Goal: Transaction & Acquisition: Obtain resource

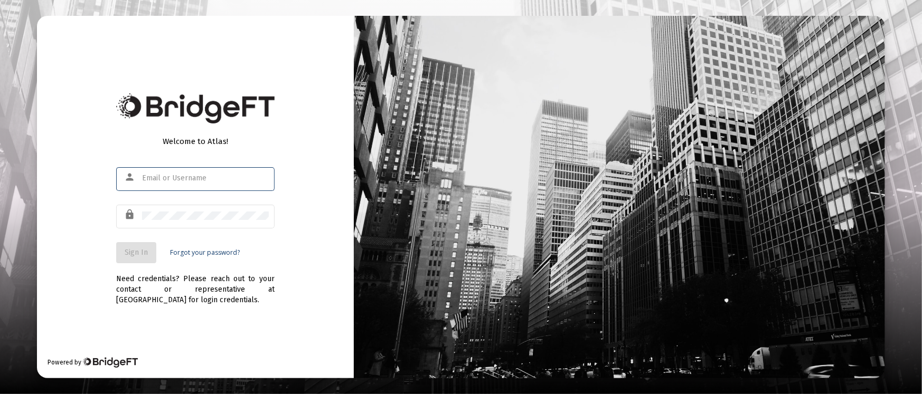
type input "[PERSON_NAME][EMAIL_ADDRESS][DOMAIN_NAME]"
click at [134, 252] on span "Sign In" at bounding box center [136, 252] width 23 height 9
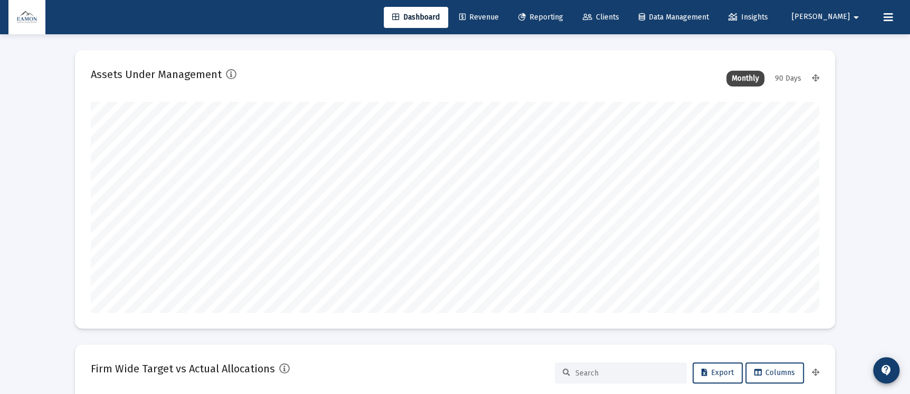
type input "[DATE]"
click at [619, 13] on span "Clients" at bounding box center [601, 17] width 36 height 9
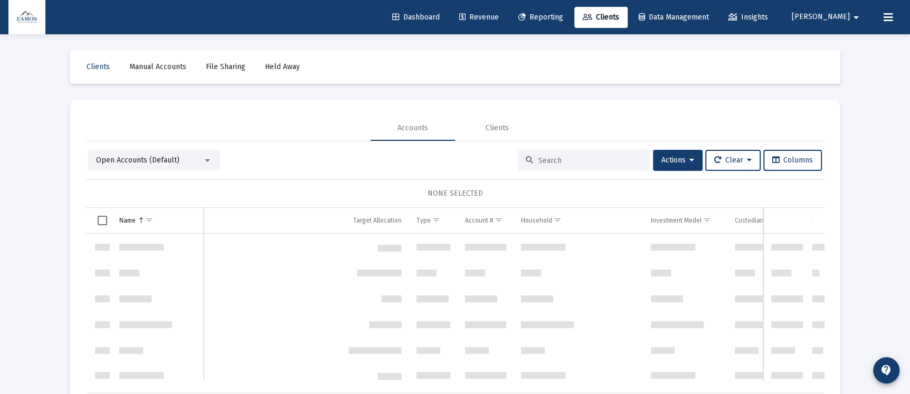
scroll to position [507, 0]
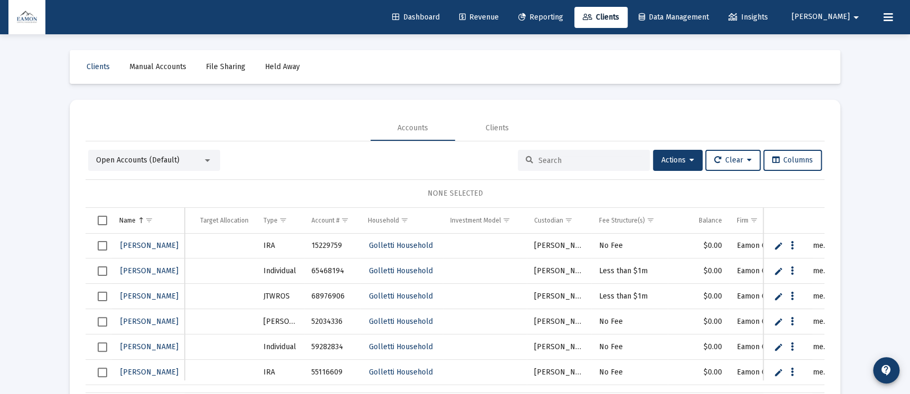
click at [572, 10] on link "Reporting" at bounding box center [541, 17] width 62 height 21
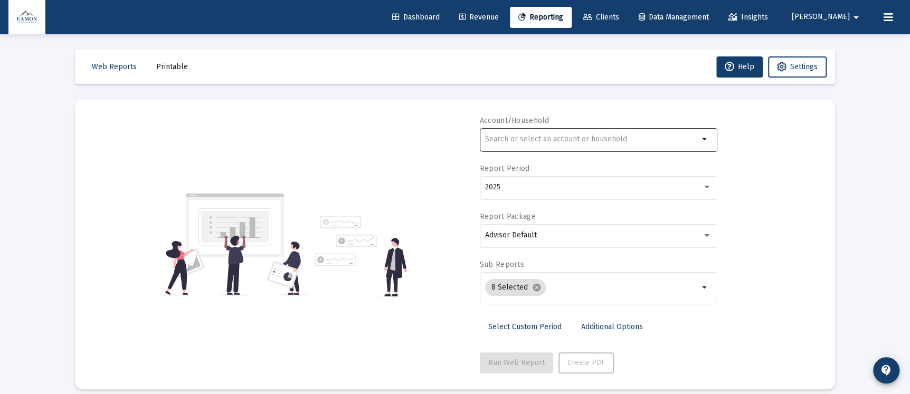
click at [572, 139] on input "text" at bounding box center [592, 139] width 214 height 8
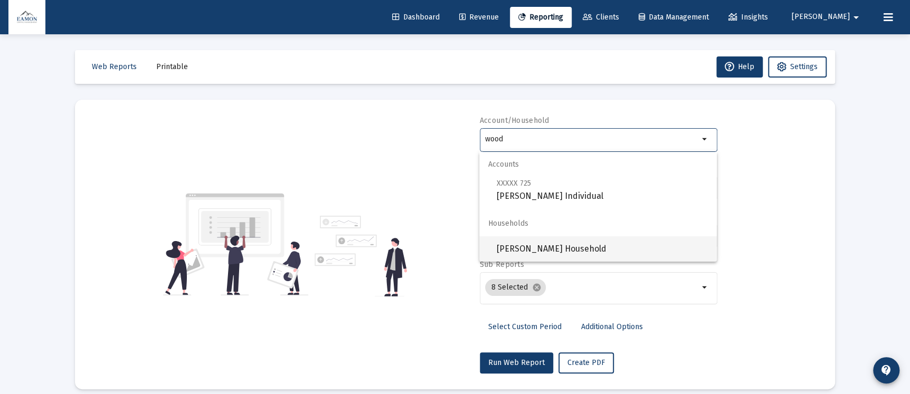
click at [550, 239] on span "[PERSON_NAME] Household" at bounding box center [602, 249] width 212 height 25
type input "[PERSON_NAME] Household"
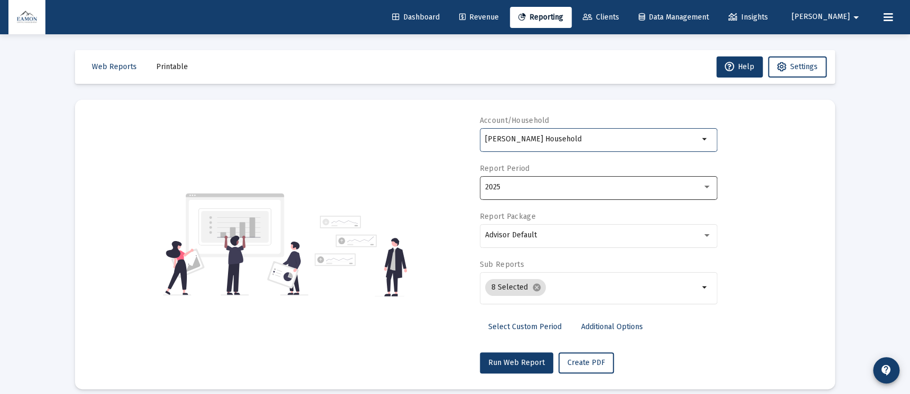
click at [539, 184] on div "2025" at bounding box center [593, 187] width 217 height 8
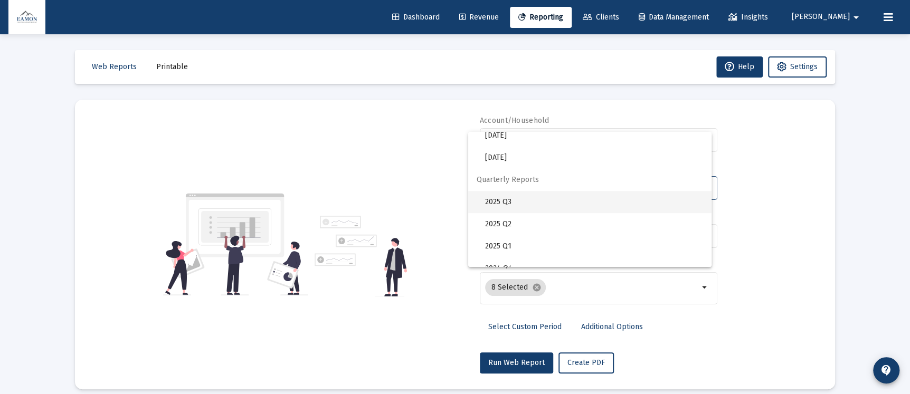
scroll to position [352, 0]
click at [498, 190] on span "2025 Q3" at bounding box center [594, 190] width 218 height 22
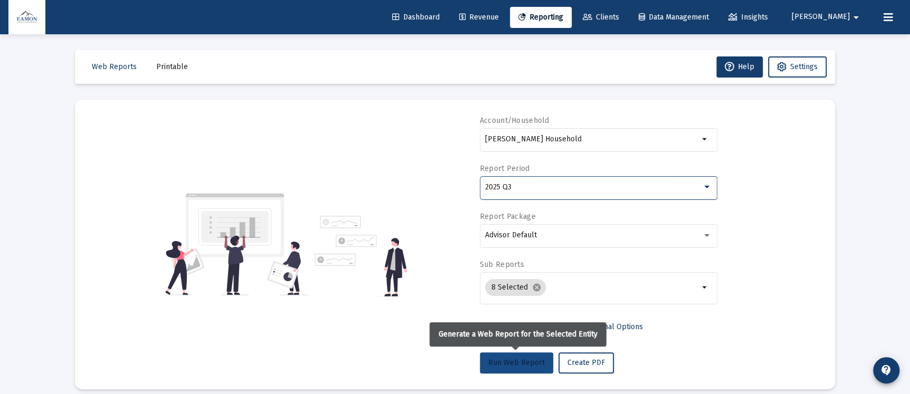
click at [522, 356] on button "Run Web Report" at bounding box center [516, 363] width 73 height 21
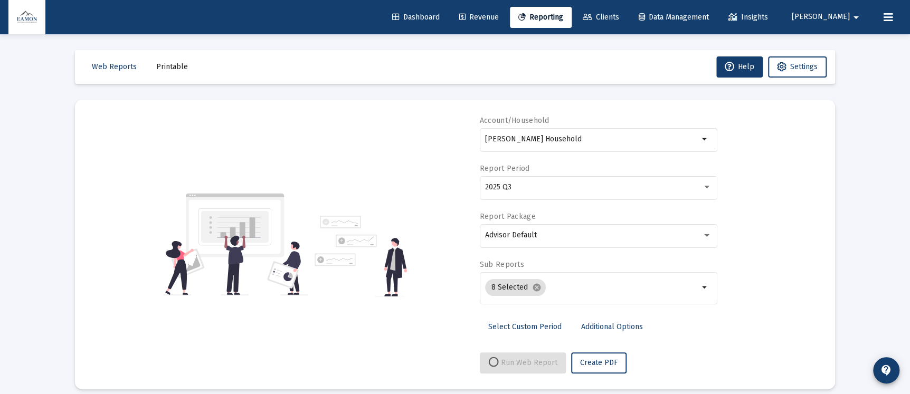
select select "View all"
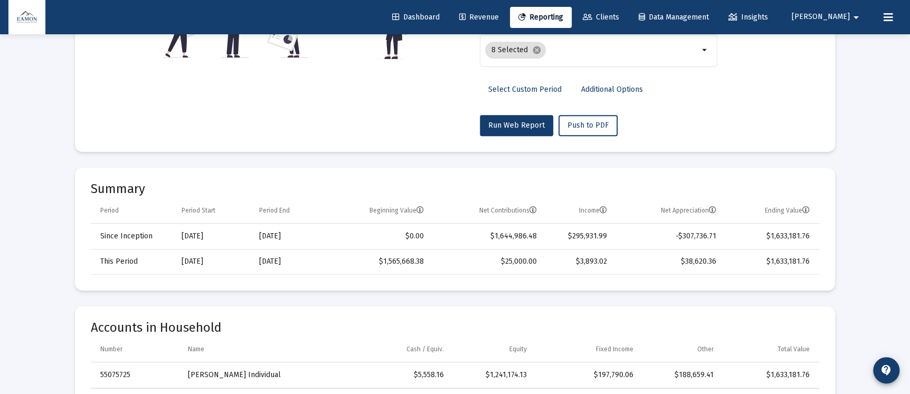
scroll to position [0, 0]
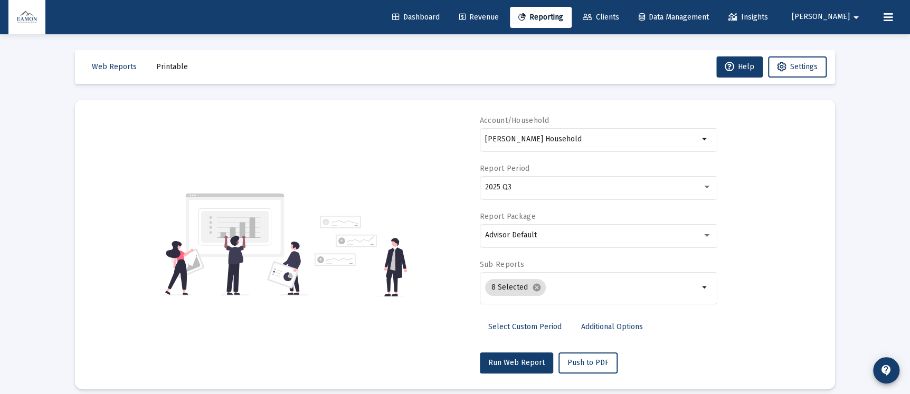
click at [619, 17] on span "Clients" at bounding box center [601, 17] width 36 height 9
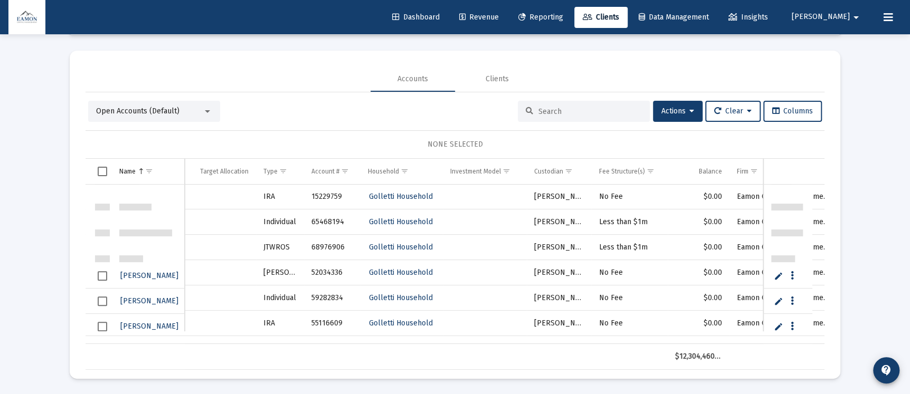
scroll to position [507, 0]
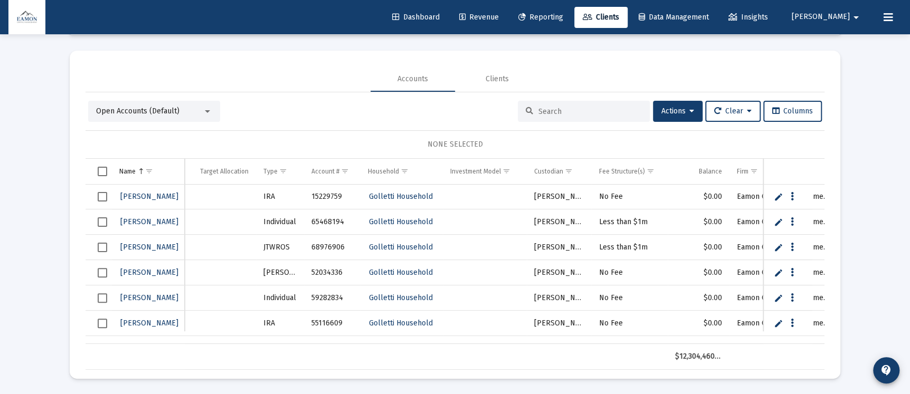
click at [102, 196] on span "Select row" at bounding box center [103, 197] width 10 height 10
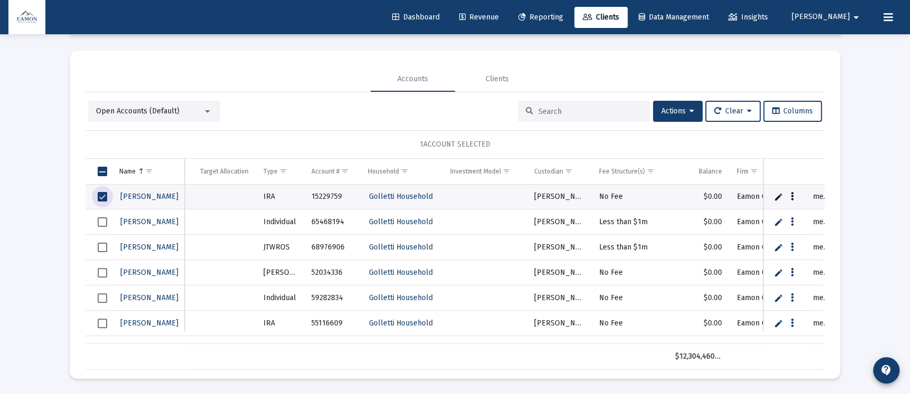
click at [791, 192] on icon "Data grid" at bounding box center [792, 197] width 3 height 13
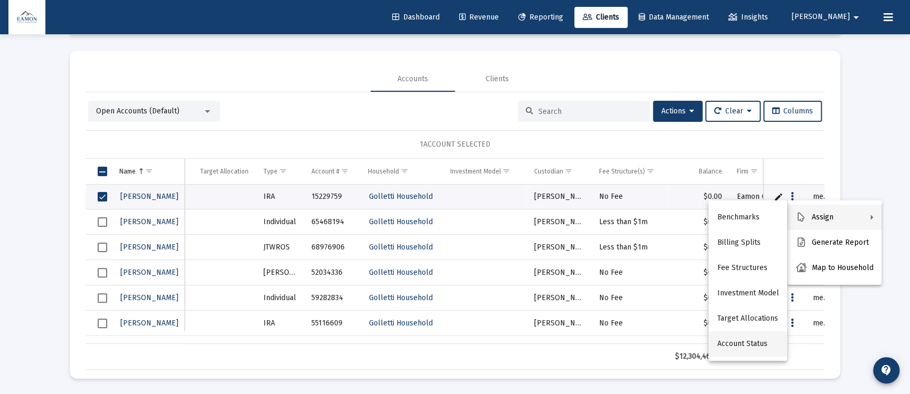
click at [730, 340] on button "Account Status" at bounding box center [748, 344] width 79 height 25
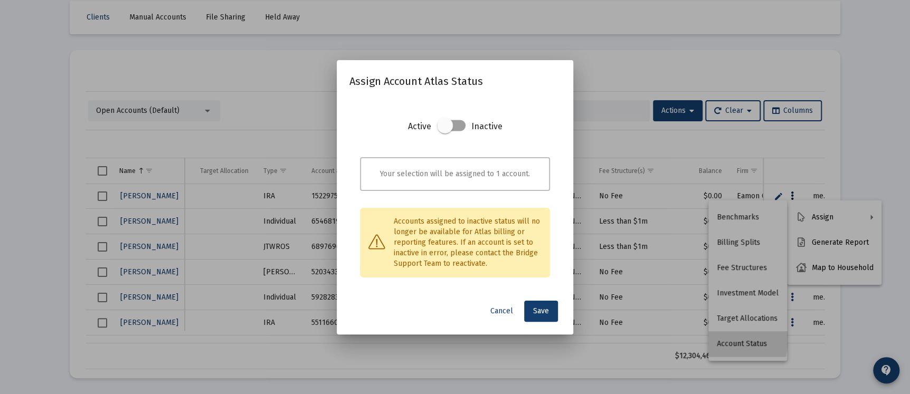
scroll to position [0, 0]
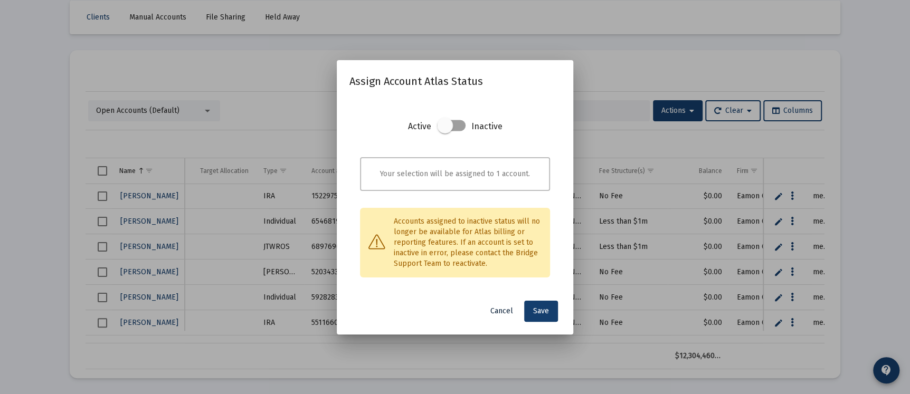
click at [509, 308] on span "Cancel" at bounding box center [502, 311] width 23 height 9
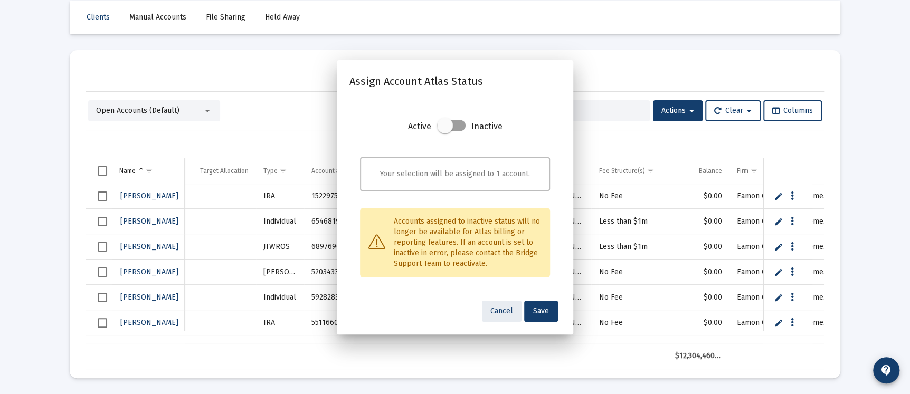
scroll to position [49, 0]
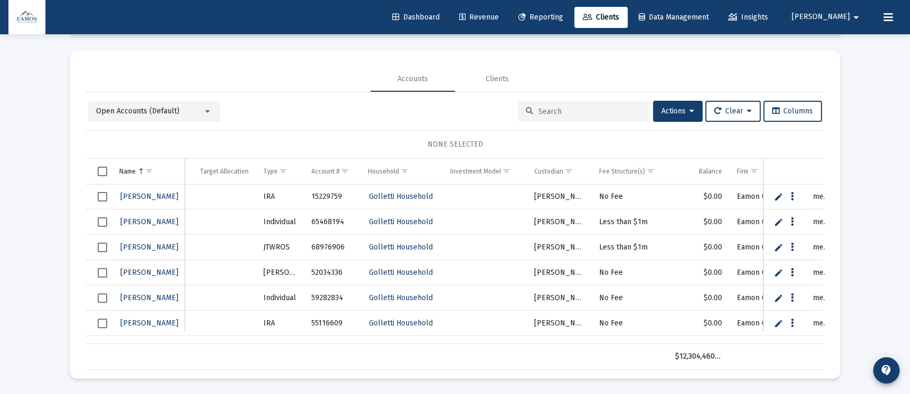
click at [100, 192] on span "Select row" at bounding box center [103, 197] width 10 height 10
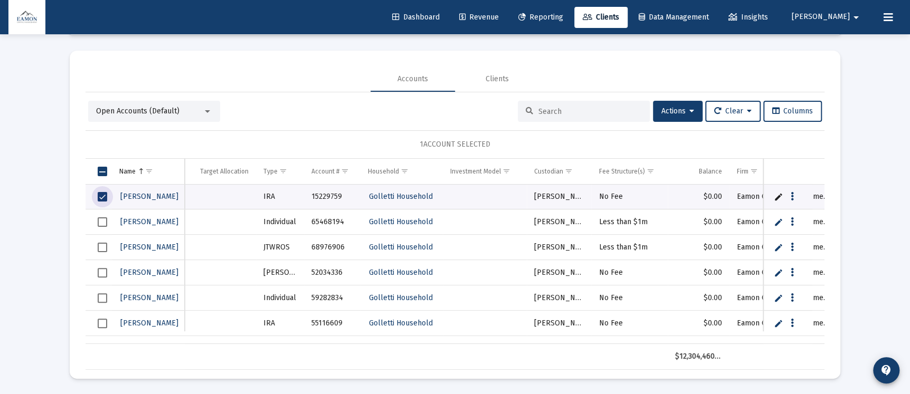
click at [99, 221] on span "Select row" at bounding box center [103, 223] width 10 height 10
click at [99, 243] on span "Select row" at bounding box center [103, 248] width 10 height 10
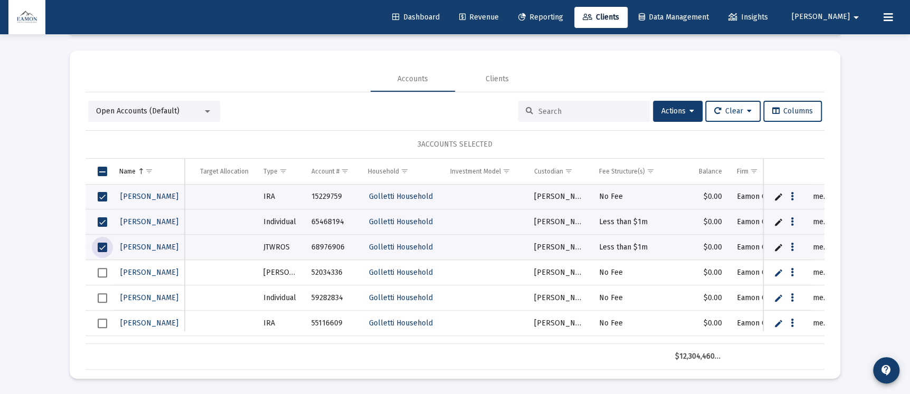
click at [101, 268] on span "Select row" at bounding box center [103, 273] width 10 height 10
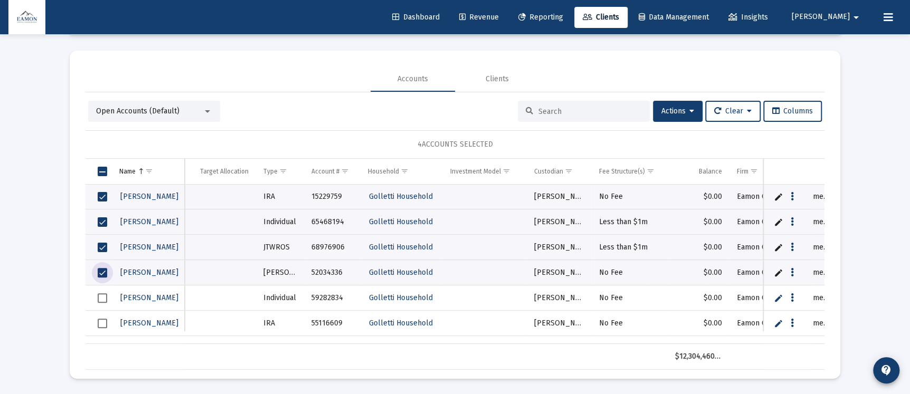
click at [99, 294] on span "Select row" at bounding box center [103, 299] width 10 height 10
click at [101, 319] on span "Select row" at bounding box center [103, 324] width 10 height 10
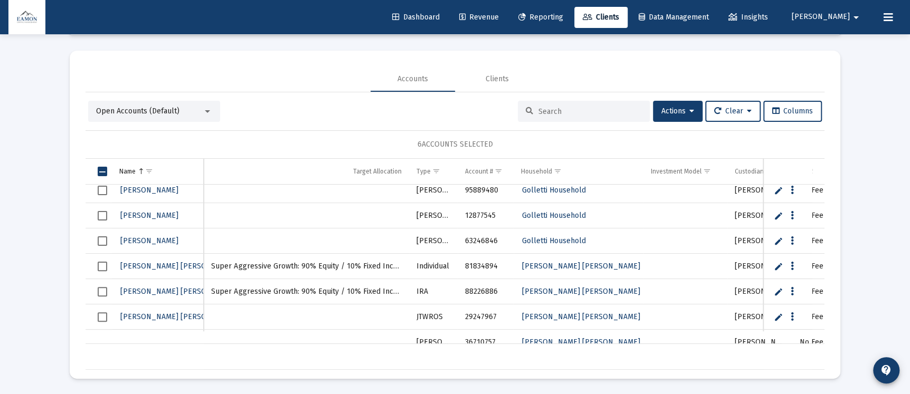
scroll to position [586, 0]
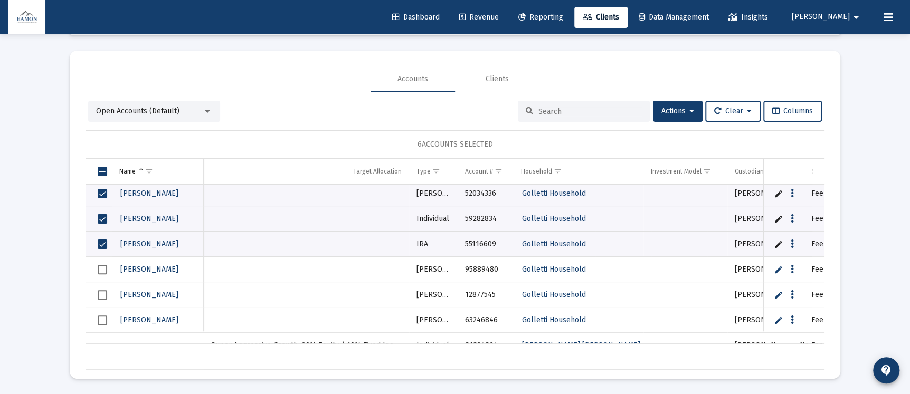
click at [106, 270] on span "Select row" at bounding box center [103, 270] width 10 height 10
click at [105, 294] on span "Select row" at bounding box center [103, 295] width 10 height 10
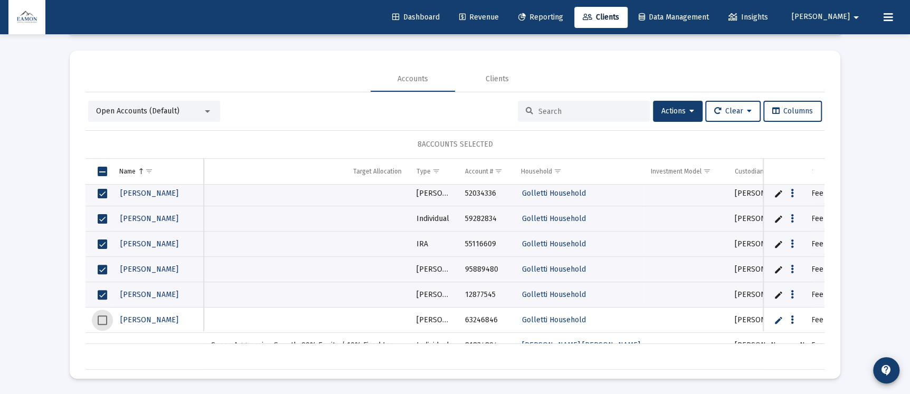
click at [100, 320] on span "Select row" at bounding box center [103, 321] width 10 height 10
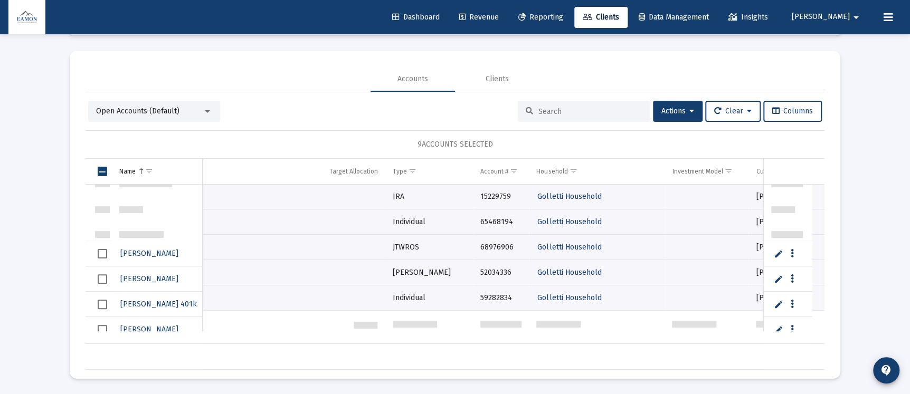
scroll to position [507, 0]
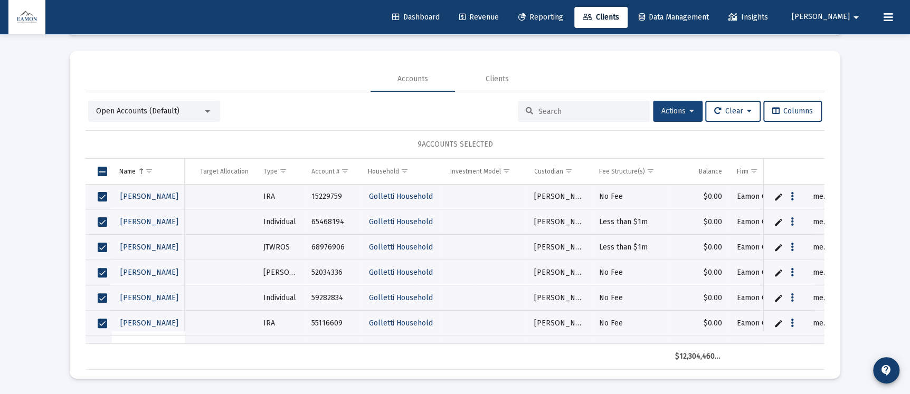
click at [691, 112] on button "Actions" at bounding box center [678, 111] width 50 height 21
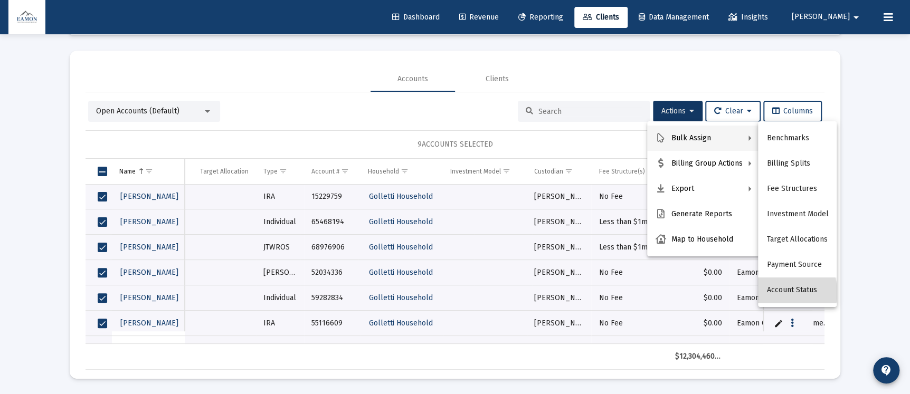
click at [792, 292] on button "Account Status" at bounding box center [797, 290] width 79 height 25
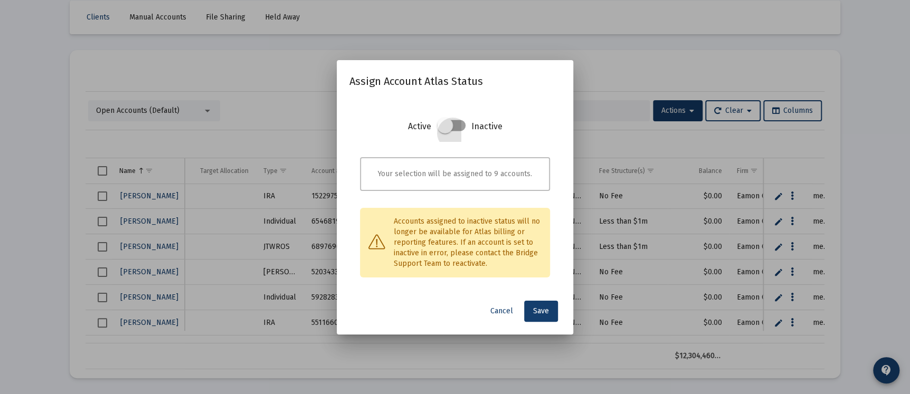
click at [463, 126] on span at bounding box center [451, 125] width 29 height 11
click at [445, 131] on input "checkbox" at bounding box center [444, 131] width 1 height 1
checkbox input "true"
click at [541, 315] on span "Save" at bounding box center [541, 311] width 16 height 9
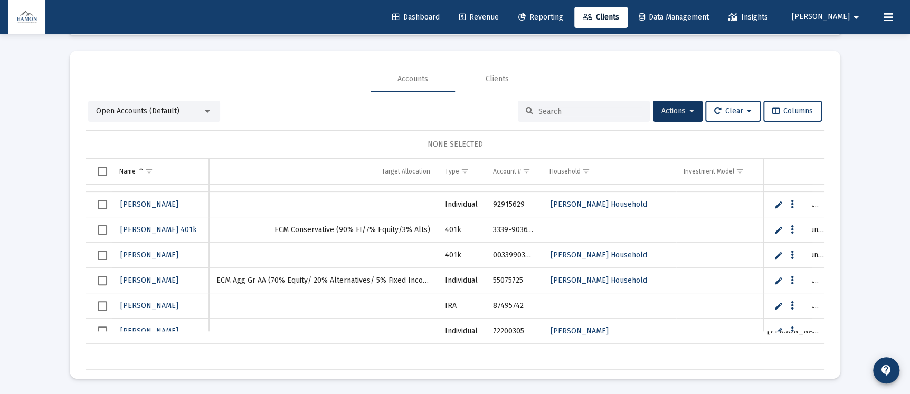
click at [165, 108] on span "Open Accounts (Default)" at bounding box center [137, 111] width 83 height 9
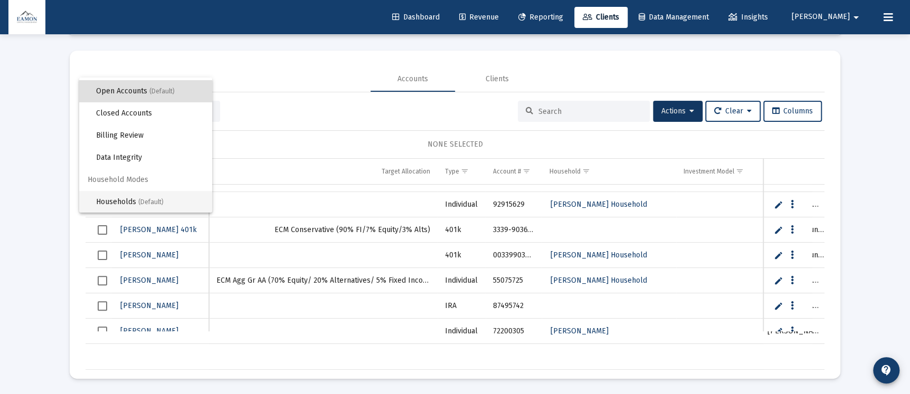
click at [122, 200] on span "Households (Default)" at bounding box center [150, 202] width 108 height 22
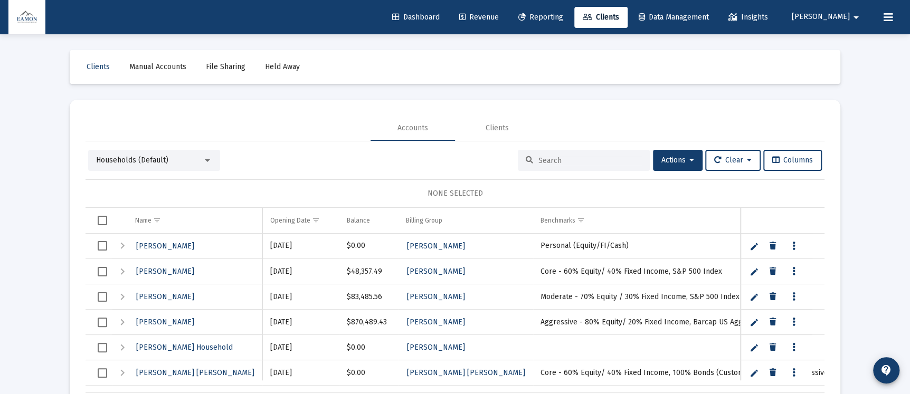
click at [107, 348] on span "Select row" at bounding box center [103, 348] width 10 height 10
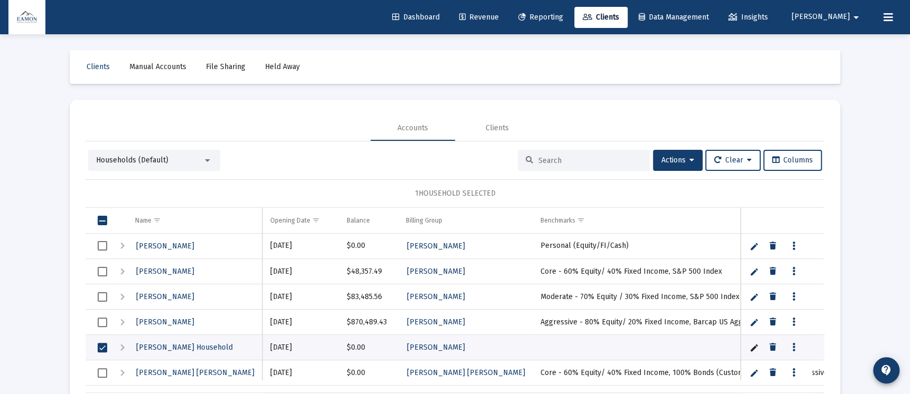
click at [793, 346] on icon "Data grid" at bounding box center [794, 348] width 3 height 13
click at [883, 199] on div at bounding box center [455, 197] width 910 height 394
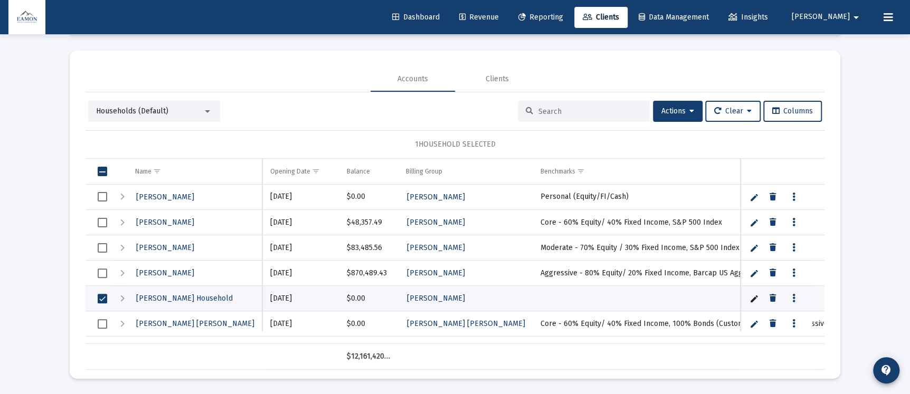
click at [98, 298] on span "Select row" at bounding box center [103, 299] width 10 height 10
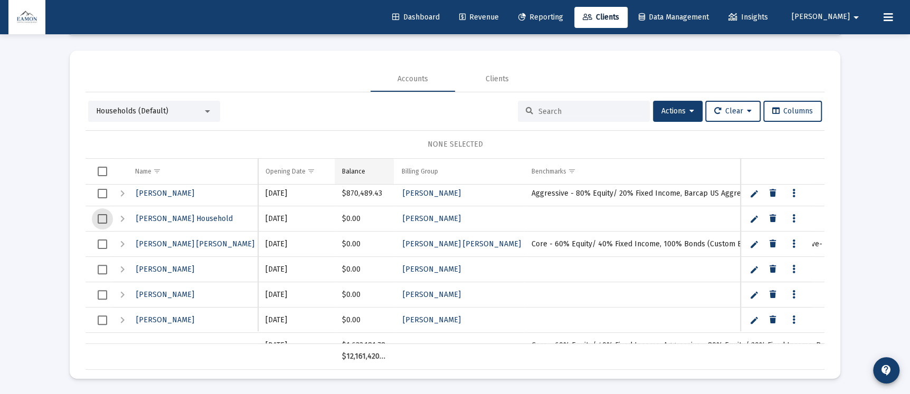
click at [361, 172] on div "Balance" at bounding box center [353, 171] width 23 height 8
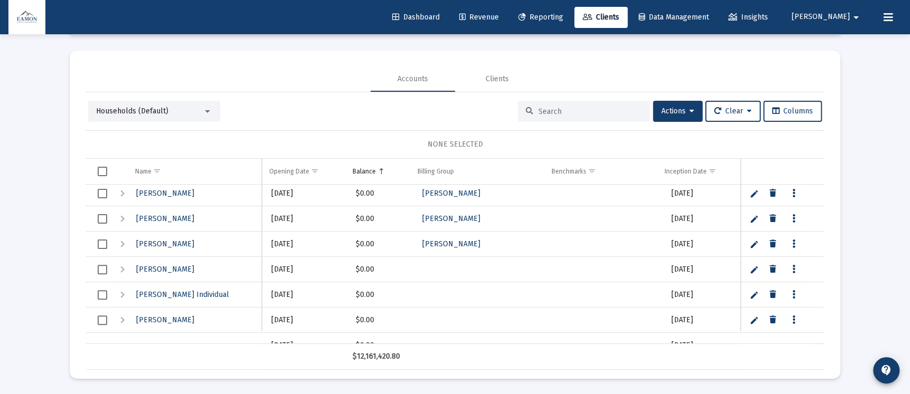
click at [361, 172] on div "Balance" at bounding box center [364, 171] width 23 height 8
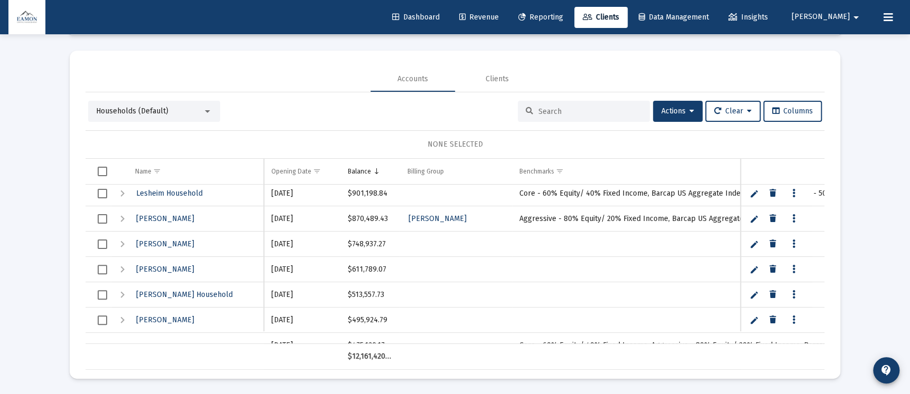
click at [99, 193] on span "Select row" at bounding box center [103, 194] width 10 height 10
click at [99, 240] on span "Select row" at bounding box center [103, 245] width 10 height 10
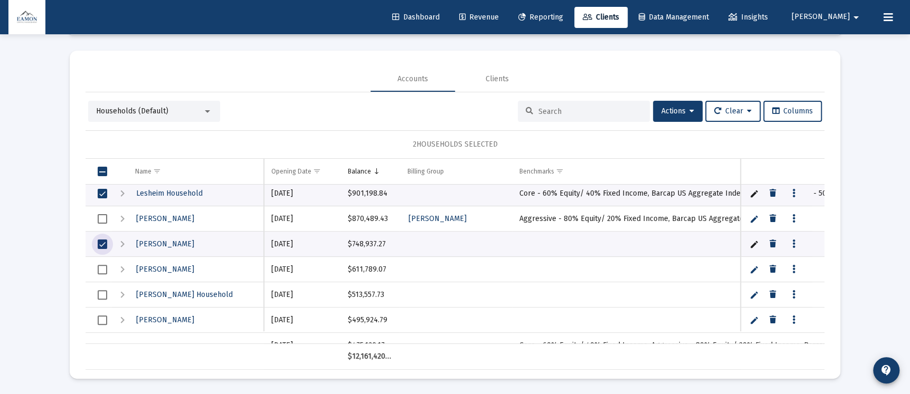
click at [102, 268] on span "Select row" at bounding box center [103, 270] width 10 height 10
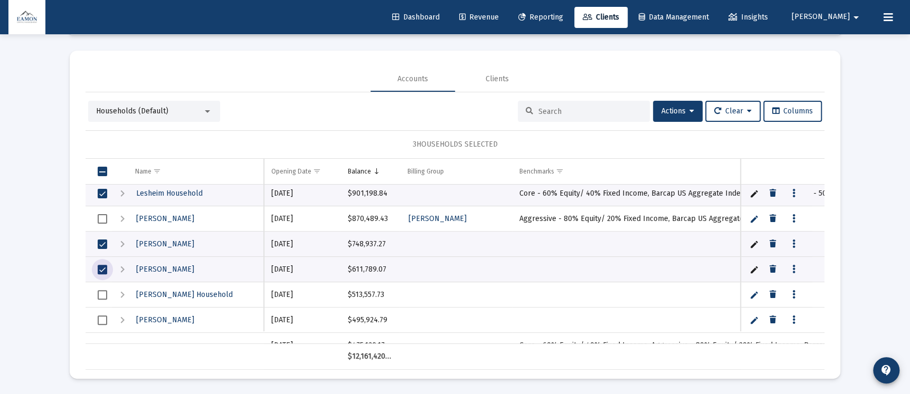
click at [100, 294] on span "Select row" at bounding box center [103, 295] width 10 height 10
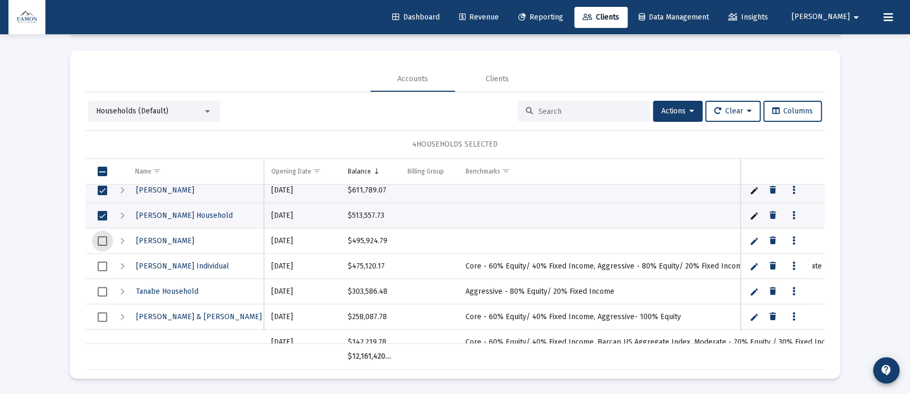
click at [102, 241] on span "Select row" at bounding box center [103, 242] width 10 height 10
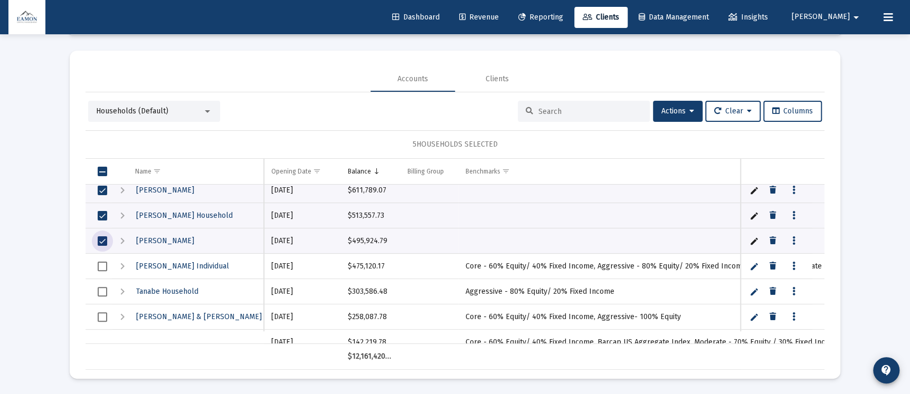
click at [100, 265] on span "Select row" at bounding box center [103, 267] width 10 height 10
click at [100, 237] on span "Select row" at bounding box center [103, 242] width 10 height 10
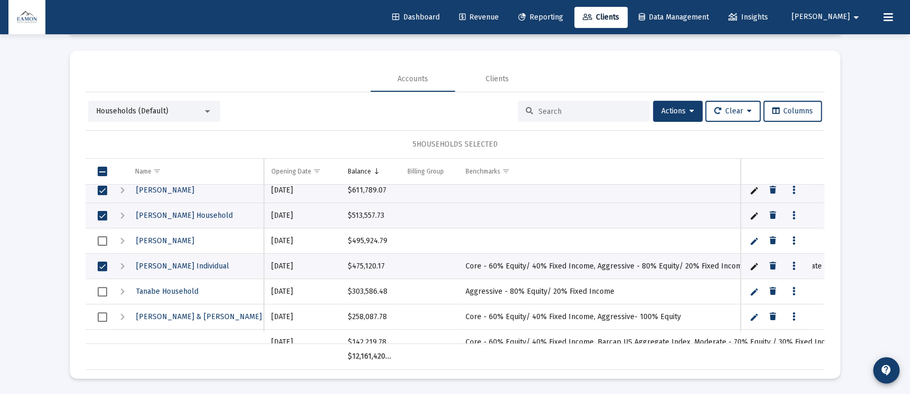
click at [122, 244] on div "Expand" at bounding box center [122, 241] width 13 height 13
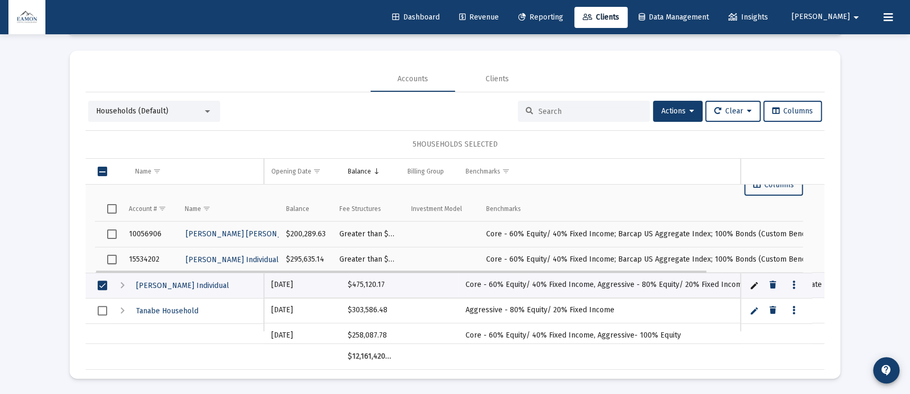
click at [112, 234] on span "Select row" at bounding box center [112, 235] width 10 height 10
click at [112, 255] on span "Select row" at bounding box center [112, 260] width 10 height 10
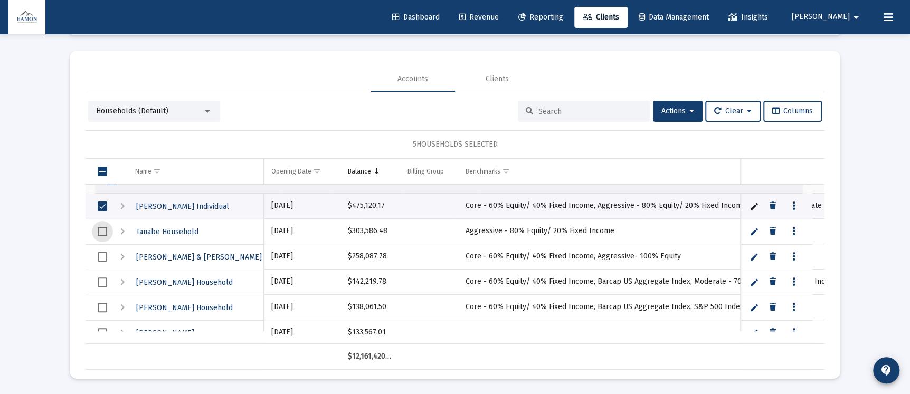
click at [104, 230] on span "Select row" at bounding box center [103, 232] width 10 height 10
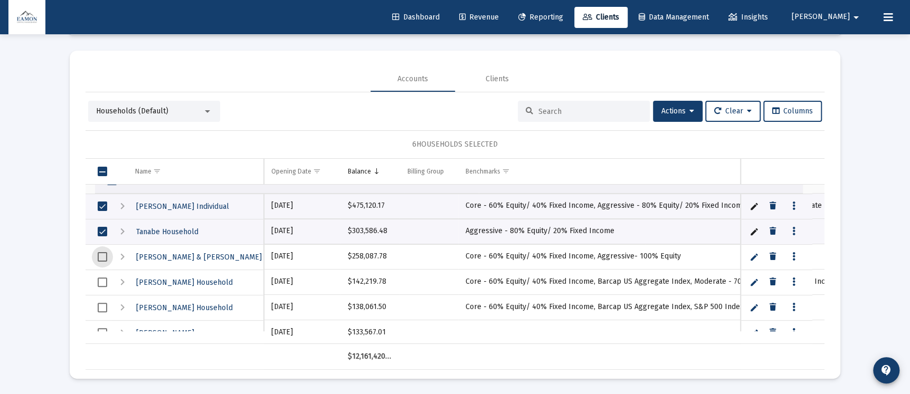
click at [103, 254] on span "Select row" at bounding box center [103, 257] width 10 height 10
click at [98, 282] on span "Select row" at bounding box center [103, 283] width 10 height 10
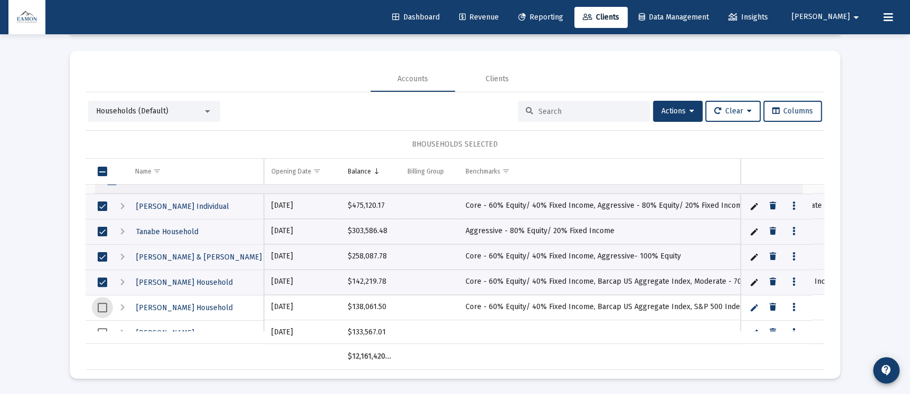
click at [104, 310] on span "Select row" at bounding box center [103, 308] width 10 height 10
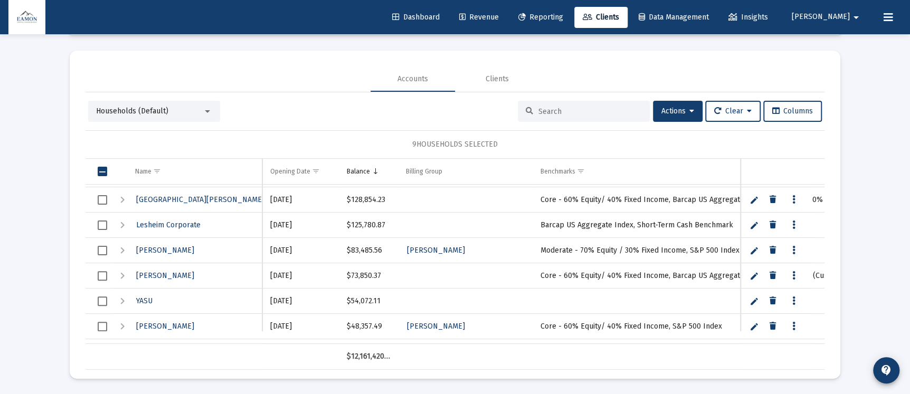
click at [101, 201] on span "Select row" at bounding box center [103, 200] width 10 height 10
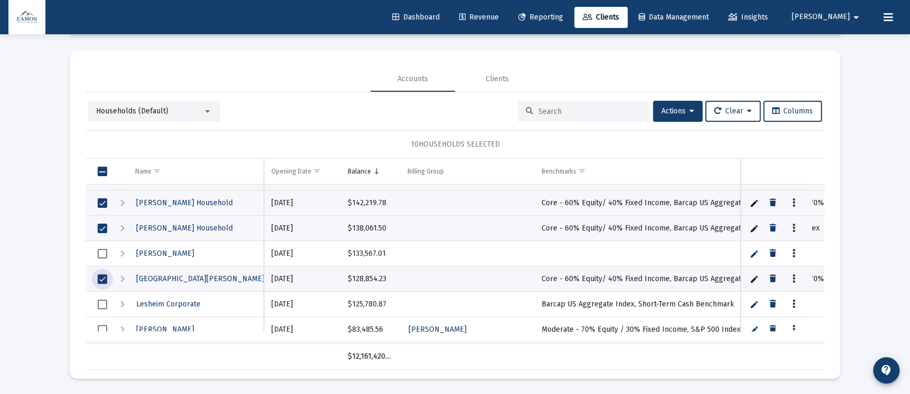
click at [101, 252] on span "Select row" at bounding box center [103, 254] width 10 height 10
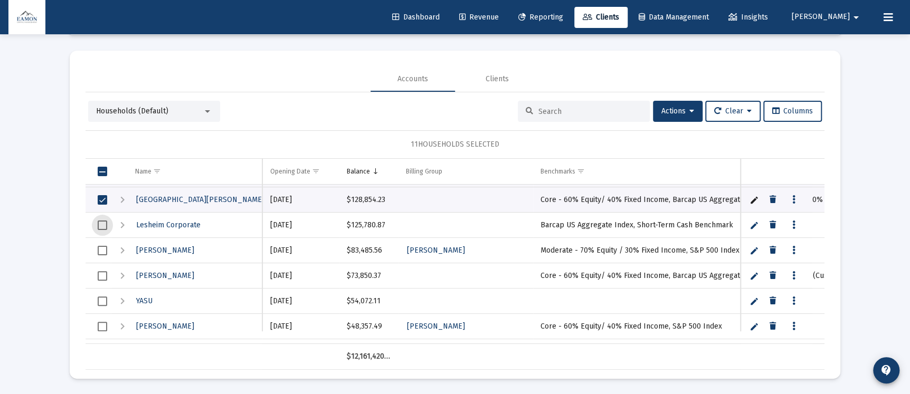
click at [100, 224] on span "Select row" at bounding box center [103, 226] width 10 height 10
click at [105, 246] on span "Select row" at bounding box center [103, 251] width 10 height 10
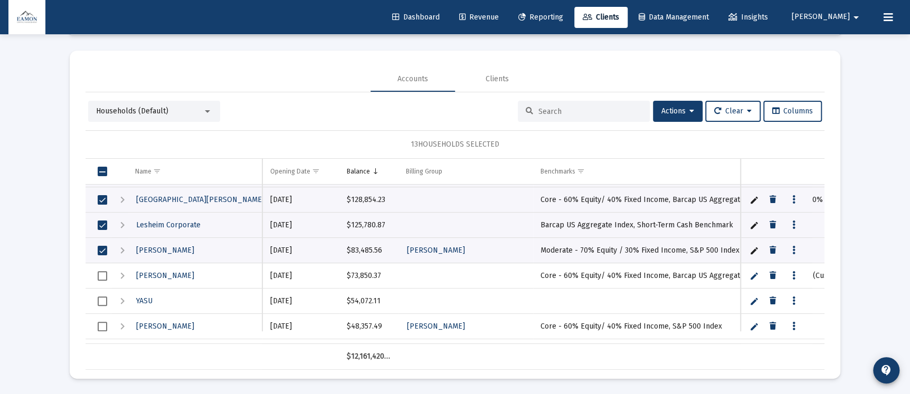
click at [101, 266] on td "Data grid" at bounding box center [99, 275] width 26 height 25
click at [105, 297] on span "Select row" at bounding box center [103, 302] width 10 height 10
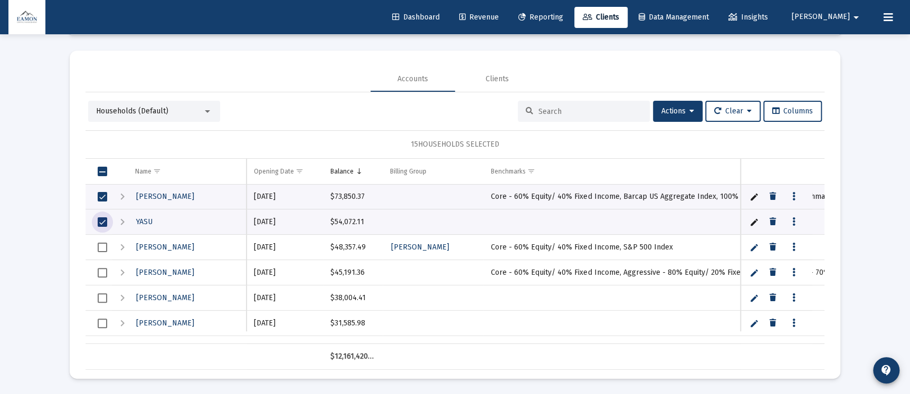
click at [102, 249] on span "Select row" at bounding box center [103, 248] width 10 height 10
click at [103, 272] on span "Select row" at bounding box center [103, 273] width 10 height 10
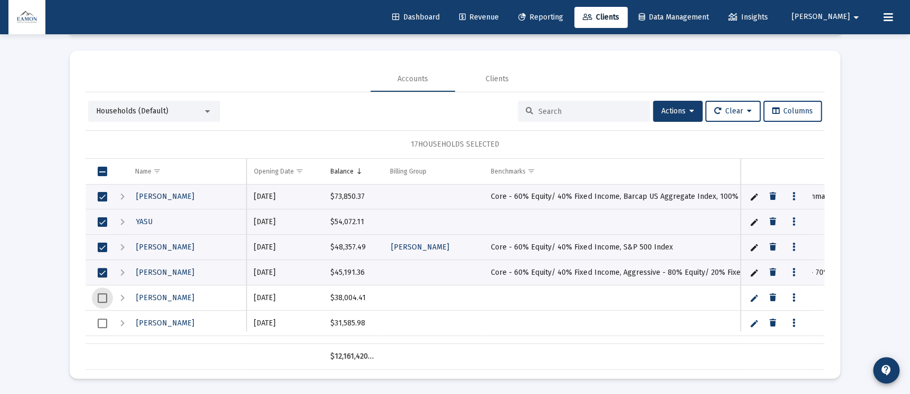
click at [98, 294] on div "Select row" at bounding box center [103, 299] width 10 height 10
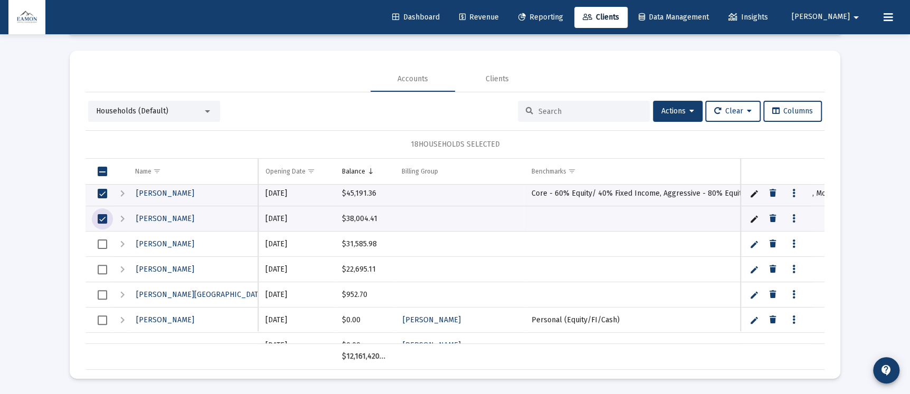
click at [98, 268] on span "Select row" at bounding box center [103, 270] width 10 height 10
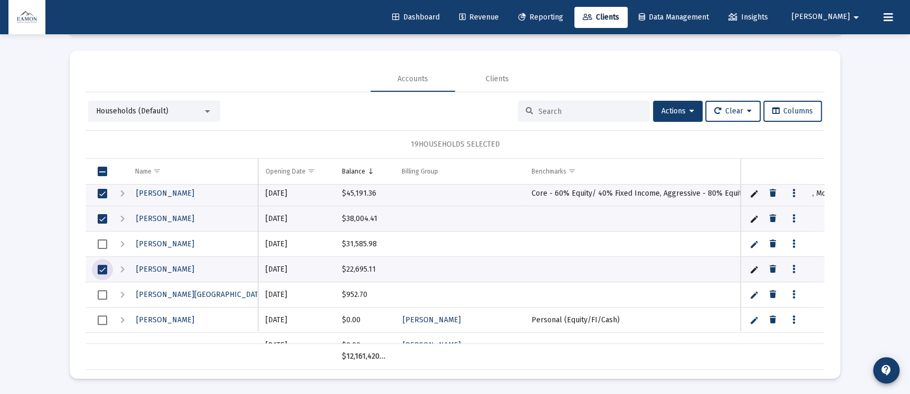
click at [98, 292] on span "Select row" at bounding box center [103, 295] width 10 height 10
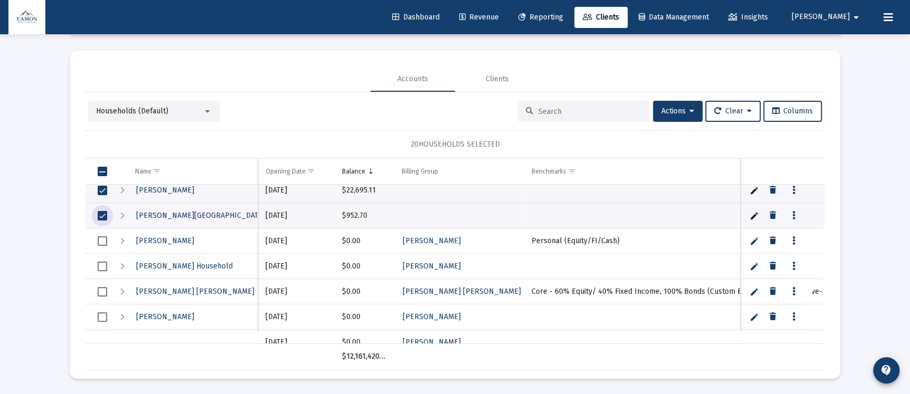
click at [103, 241] on span "Select row" at bounding box center [103, 242] width 10 height 10
click at [98, 266] on span "Select row" at bounding box center [103, 267] width 10 height 10
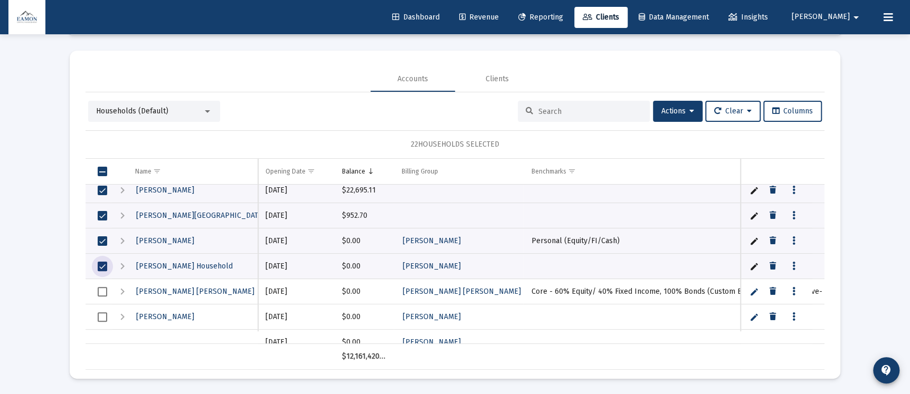
click at [98, 266] on span "Select row" at bounding box center [103, 267] width 10 height 10
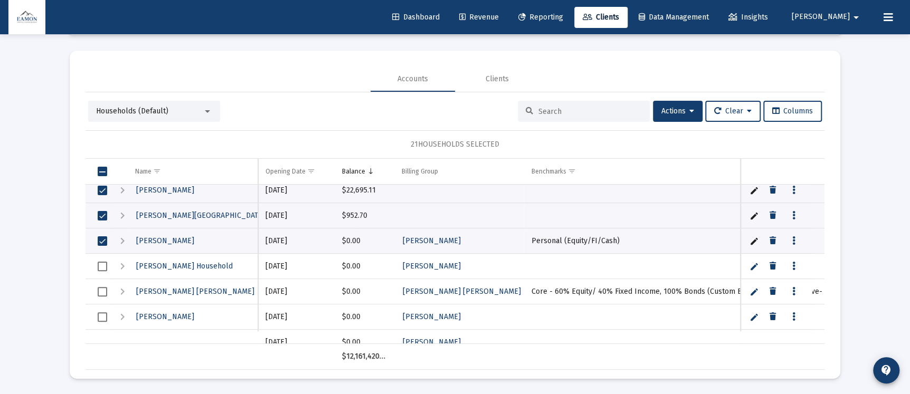
click at [101, 242] on span "Select row" at bounding box center [103, 242] width 10 height 10
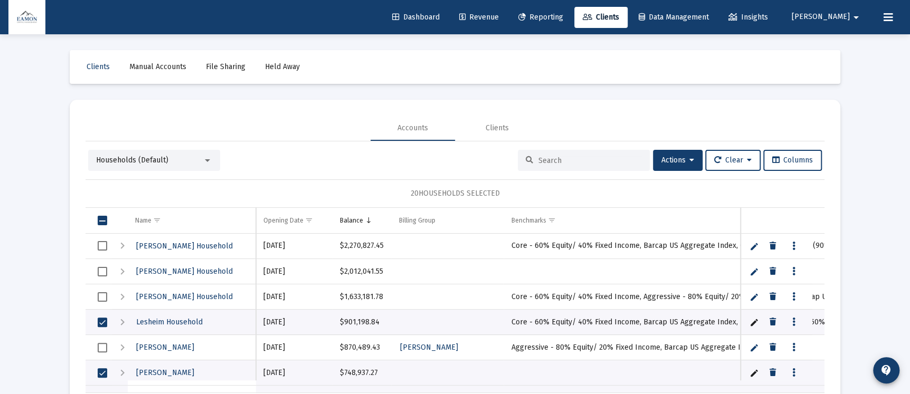
click at [101, 243] on span "Select row" at bounding box center [103, 246] width 10 height 10
click at [103, 272] on span "Select row" at bounding box center [103, 272] width 10 height 10
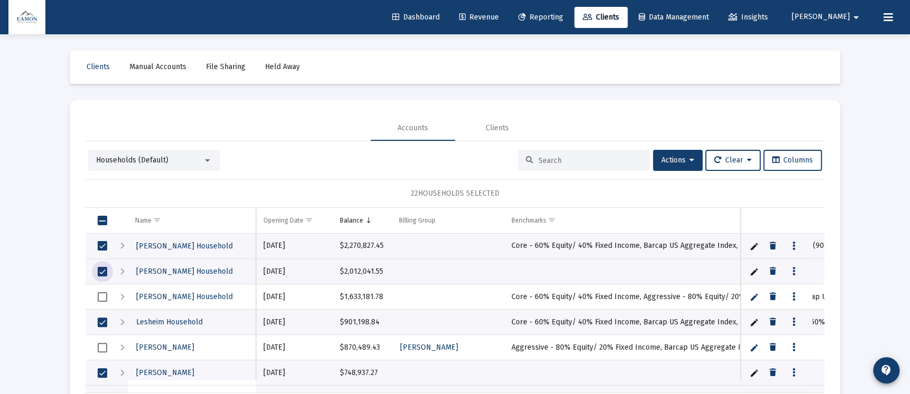
click at [99, 297] on span "Select row" at bounding box center [103, 298] width 10 height 10
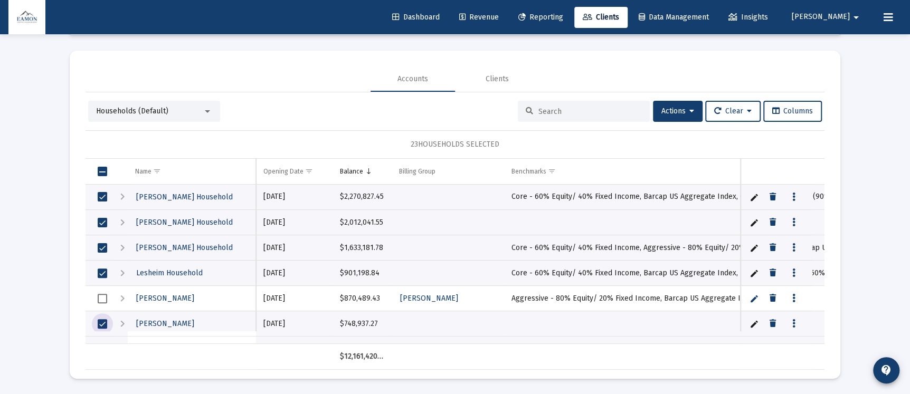
click at [105, 321] on span "Select row" at bounding box center [103, 324] width 10 height 10
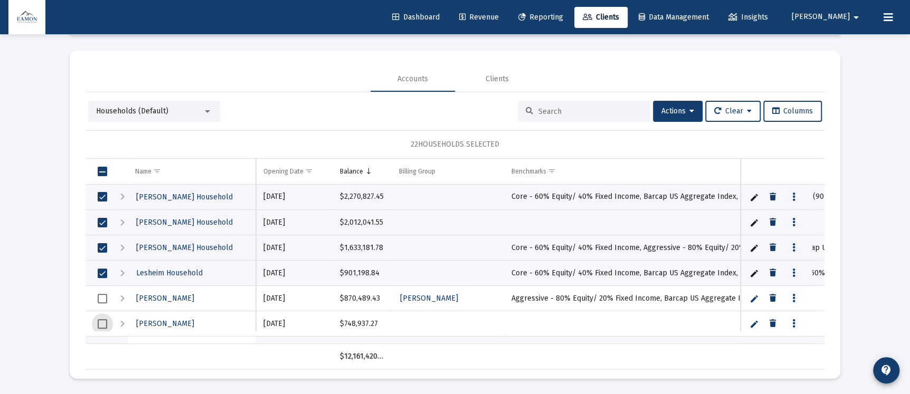
click at [104, 324] on span "Select row" at bounding box center [103, 324] width 10 height 10
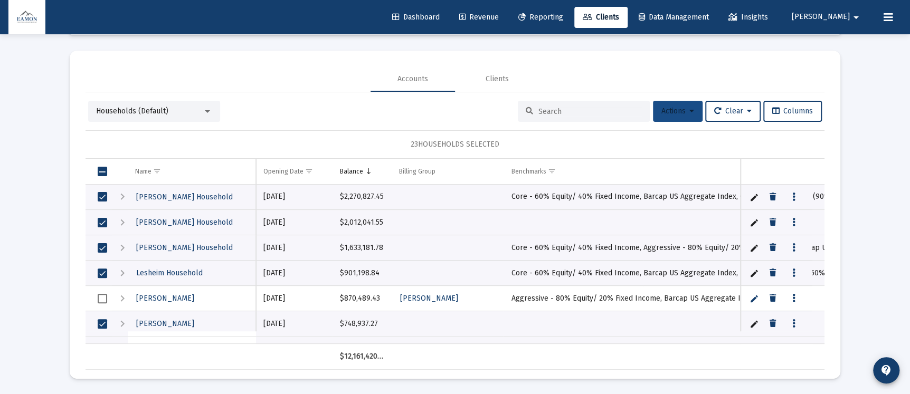
click at [684, 117] on button "Actions" at bounding box center [678, 111] width 50 height 21
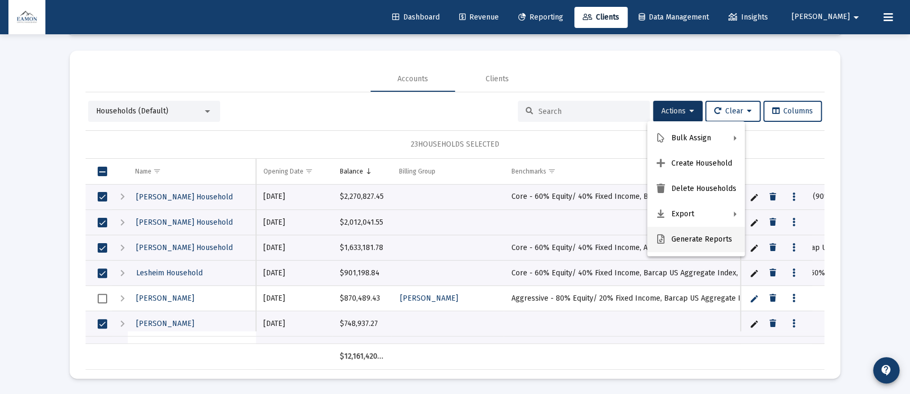
click at [682, 237] on button "Generate Reports" at bounding box center [696, 239] width 98 height 25
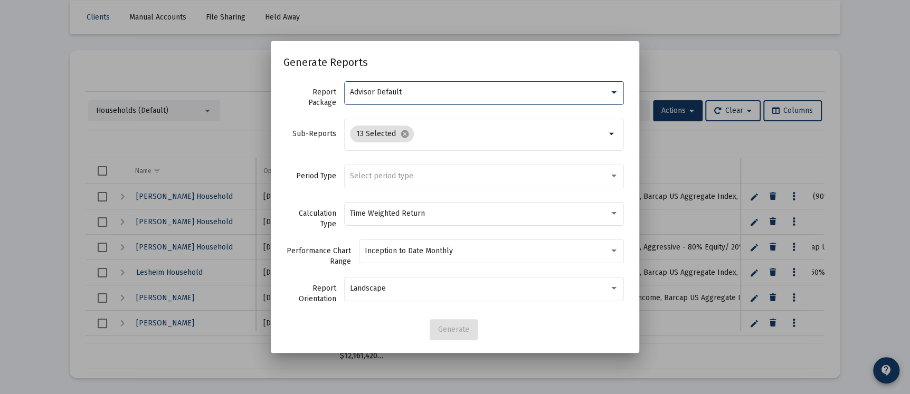
click at [408, 94] on div "Advisor Default" at bounding box center [479, 92] width 259 height 8
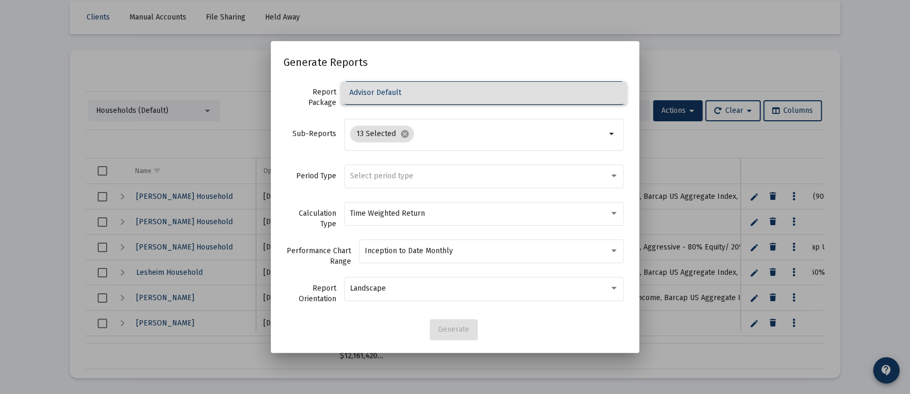
click at [403, 137] on div at bounding box center [455, 197] width 910 height 394
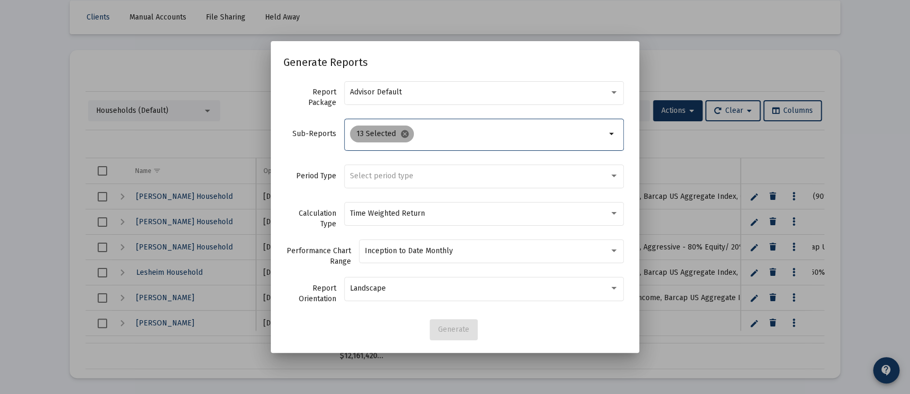
click at [404, 136] on mat-icon "cancel" at bounding box center [405, 134] width 10 height 10
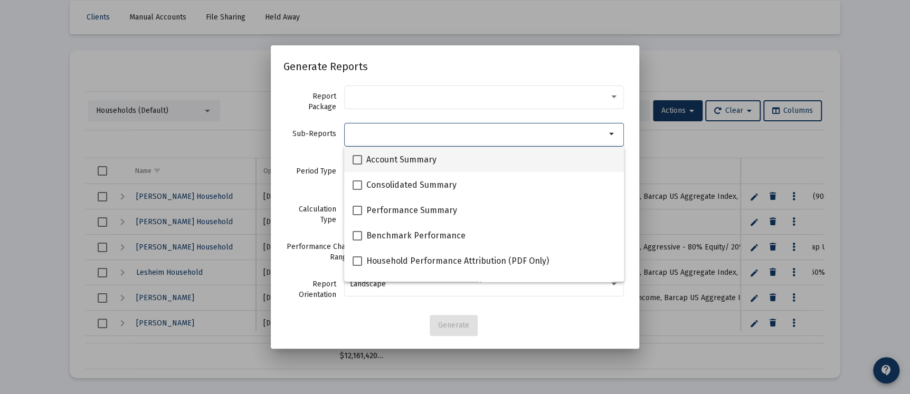
click at [354, 158] on span at bounding box center [358, 160] width 10 height 10
click at [357, 165] on input "Account Summary" at bounding box center [357, 165] width 1 height 1
checkbox input "true"
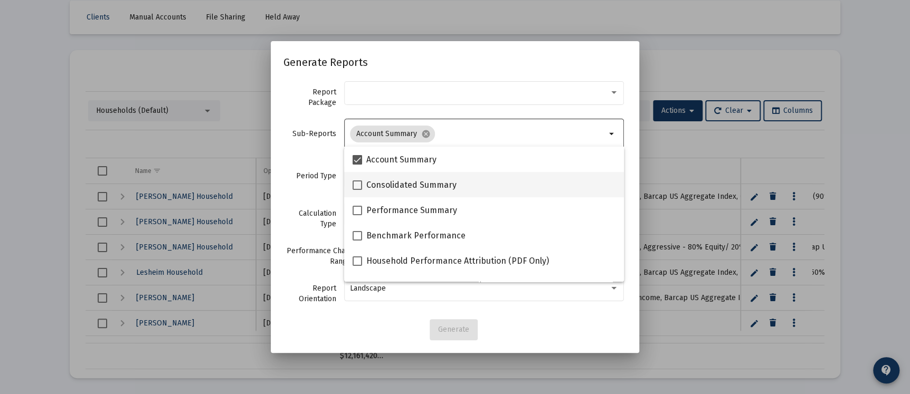
click at [359, 184] on span at bounding box center [358, 186] width 10 height 10
click at [357, 190] on input "Consolidated Summary" at bounding box center [357, 190] width 1 height 1
checkbox input "true"
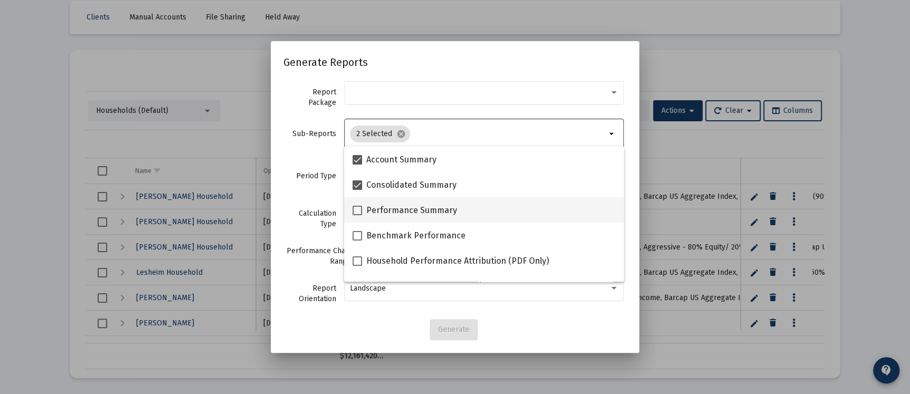
click at [357, 208] on span at bounding box center [358, 211] width 10 height 10
click at [357, 215] on input "Performance Summary" at bounding box center [357, 215] width 1 height 1
checkbox input "true"
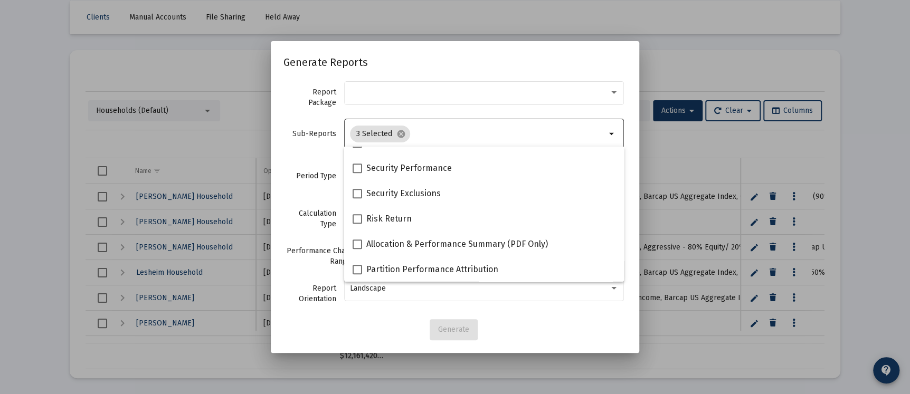
click at [544, 335] on div "Generate" at bounding box center [455, 329] width 343 height 21
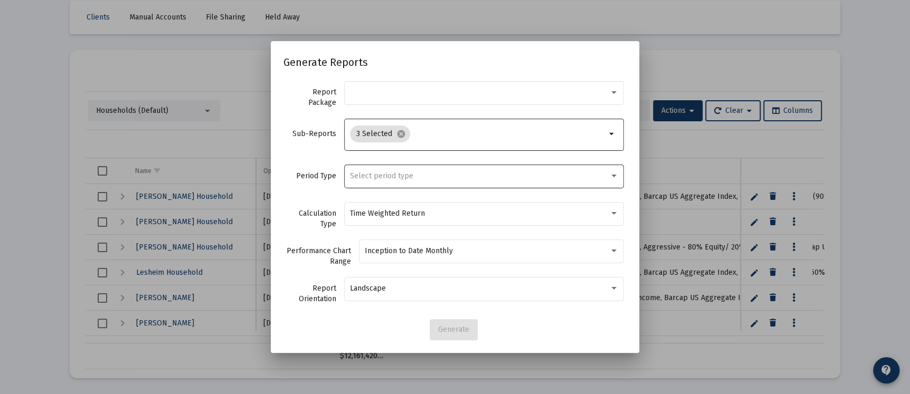
click at [488, 172] on div "Select period type" at bounding box center [479, 176] width 259 height 8
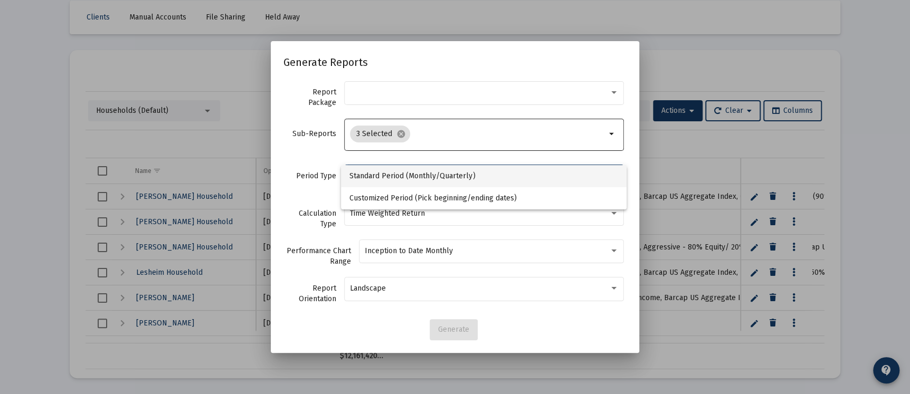
click at [446, 175] on span "Standard Period (Monthly/Quarterly)" at bounding box center [484, 176] width 269 height 22
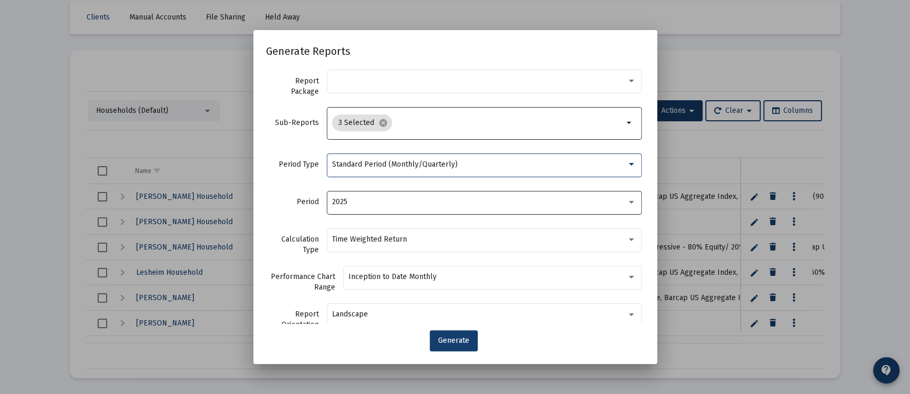
click at [417, 208] on div "2025" at bounding box center [484, 202] width 304 height 26
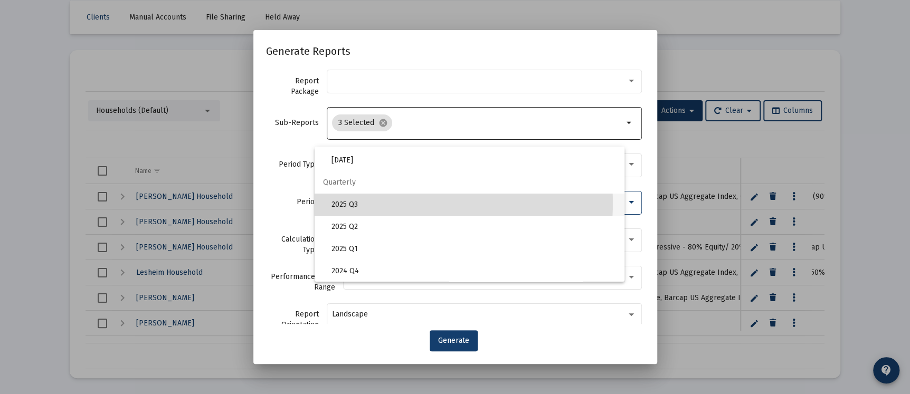
click at [350, 202] on span "2025 Q3" at bounding box center [474, 205] width 285 height 22
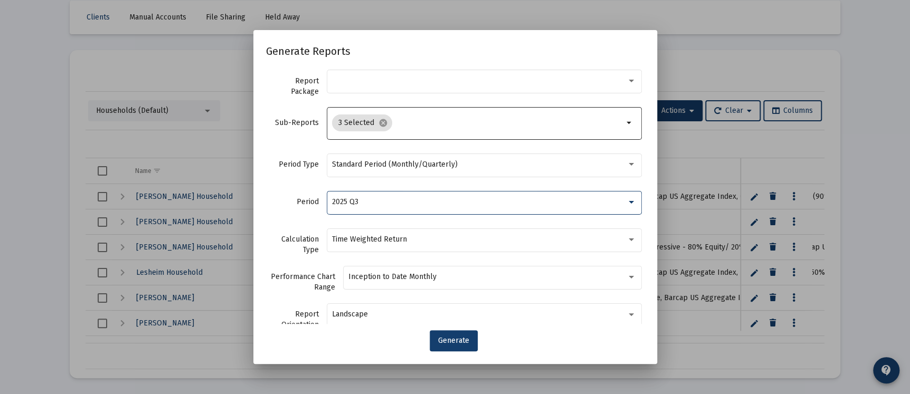
click at [555, 335] on div "Generate" at bounding box center [455, 341] width 379 height 21
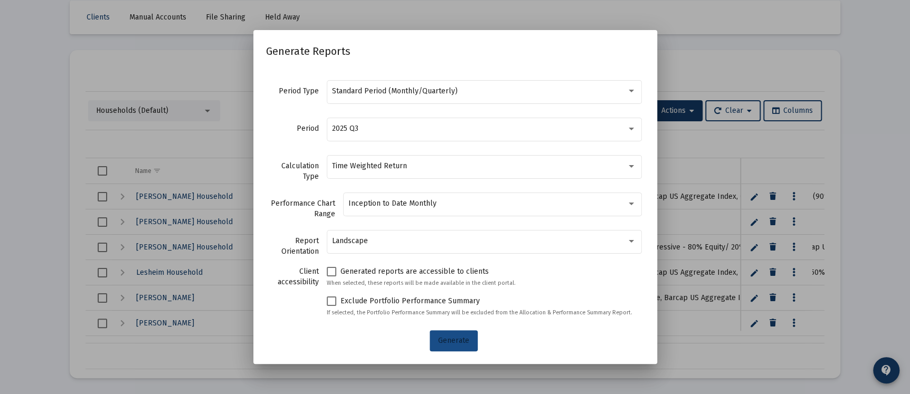
click at [441, 345] on button "Generate" at bounding box center [454, 341] width 48 height 21
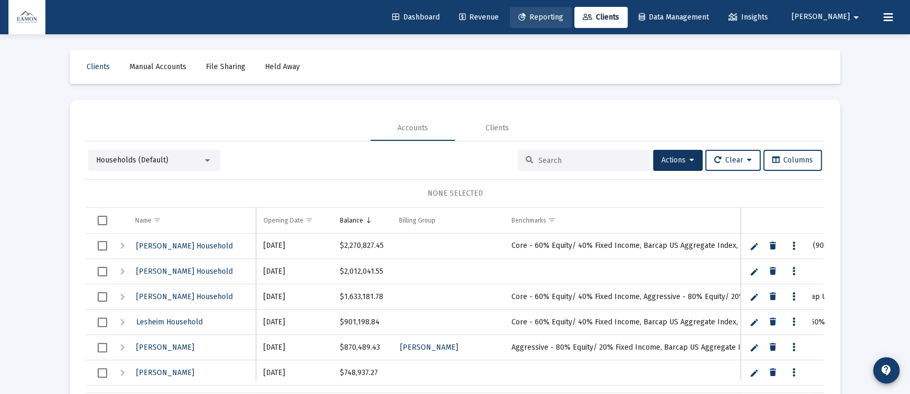
click at [570, 12] on link "Reporting" at bounding box center [541, 17] width 62 height 21
select select "View all"
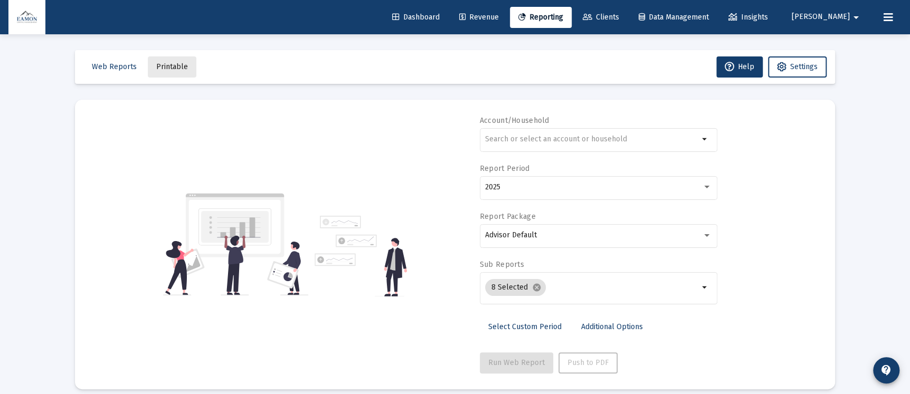
click at [180, 68] on span "Printable" at bounding box center [172, 66] width 32 height 9
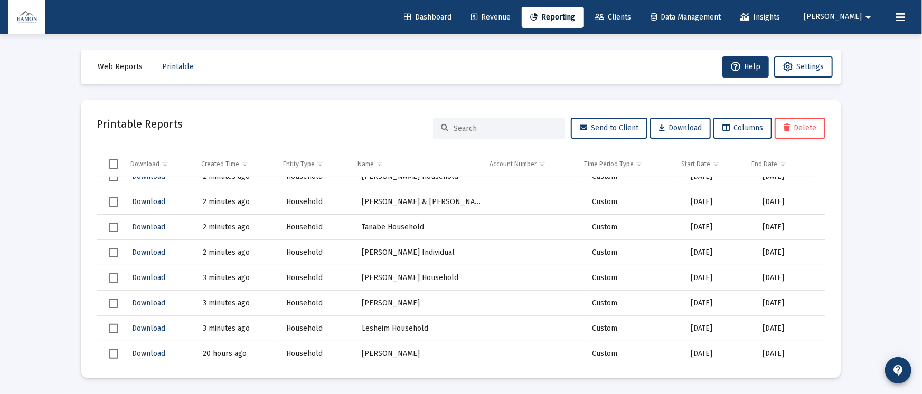
scroll to position [396, 0]
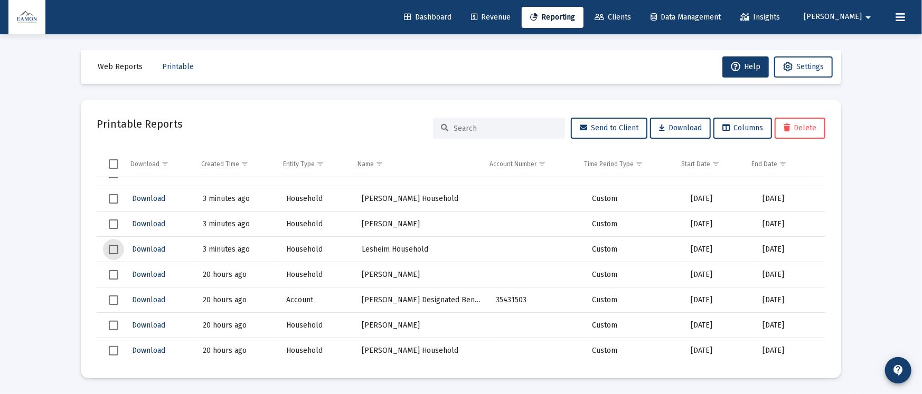
click at [115, 248] on span "Select row" at bounding box center [114, 250] width 10 height 10
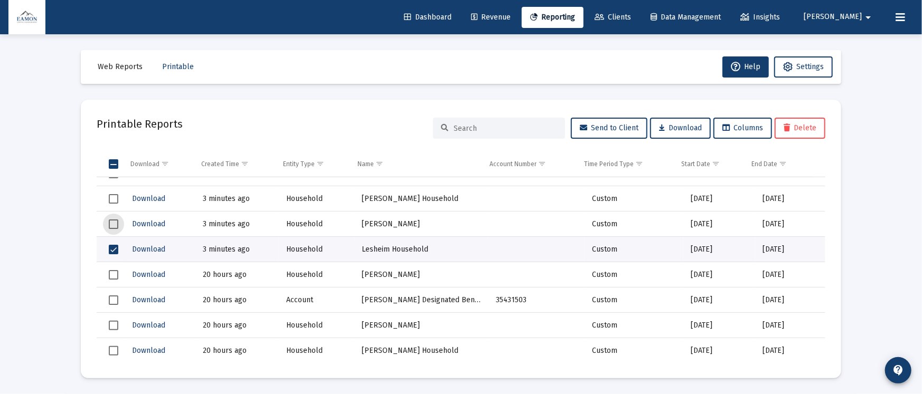
click at [114, 221] on span "Select row" at bounding box center [114, 225] width 10 height 10
click at [117, 202] on span "Select row" at bounding box center [114, 199] width 10 height 10
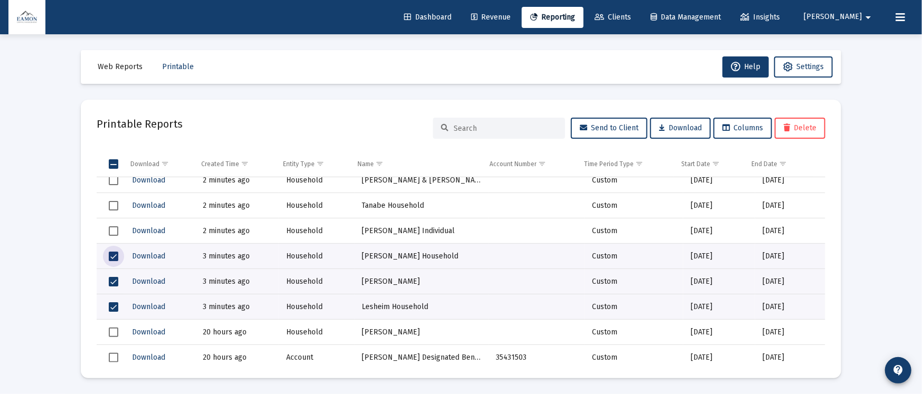
scroll to position [317, 0]
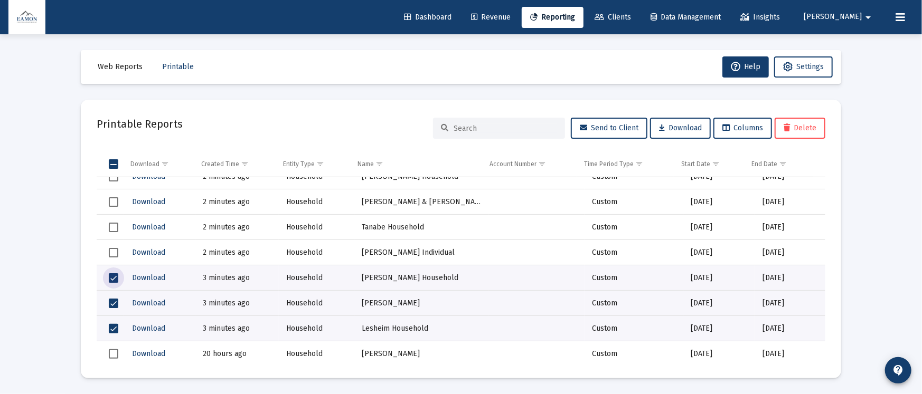
click at [110, 249] on span "Select row" at bounding box center [114, 253] width 10 height 10
click at [115, 227] on span "Select row" at bounding box center [114, 228] width 10 height 10
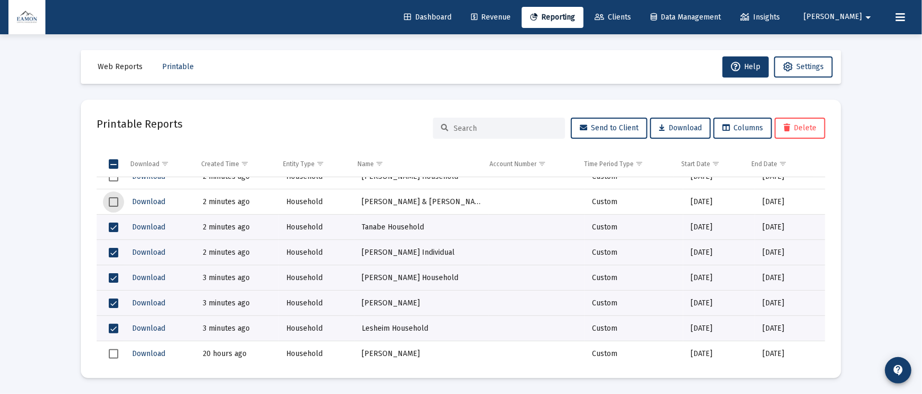
click at [111, 205] on span "Select row" at bounding box center [114, 202] width 10 height 10
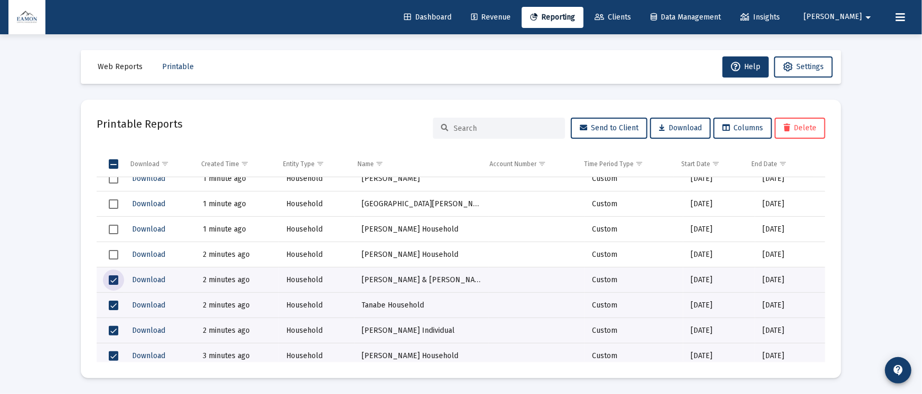
scroll to position [158, 0]
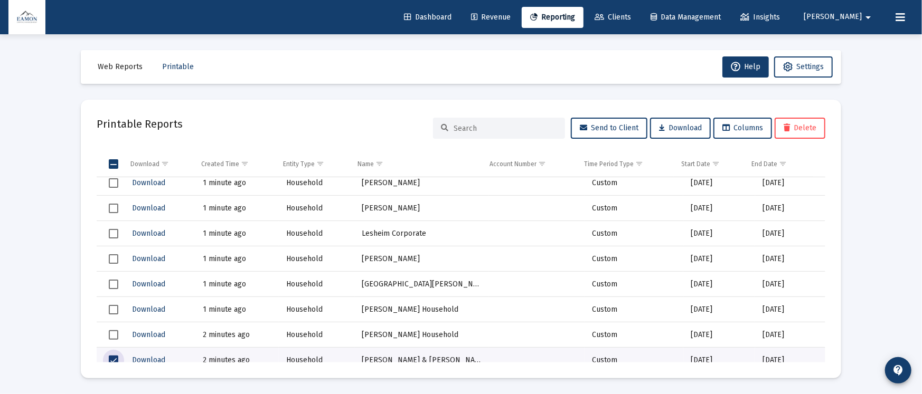
click at [115, 332] on span "Select row" at bounding box center [114, 336] width 10 height 10
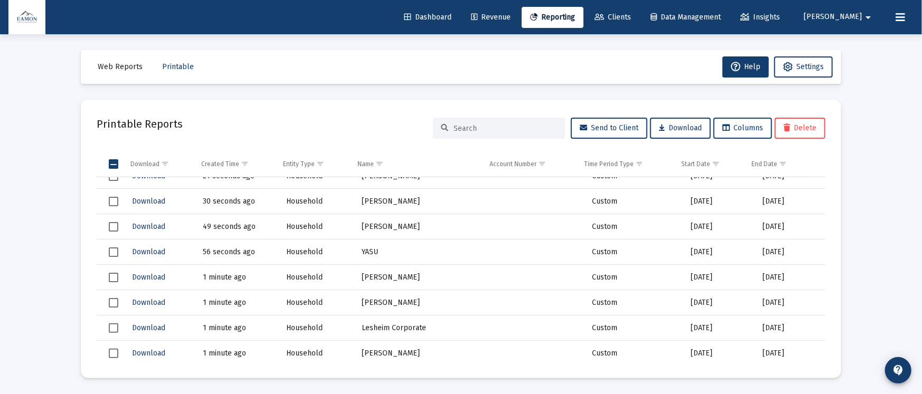
scroll to position [79, 0]
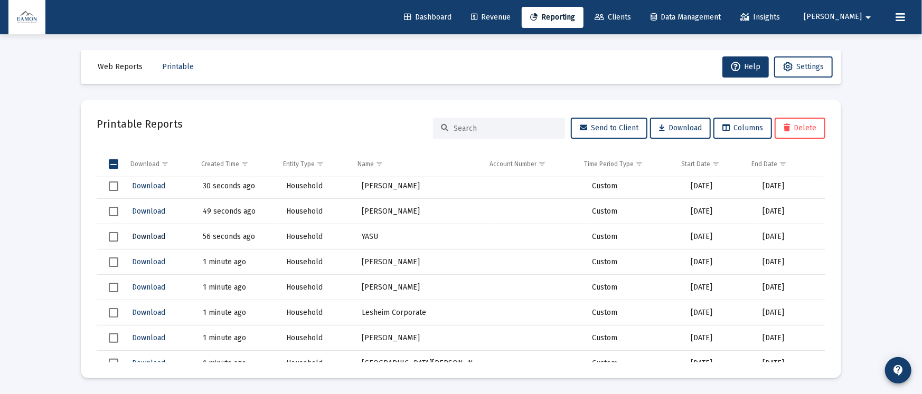
click at [158, 237] on span "Download" at bounding box center [148, 236] width 33 height 9
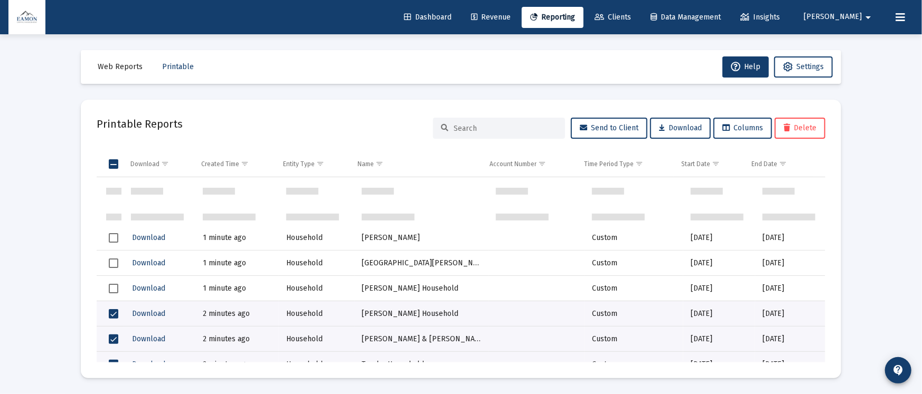
scroll to position [238, 0]
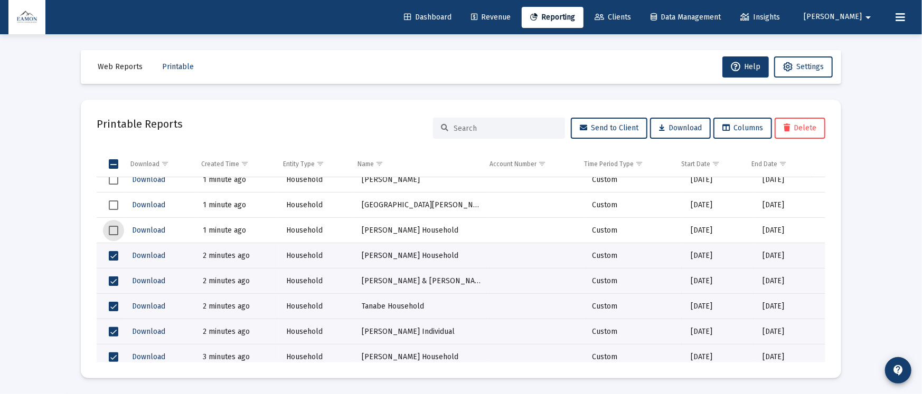
click at [115, 227] on span "Select row" at bounding box center [114, 231] width 10 height 10
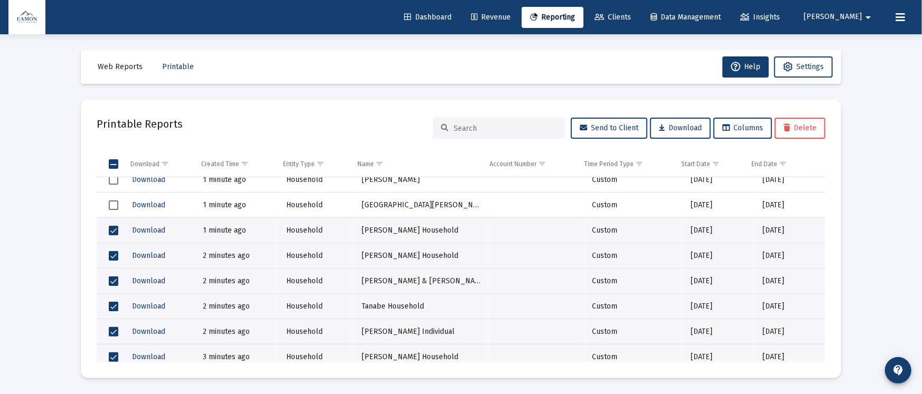
click at [108, 202] on td "Data grid" at bounding box center [110, 205] width 27 height 25
click at [113, 183] on span "Select row" at bounding box center [114, 180] width 10 height 10
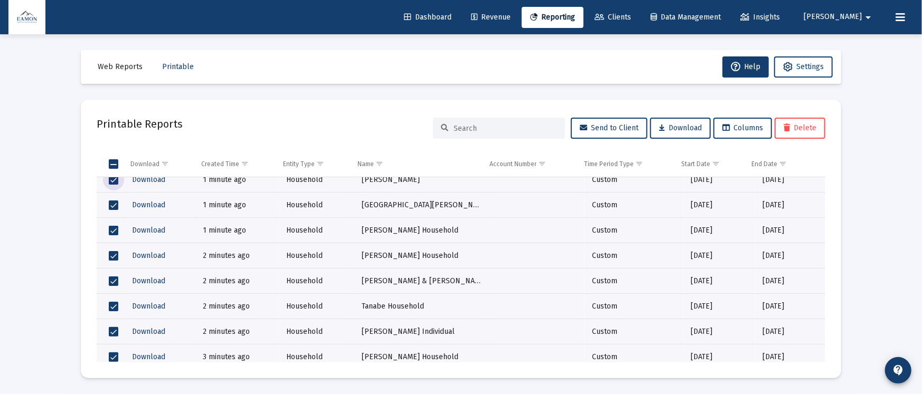
scroll to position [158, 0]
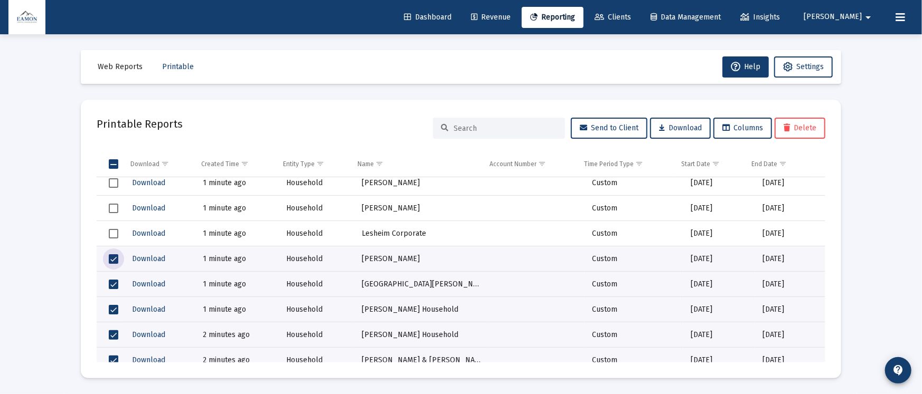
click at [112, 230] on span "Select row" at bounding box center [114, 234] width 10 height 10
click at [115, 208] on span "Select row" at bounding box center [114, 209] width 10 height 10
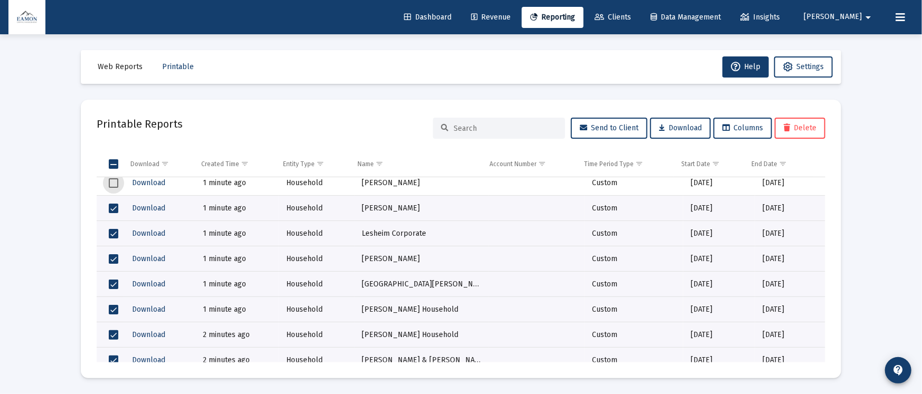
click at [111, 184] on span "Select row" at bounding box center [114, 183] width 10 height 10
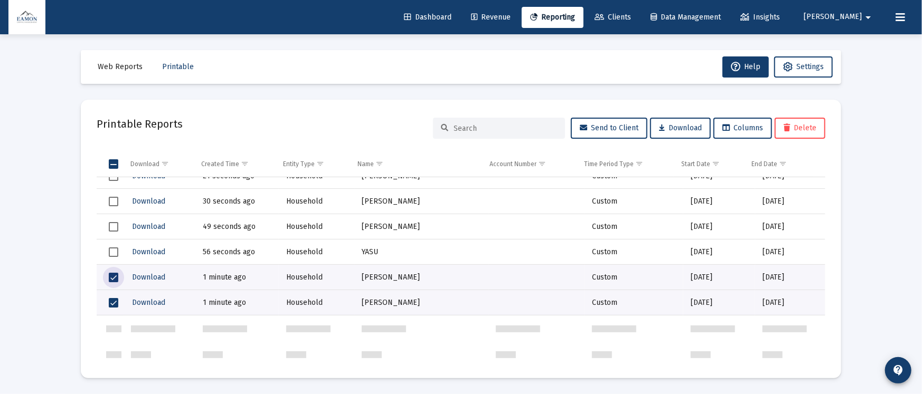
scroll to position [0, 0]
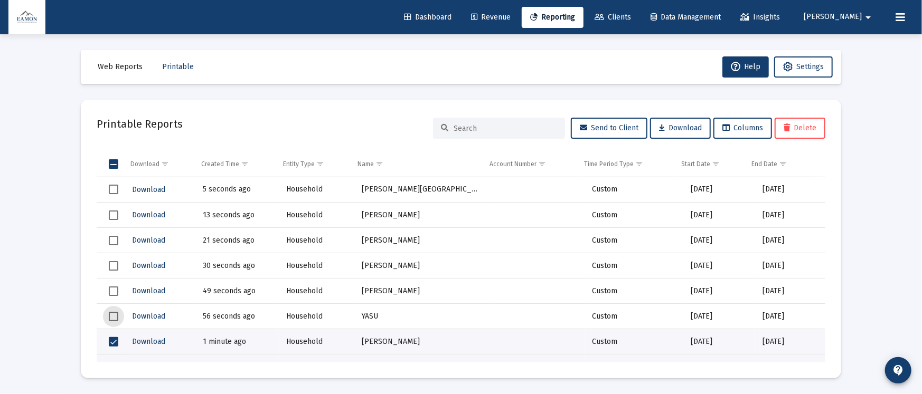
click at [115, 315] on span "Select row" at bounding box center [114, 317] width 10 height 10
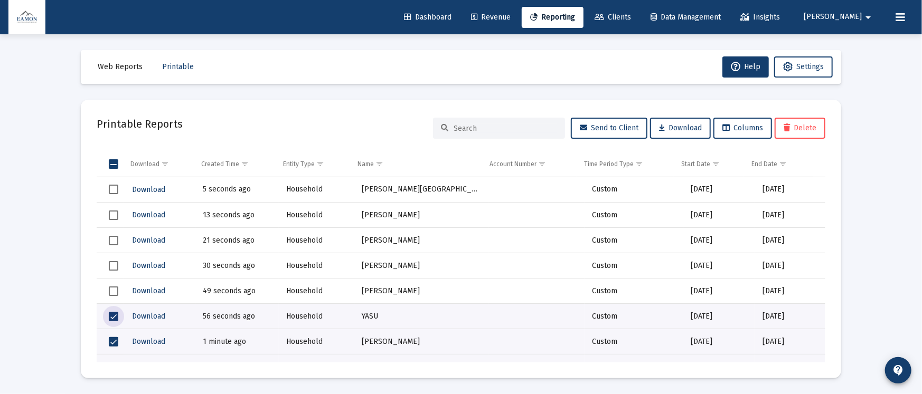
click at [114, 287] on span "Select row" at bounding box center [114, 292] width 10 height 10
click at [116, 262] on span "Select row" at bounding box center [114, 266] width 10 height 10
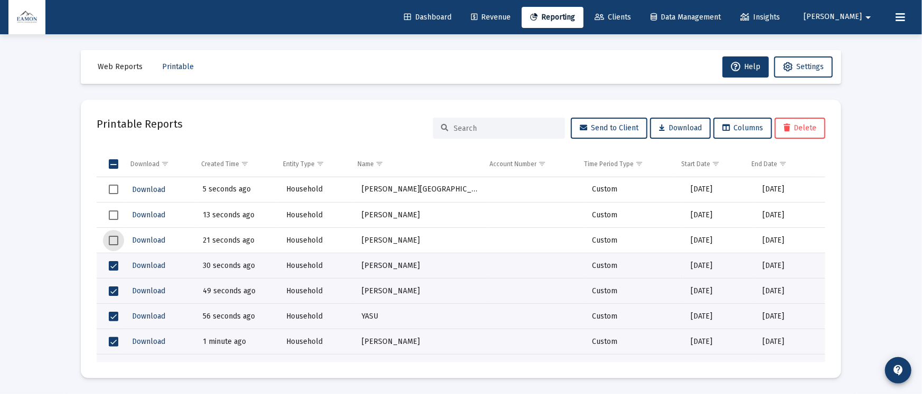
click at [109, 236] on span "Select row" at bounding box center [114, 241] width 10 height 10
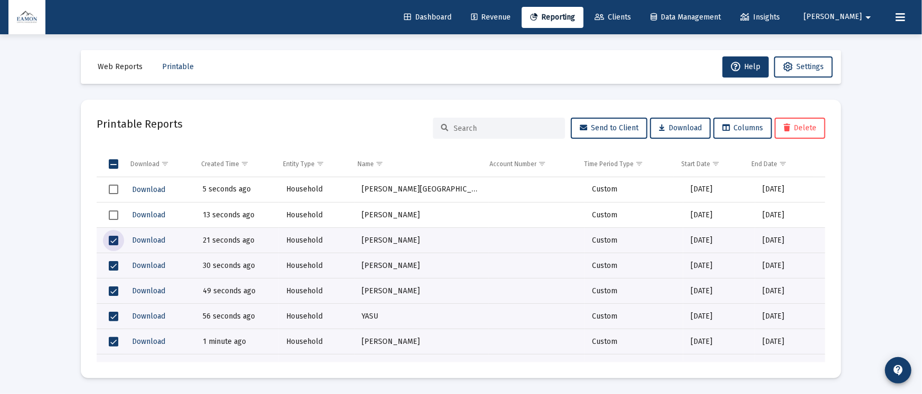
click at [110, 218] on span "Select row" at bounding box center [114, 216] width 10 height 10
click at [111, 187] on span "Select row" at bounding box center [114, 190] width 10 height 10
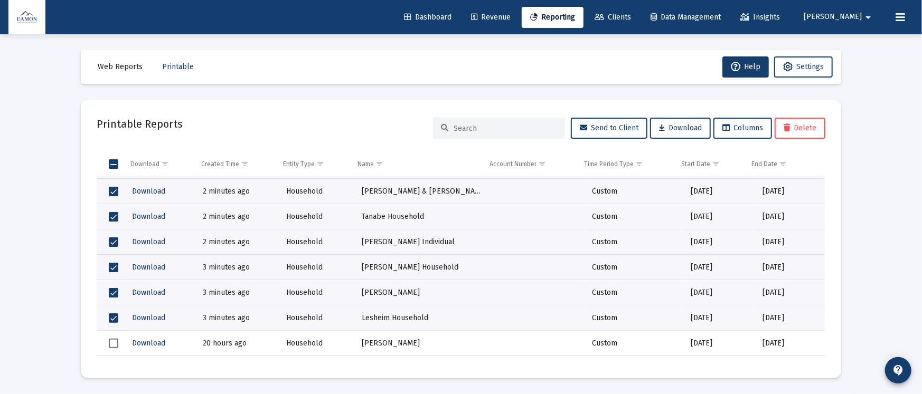
scroll to position [317, 0]
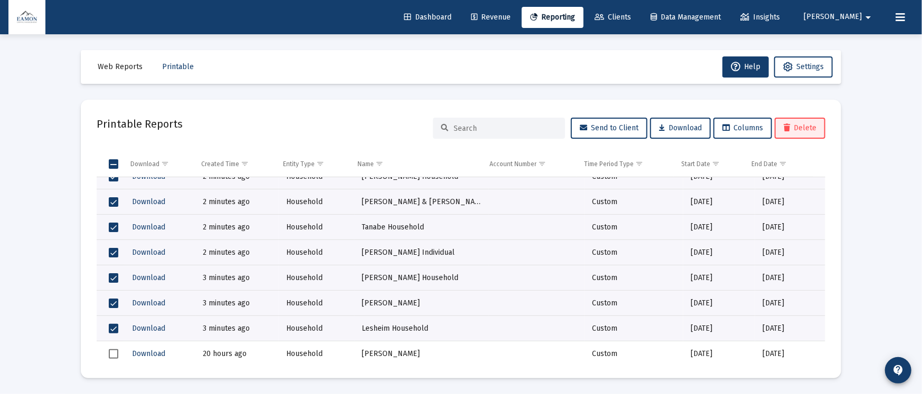
click at [795, 125] on span "Delete" at bounding box center [800, 128] width 33 height 9
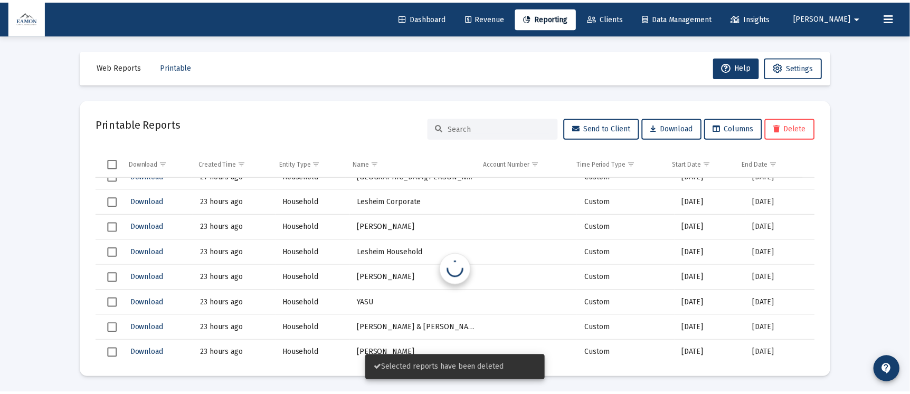
scroll to position [316, 0]
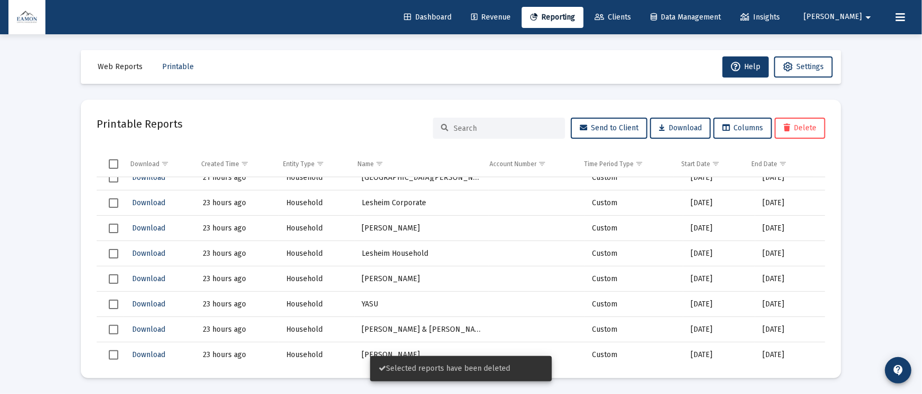
click at [631, 14] on span "Clients" at bounding box center [613, 17] width 36 height 9
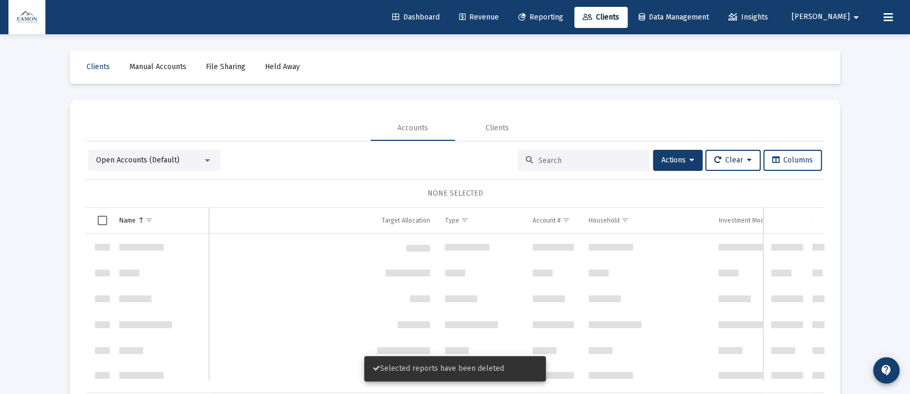
scroll to position [2028, 0]
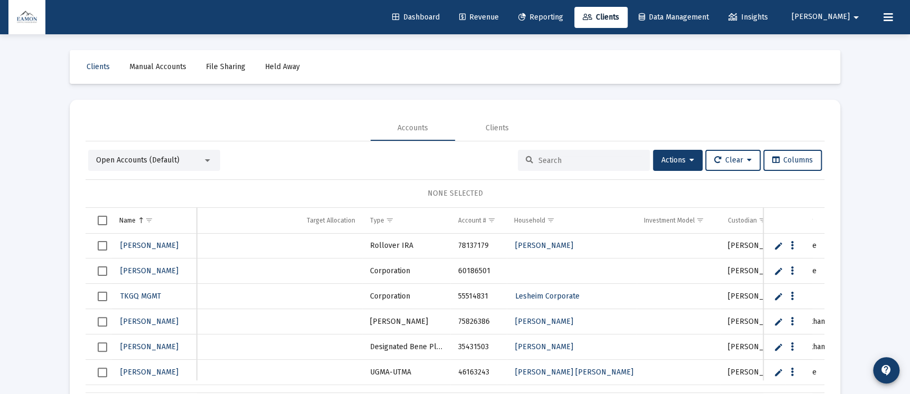
click at [185, 161] on div "Open Accounts (Default)" at bounding box center [149, 160] width 107 height 11
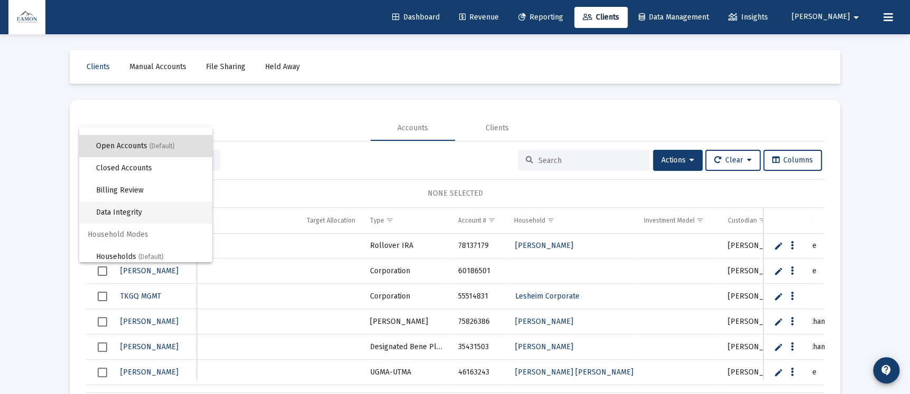
scroll to position [20, 0]
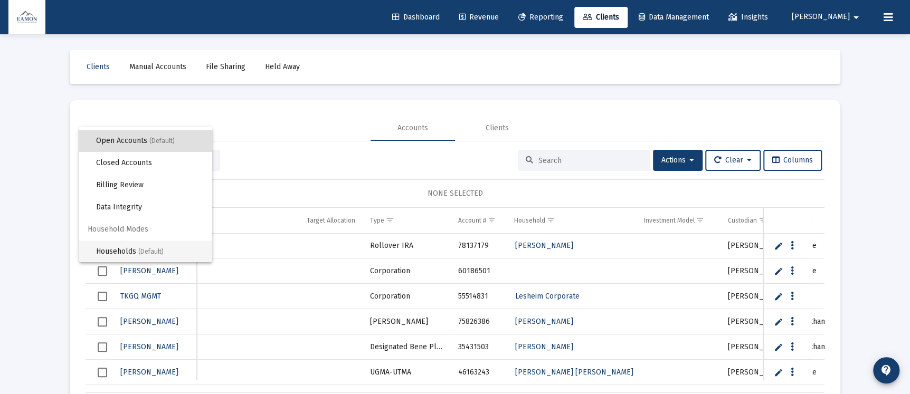
click at [127, 244] on span "Households (Default)" at bounding box center [150, 252] width 108 height 22
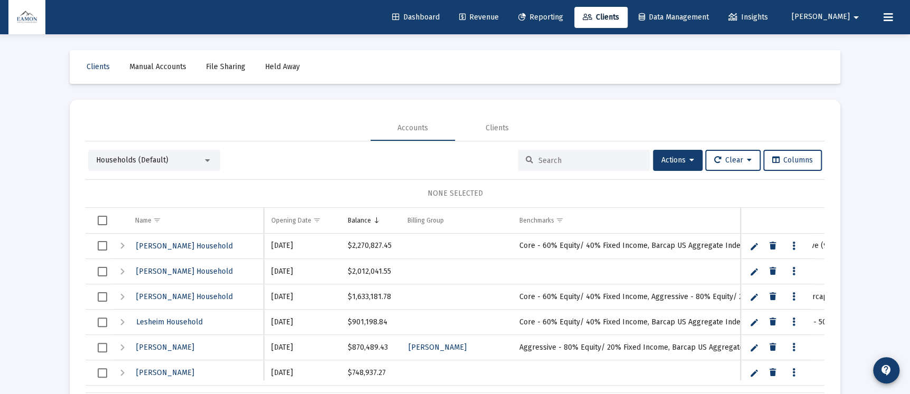
click at [99, 225] on td "Data grid" at bounding box center [99, 220] width 26 height 25
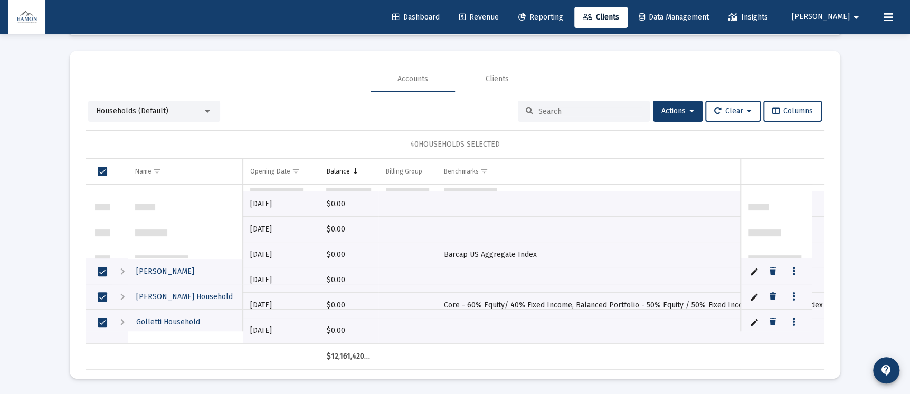
scroll to position [866, 0]
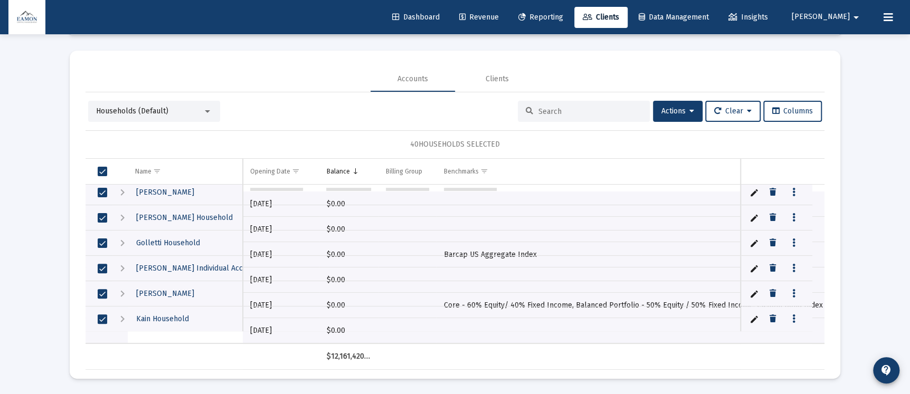
click at [102, 317] on span "Select row" at bounding box center [103, 320] width 10 height 10
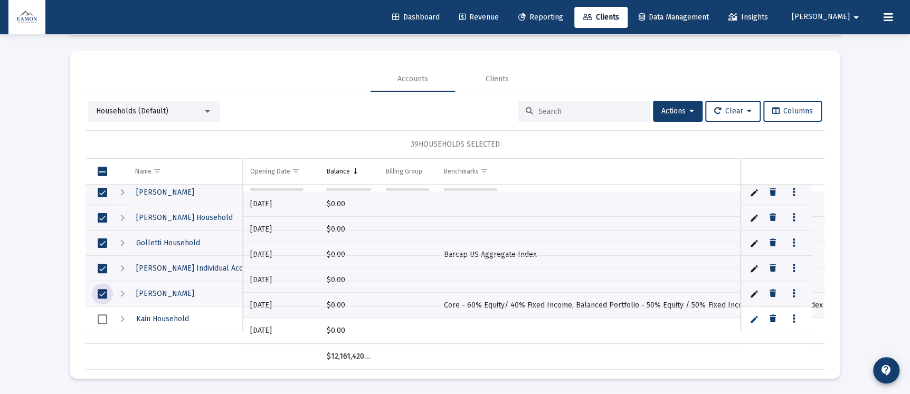
click at [100, 290] on span "Select row" at bounding box center [103, 294] width 10 height 10
click at [105, 270] on span "Select row" at bounding box center [103, 269] width 10 height 10
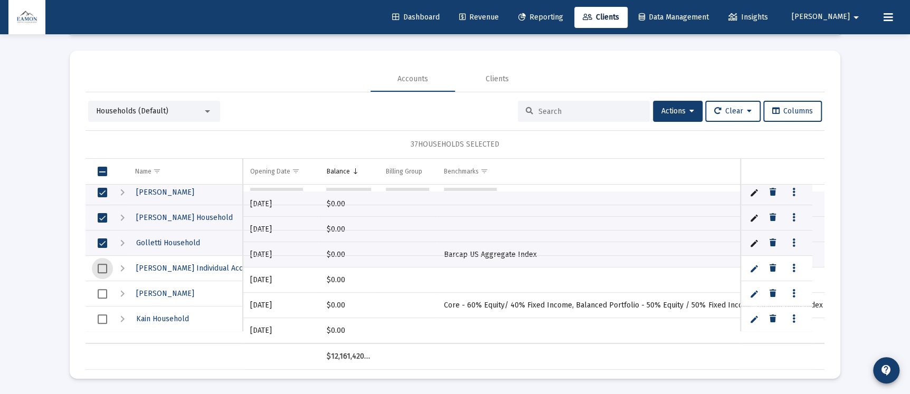
click at [100, 248] on td "Data grid" at bounding box center [99, 243] width 26 height 25
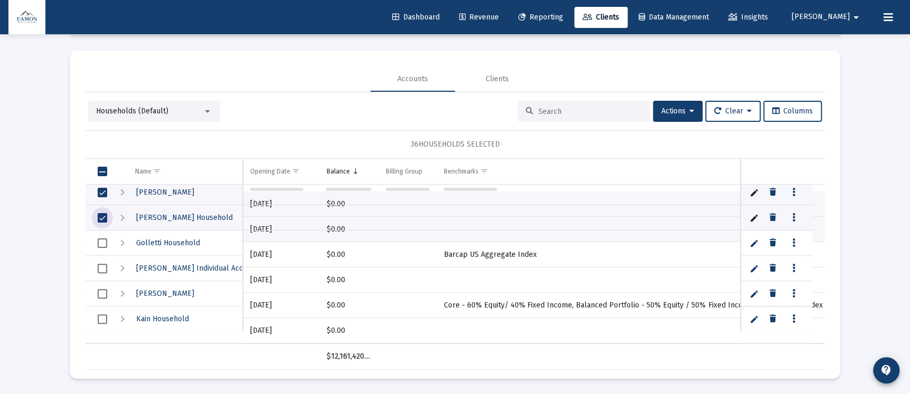
click at [100, 216] on span "Select row" at bounding box center [103, 218] width 10 height 10
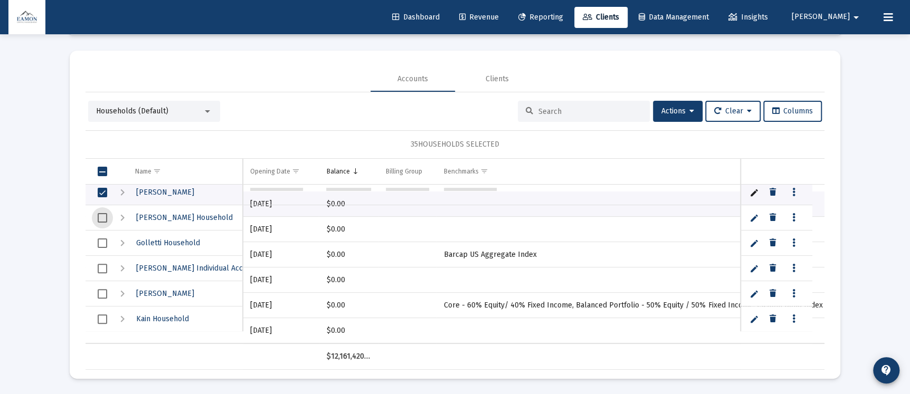
click at [101, 190] on span "Select row" at bounding box center [103, 193] width 10 height 10
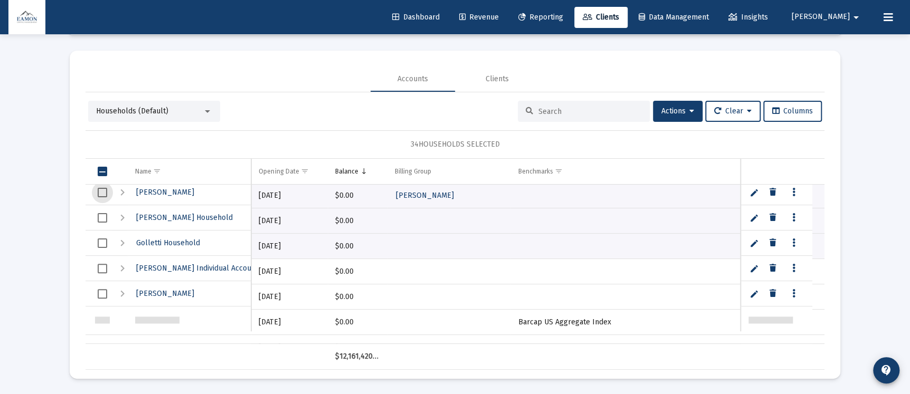
scroll to position [787, 0]
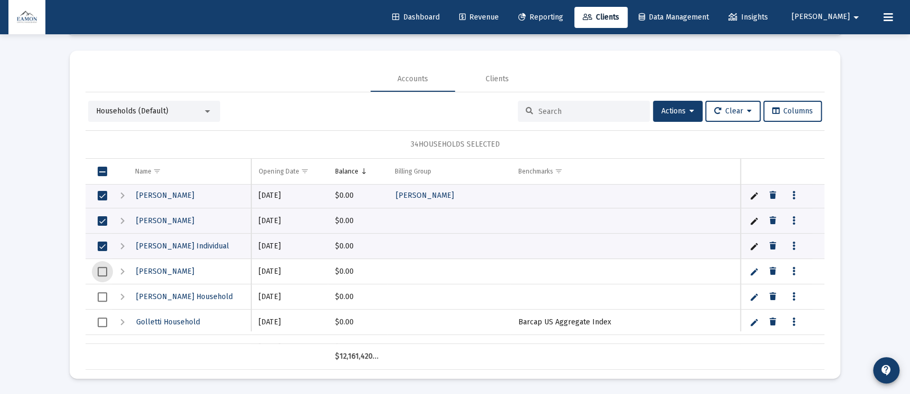
click at [100, 247] on span "Select row" at bounding box center [103, 247] width 10 height 10
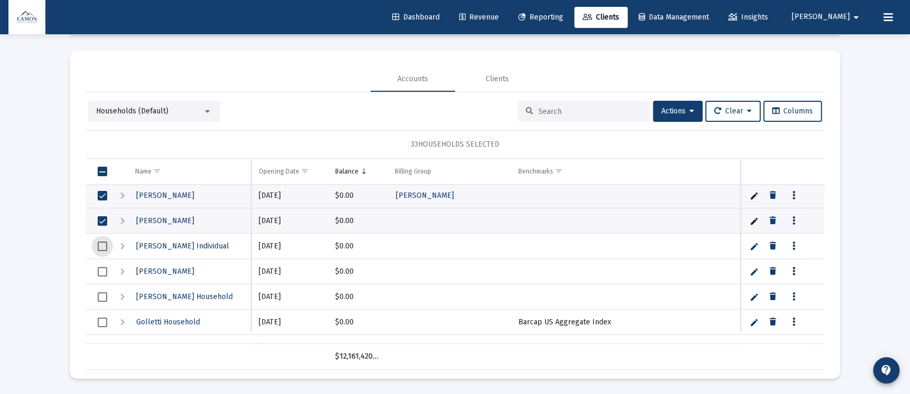
click at [102, 221] on span "Select row" at bounding box center [103, 221] width 10 height 10
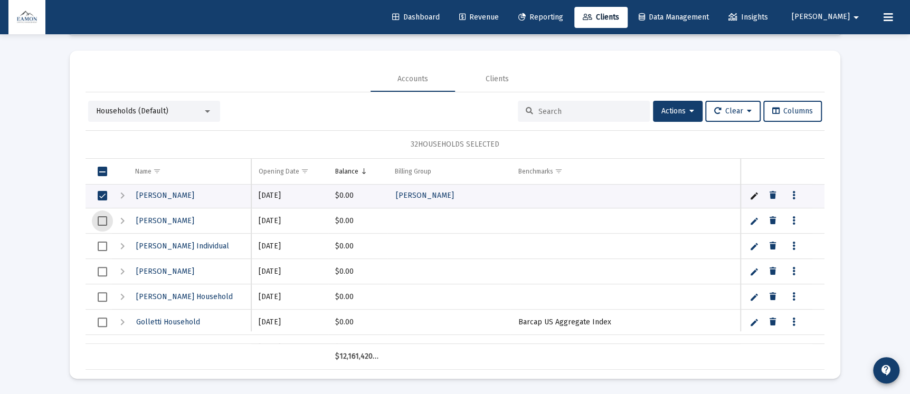
click at [102, 197] on span "Select row" at bounding box center [103, 196] width 10 height 10
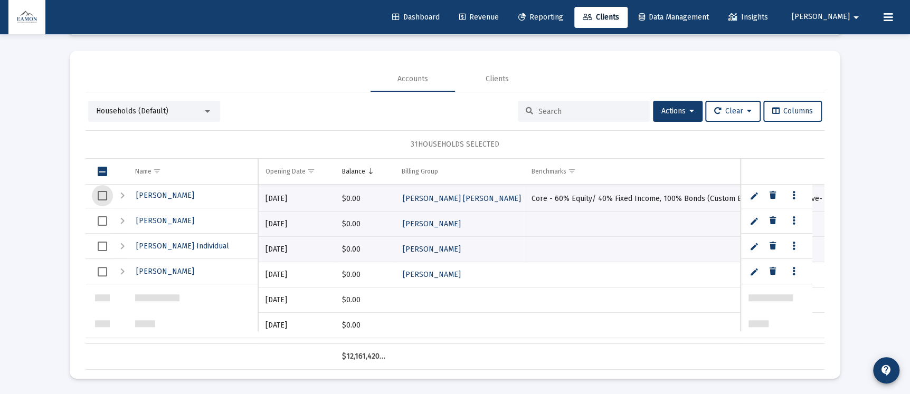
scroll to position [708, 0]
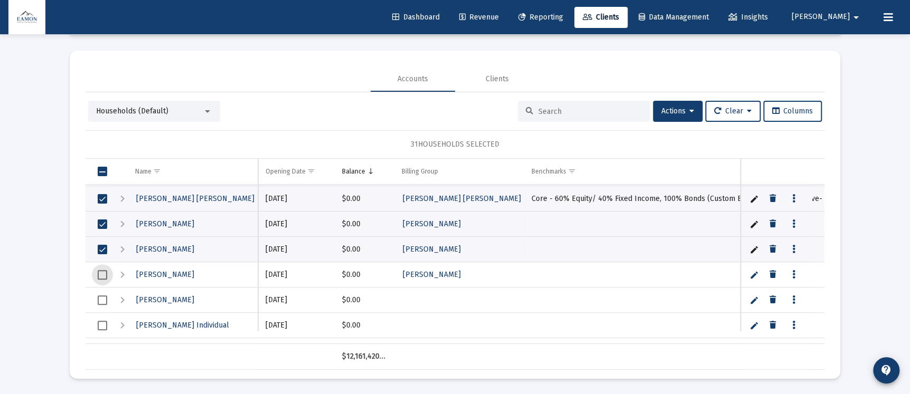
click at [105, 252] on span "Select row" at bounding box center [103, 250] width 10 height 10
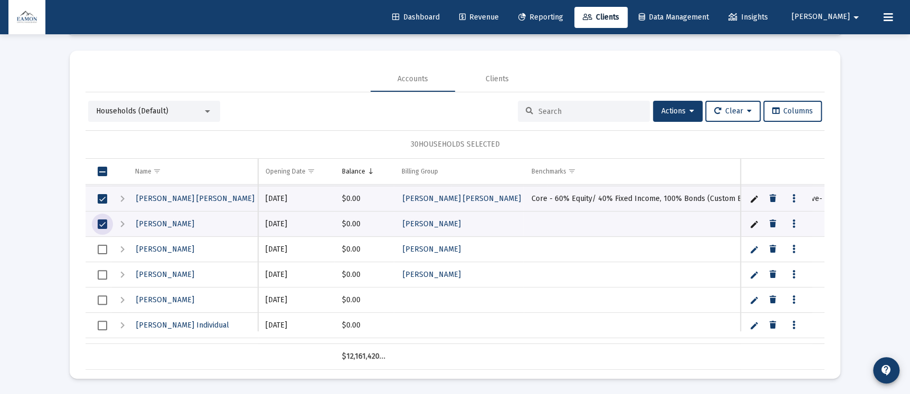
click at [102, 223] on span "Select row" at bounding box center [103, 225] width 10 height 10
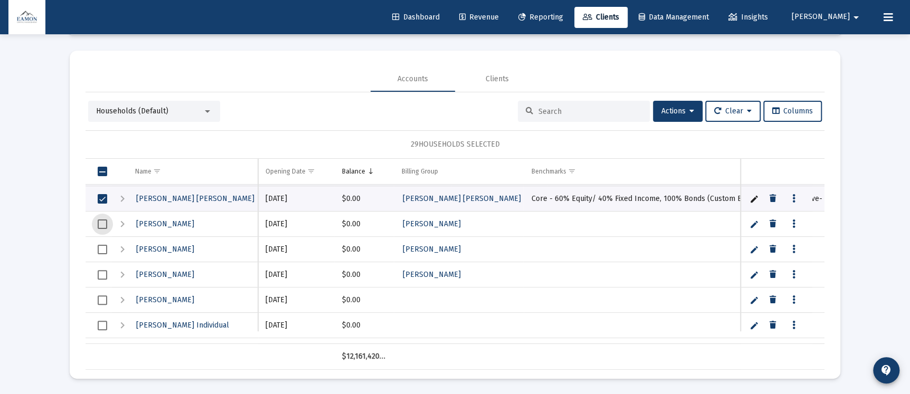
click at [100, 197] on span "Select row" at bounding box center [103, 199] width 10 height 10
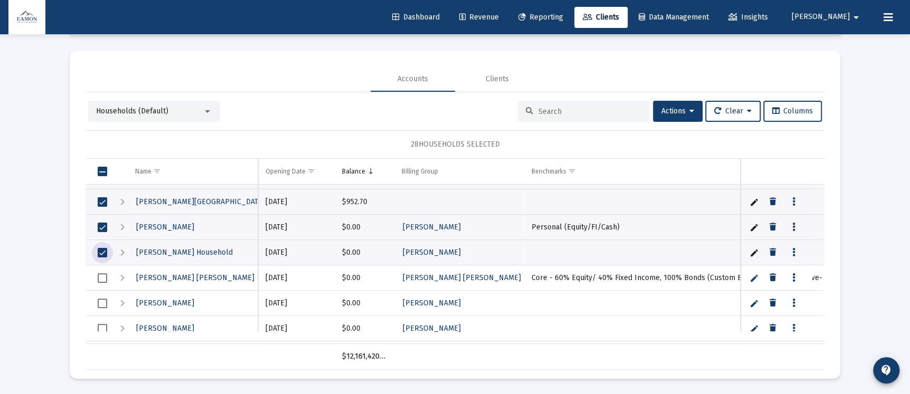
click at [99, 252] on span "Select row" at bounding box center [103, 253] width 10 height 10
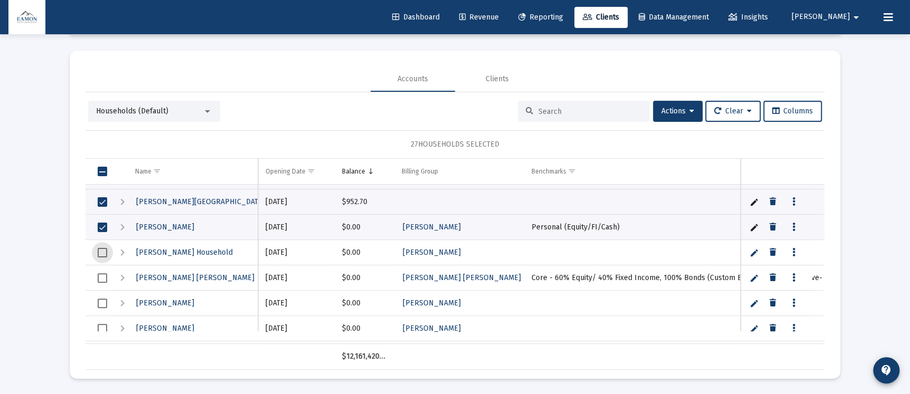
click at [99, 223] on span "Select row" at bounding box center [103, 228] width 10 height 10
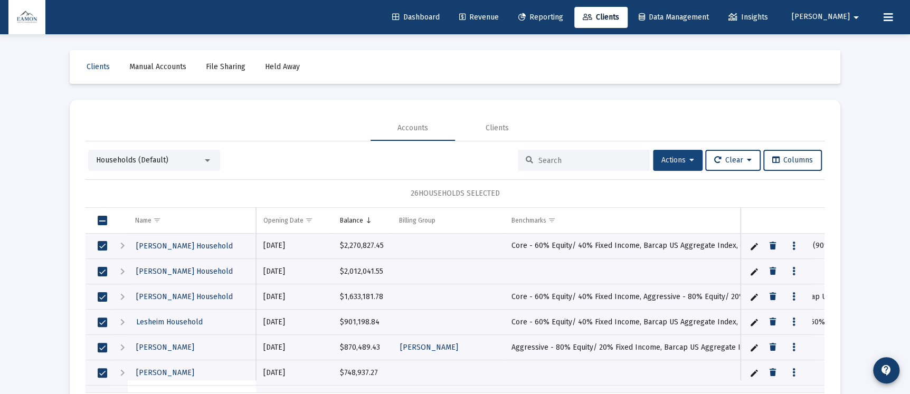
click at [682, 160] on span "Actions" at bounding box center [678, 160] width 33 height 9
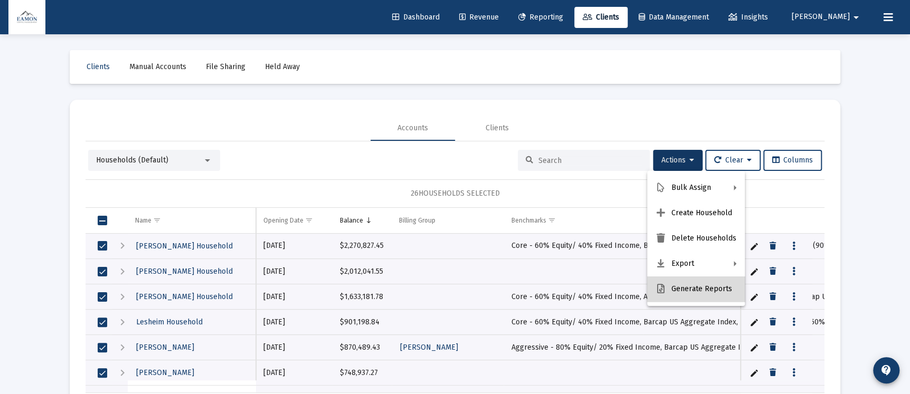
click at [702, 285] on button "Generate Reports" at bounding box center [696, 289] width 98 height 25
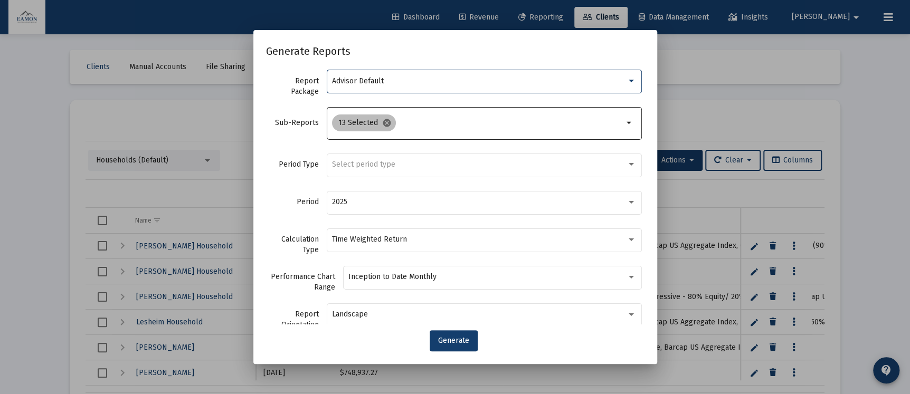
click at [382, 122] on mat-icon "cancel" at bounding box center [387, 123] width 10 height 10
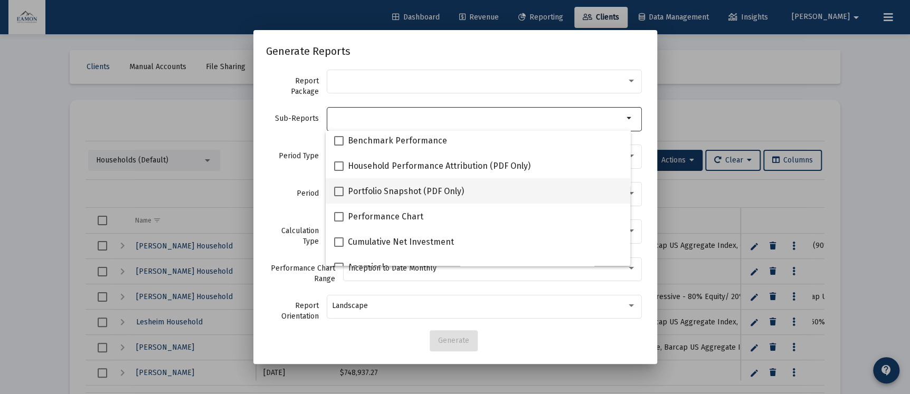
scroll to position [0, 0]
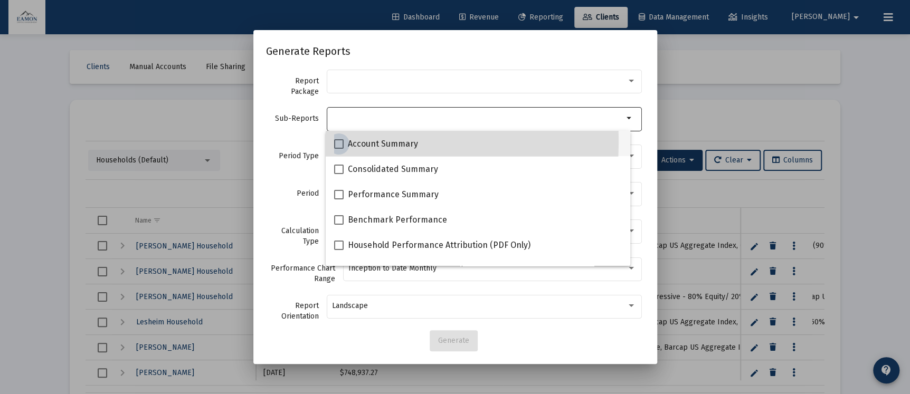
click at [343, 142] on span at bounding box center [339, 144] width 10 height 10
click at [339, 149] on input "Account Summary" at bounding box center [338, 149] width 1 height 1
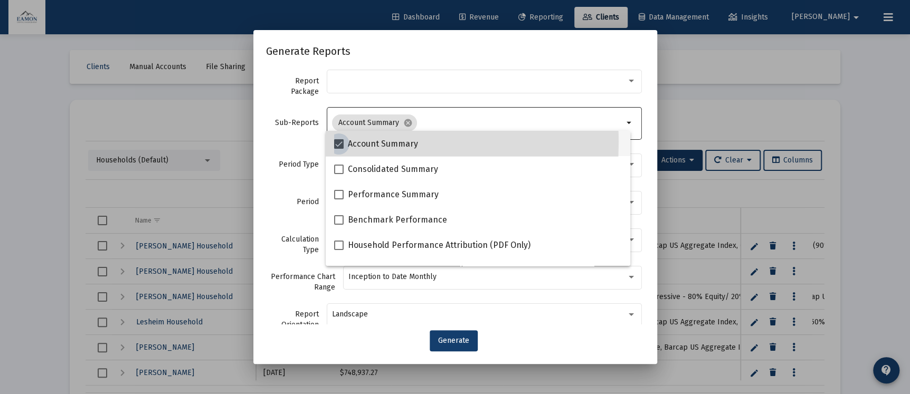
click at [343, 142] on span at bounding box center [339, 144] width 10 height 10
click at [339, 149] on input "Account Summary" at bounding box center [338, 149] width 1 height 1
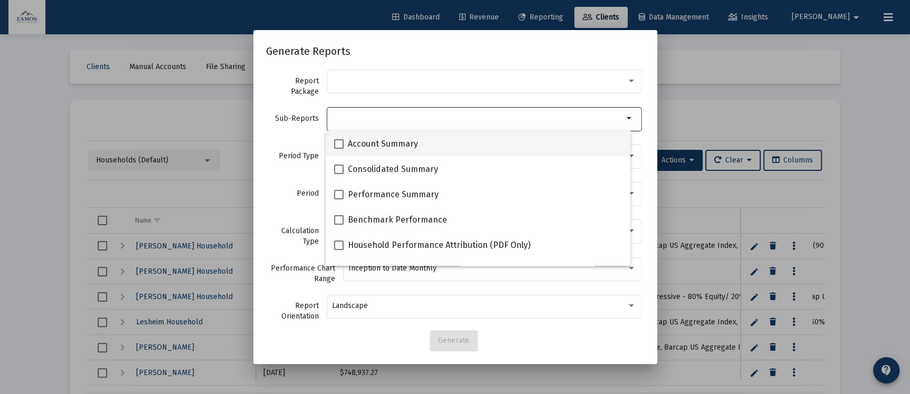
click at [343, 142] on span at bounding box center [339, 144] width 10 height 10
click at [339, 149] on input "Account Summary" at bounding box center [338, 149] width 1 height 1
checkbox input "true"
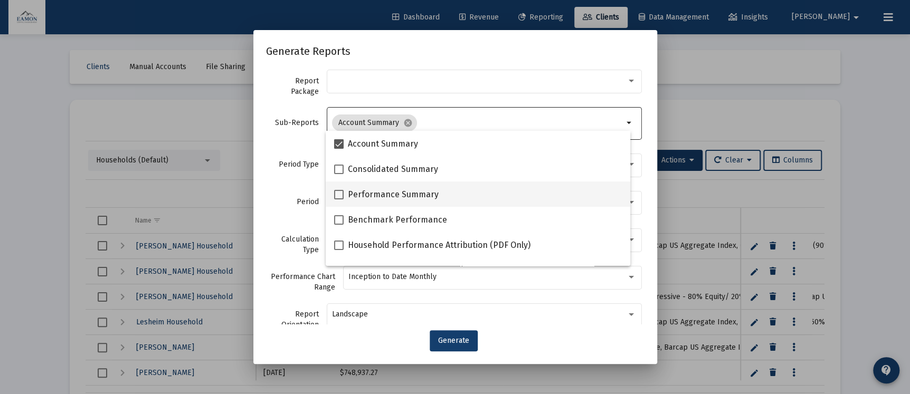
click at [334, 193] on span at bounding box center [339, 195] width 10 height 10
click at [338, 200] on input "Performance Summary" at bounding box center [338, 200] width 1 height 1
click at [341, 192] on span at bounding box center [339, 195] width 10 height 10
click at [339, 200] on input "Performance Summary" at bounding box center [338, 200] width 1 height 1
checkbox input "false"
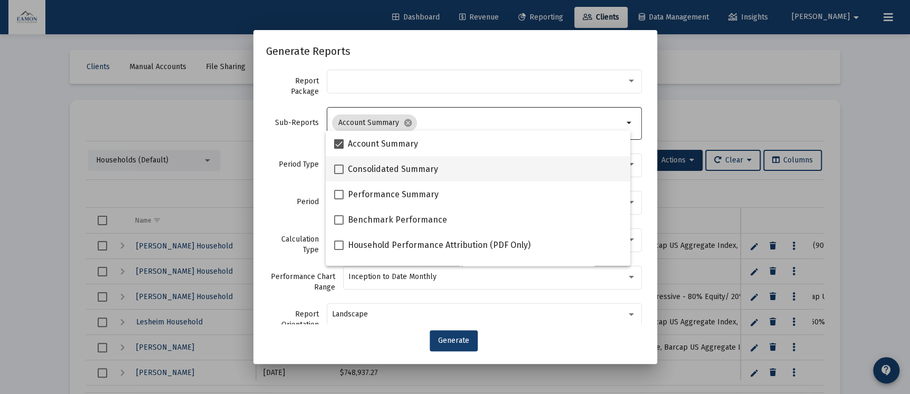
click at [336, 171] on span at bounding box center [339, 170] width 10 height 10
click at [338, 174] on input "Consolidated Summary" at bounding box center [338, 174] width 1 height 1
checkbox input "true"
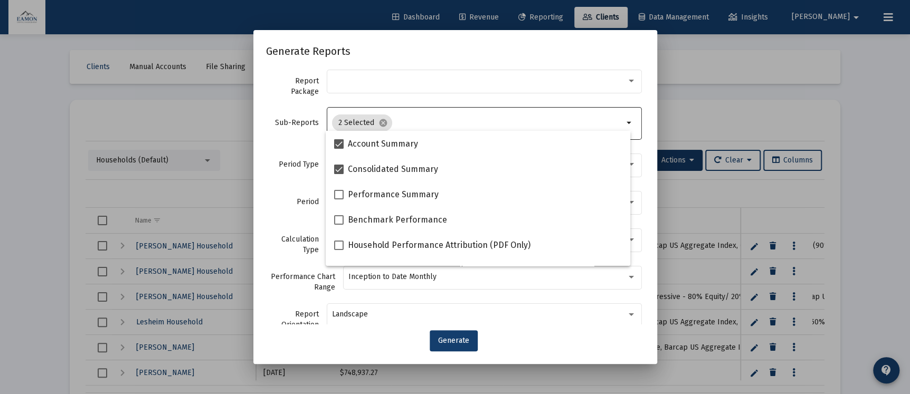
click at [787, 128] on div at bounding box center [455, 197] width 910 height 394
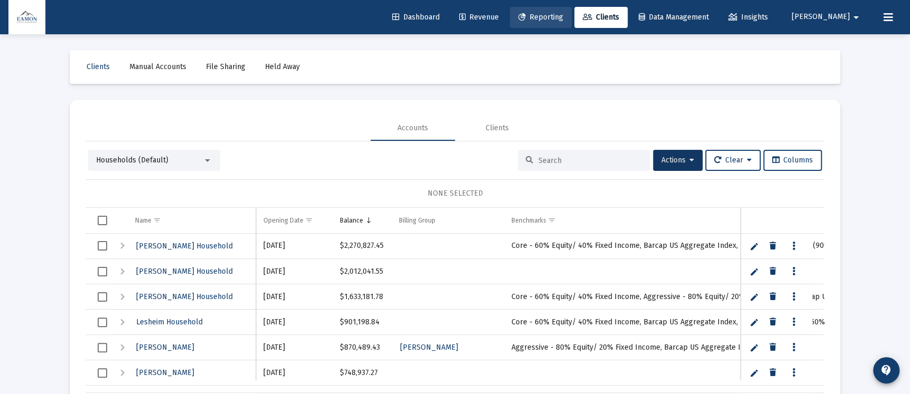
click at [572, 22] on link "Reporting" at bounding box center [541, 17] width 62 height 21
select select "View all"
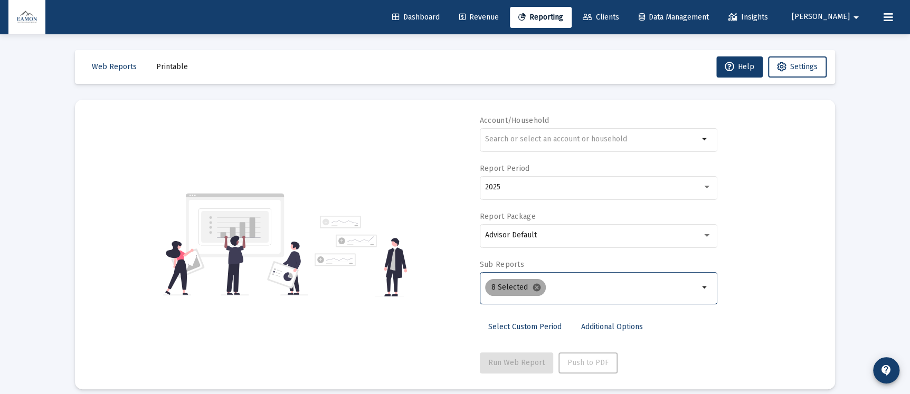
click at [538, 286] on mat-icon "cancel" at bounding box center [537, 288] width 10 height 10
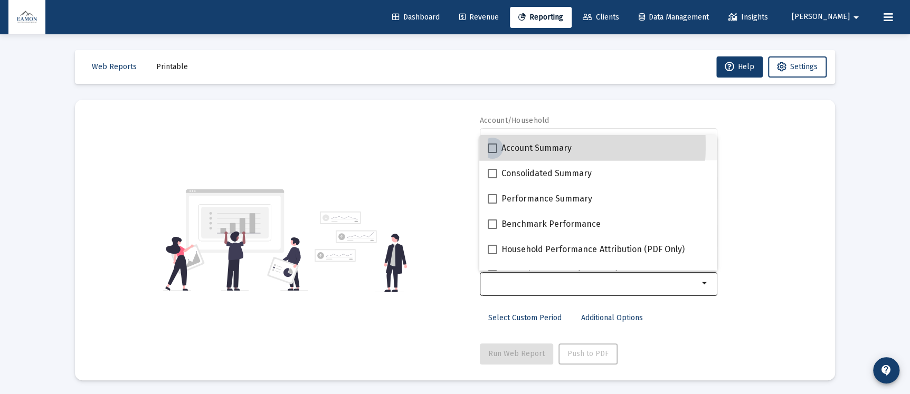
click at [493, 146] on span at bounding box center [493, 149] width 10 height 10
click at [493, 153] on input "Account Summary" at bounding box center [492, 153] width 1 height 1
checkbox input "true"
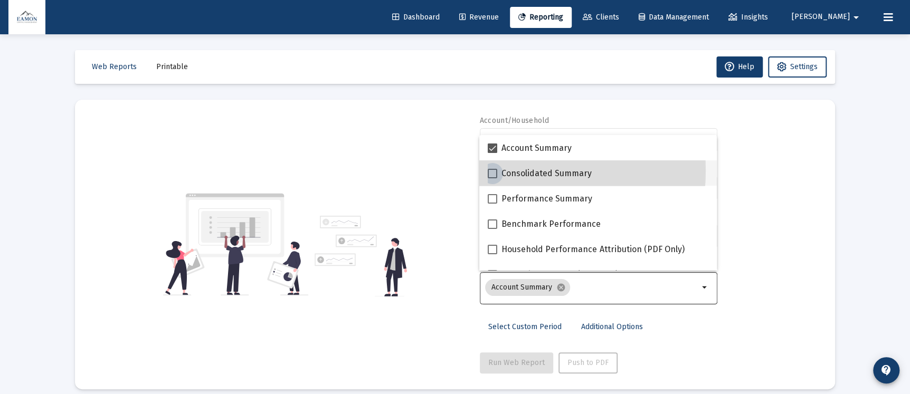
click at [494, 171] on span at bounding box center [493, 174] width 10 height 10
click at [493, 178] on input "Consolidated Summary" at bounding box center [492, 178] width 1 height 1
checkbox input "true"
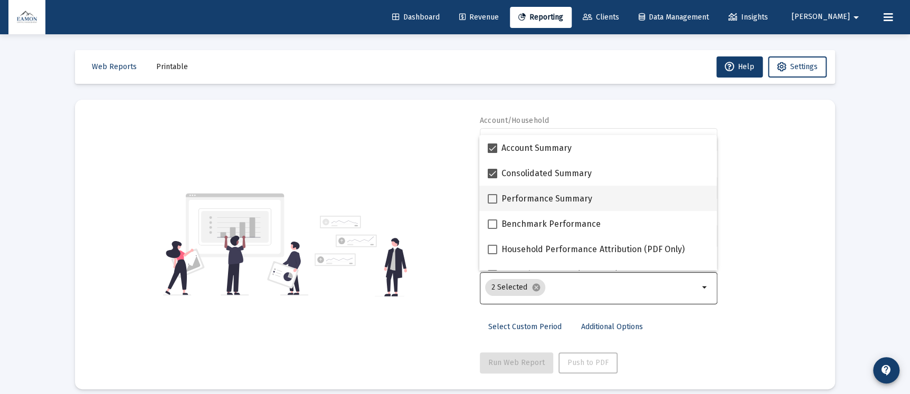
click at [496, 201] on span at bounding box center [493, 199] width 10 height 10
click at [493, 204] on input "Performance Summary" at bounding box center [492, 204] width 1 height 1
checkbox input "true"
click at [805, 191] on div "Account/Household arrow_drop_down Report Period 2025 Report Package Advisor Def…" at bounding box center [455, 245] width 729 height 258
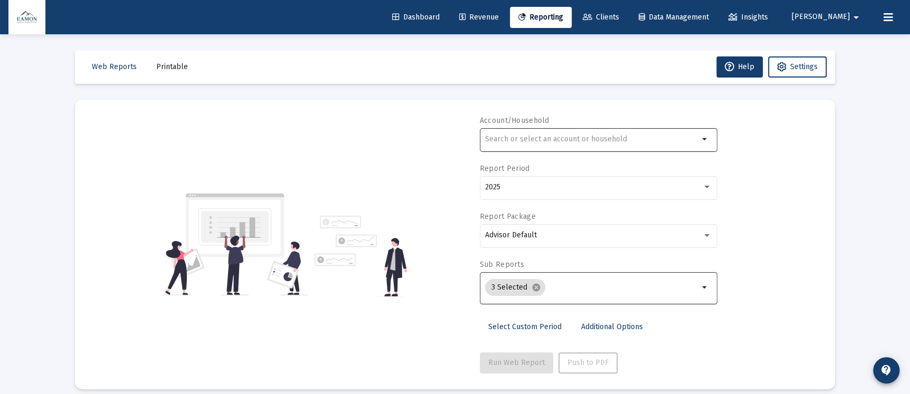
click at [639, 145] on div at bounding box center [592, 139] width 214 height 26
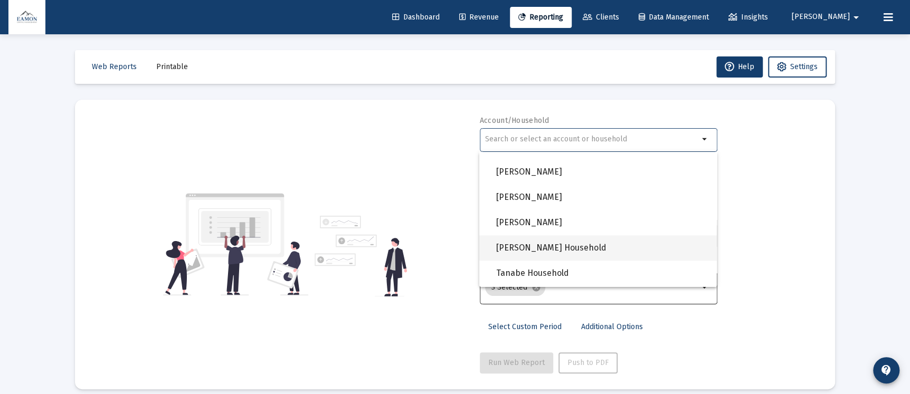
scroll to position [950, 0]
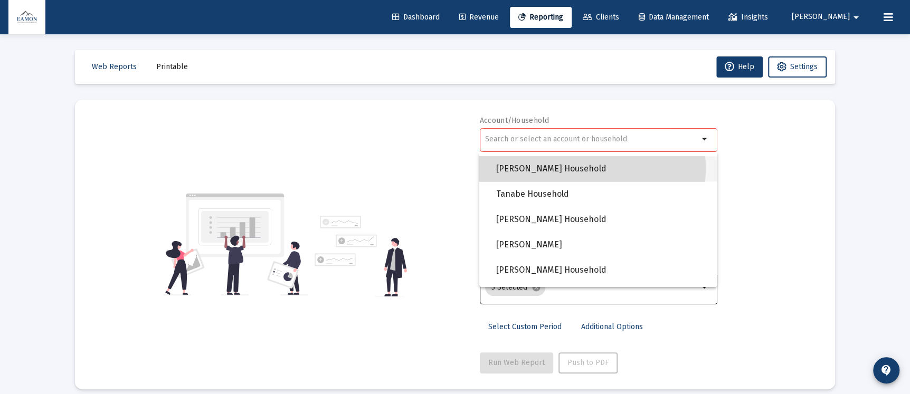
click at [568, 168] on span "[PERSON_NAME] Household" at bounding box center [602, 168] width 212 height 25
type input "[PERSON_NAME] Household"
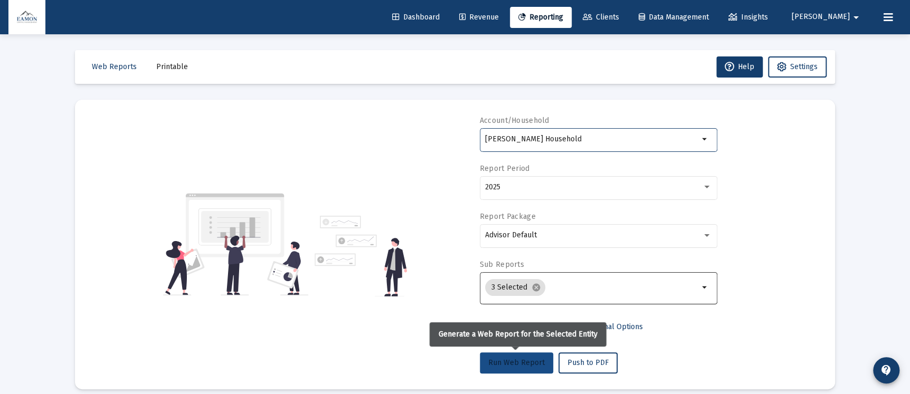
click at [529, 367] on button "Run Web Report" at bounding box center [516, 363] width 73 height 21
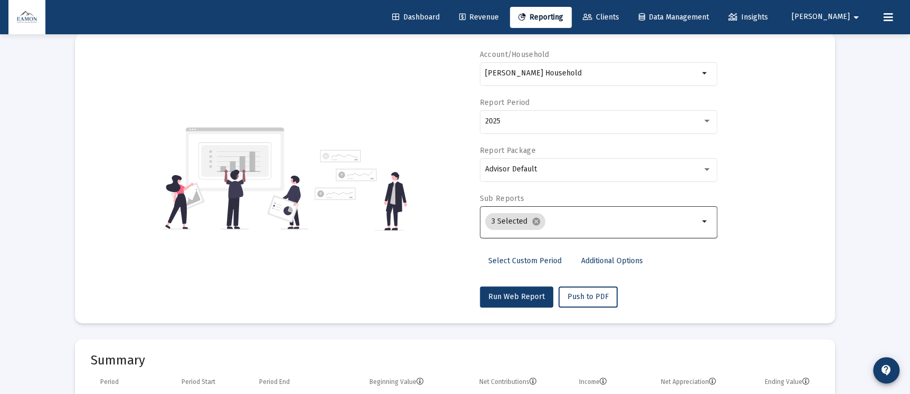
scroll to position [0, 0]
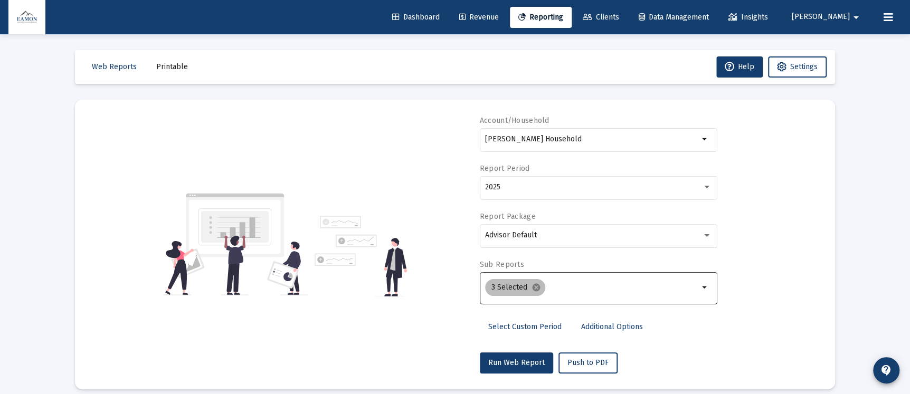
click at [647, 283] on div "3 Selected cancel" at bounding box center [592, 287] width 218 height 21
click at [692, 285] on input "Selection" at bounding box center [624, 288] width 149 height 8
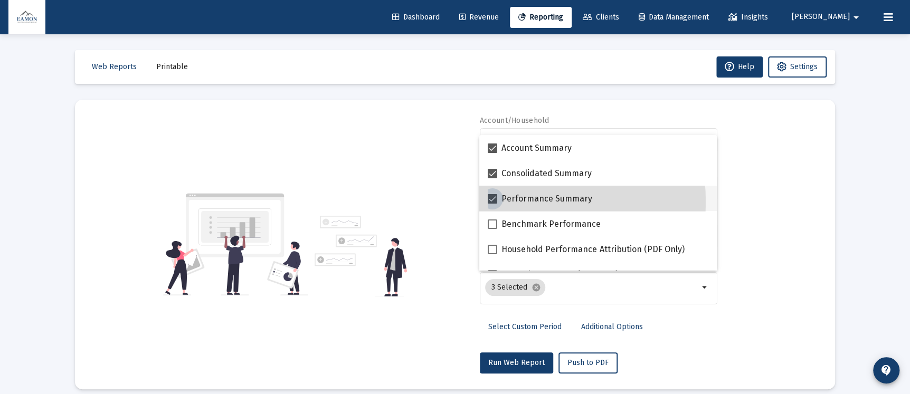
click at [488, 202] on span at bounding box center [493, 199] width 10 height 10
click at [492, 204] on input "Performance Summary" at bounding box center [492, 204] width 1 height 1
checkbox input "false"
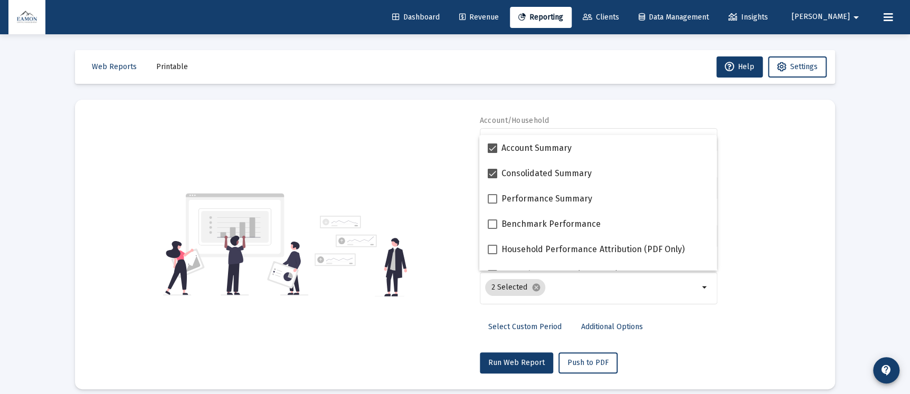
click at [806, 186] on div "Account/Household [PERSON_NAME] Household arrow_drop_down Report Period 2025 Re…" at bounding box center [455, 245] width 729 height 258
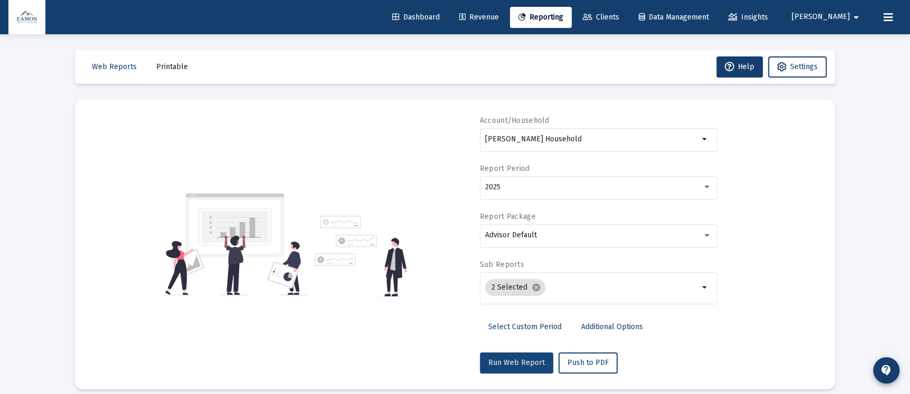
click at [537, 356] on button "Run Web Report" at bounding box center [516, 363] width 73 height 21
click at [628, 11] on link "Clients" at bounding box center [601, 17] width 53 height 21
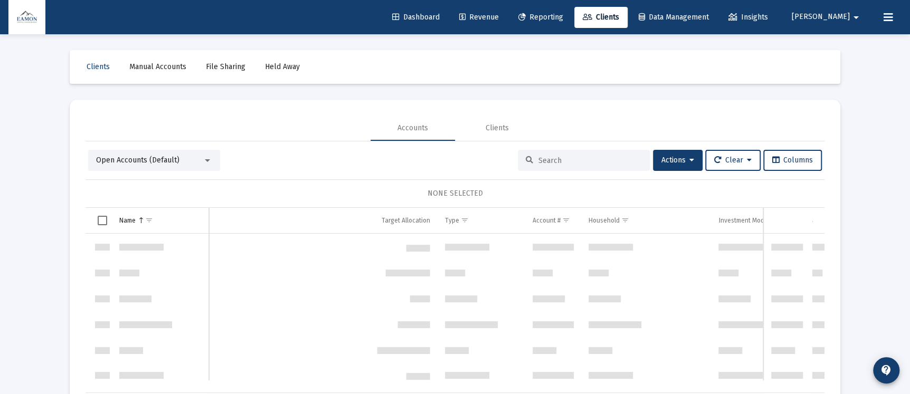
scroll to position [2028, 0]
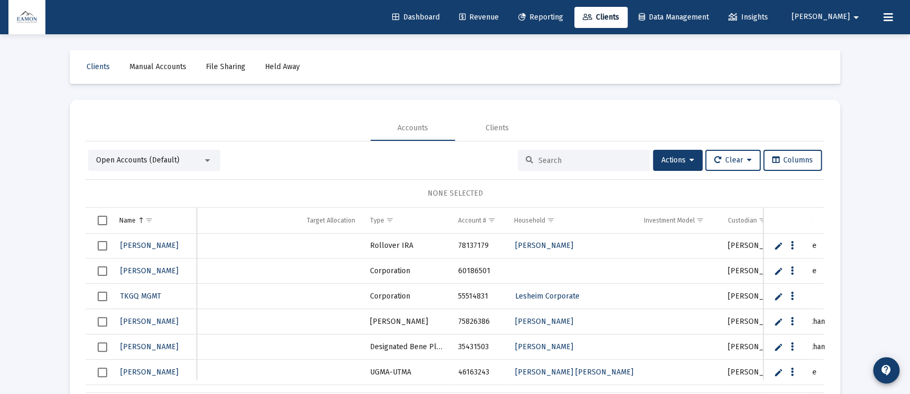
click at [164, 155] on div "Open Accounts (Default)" at bounding box center [149, 160] width 107 height 11
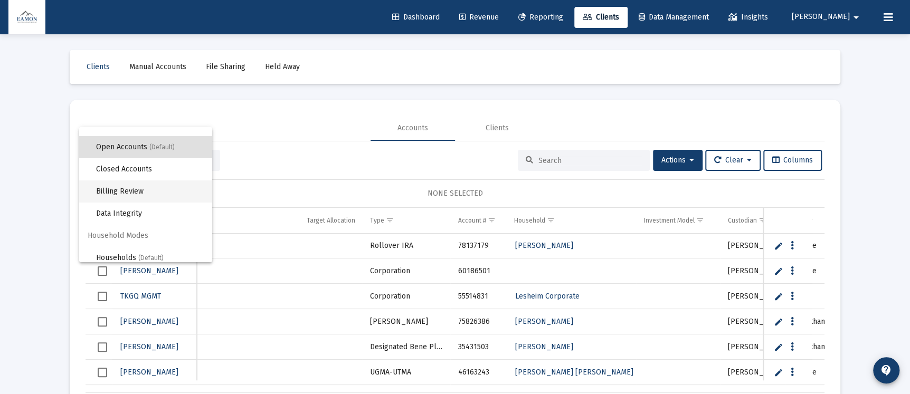
scroll to position [20, 0]
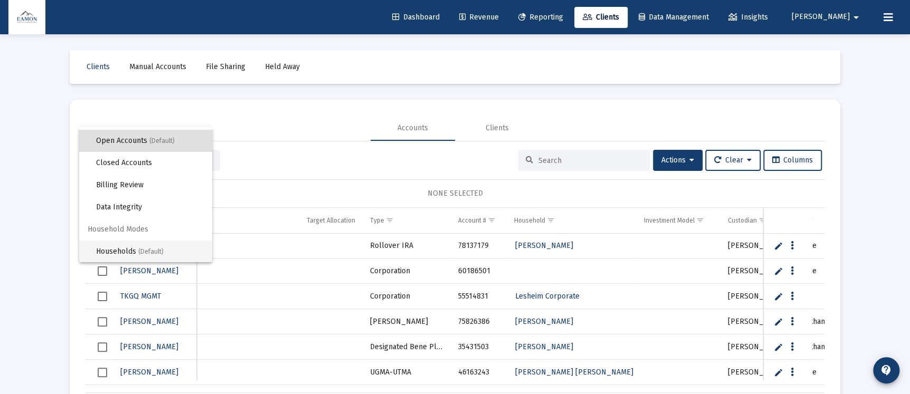
click at [137, 255] on span "Households (Default)" at bounding box center [150, 252] width 108 height 22
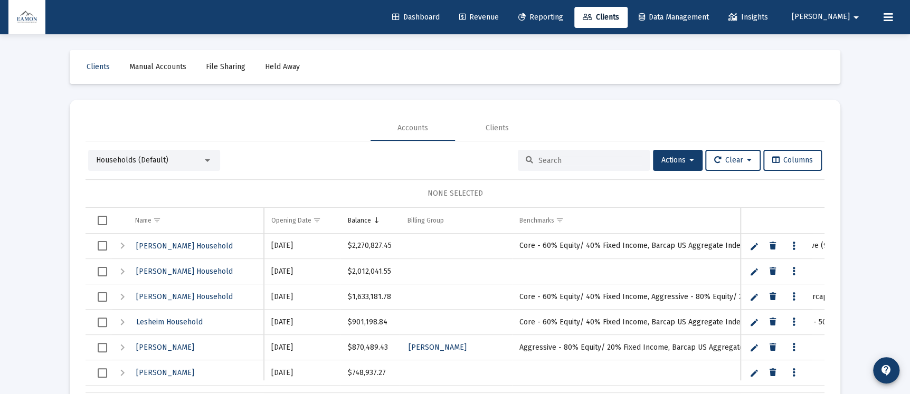
click at [99, 223] on span "Select all" at bounding box center [103, 221] width 10 height 10
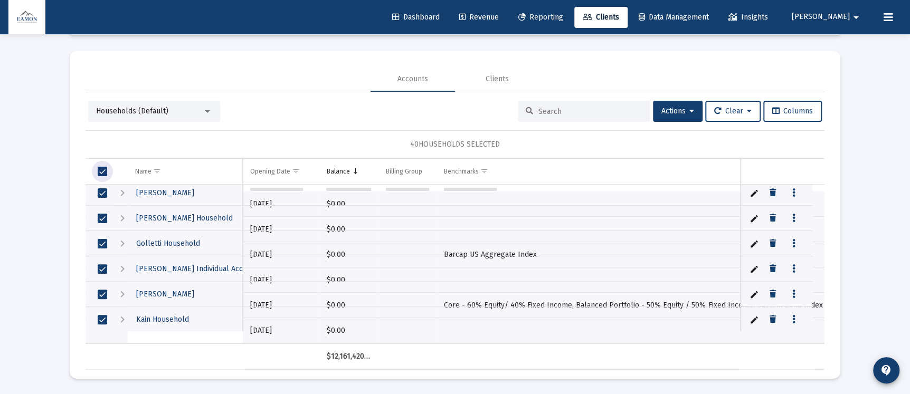
scroll to position [866, 0]
click at [106, 316] on span "Select row" at bounding box center [103, 320] width 10 height 10
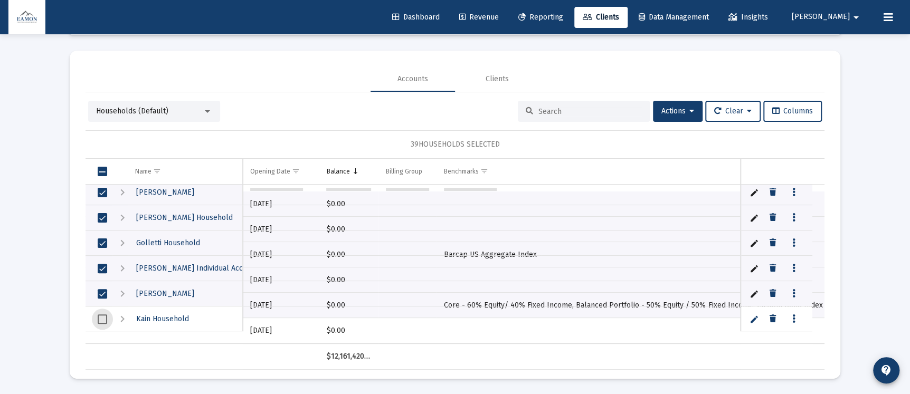
click at [105, 293] on span "Select row" at bounding box center [103, 294] width 10 height 10
click at [101, 266] on span "Select row" at bounding box center [103, 269] width 10 height 10
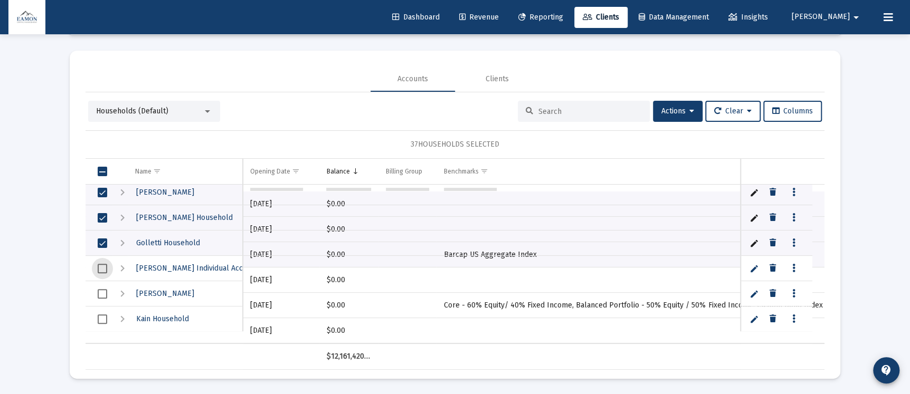
click at [101, 248] on td "Data grid" at bounding box center [99, 243] width 26 height 25
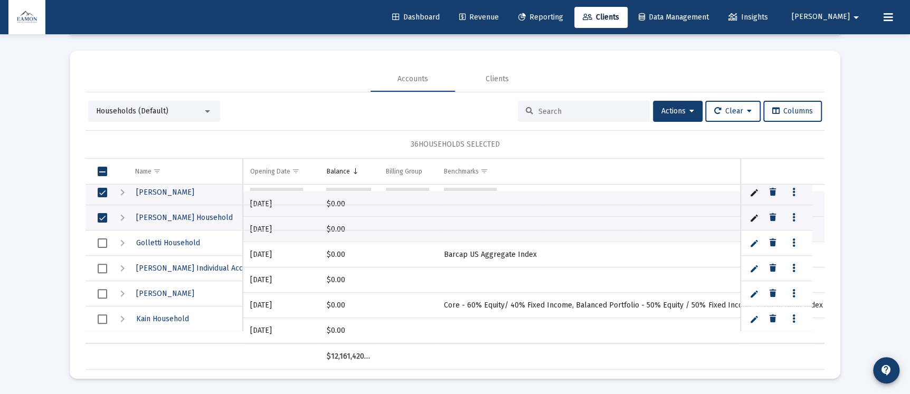
click at [101, 218] on span "Select row" at bounding box center [103, 218] width 10 height 10
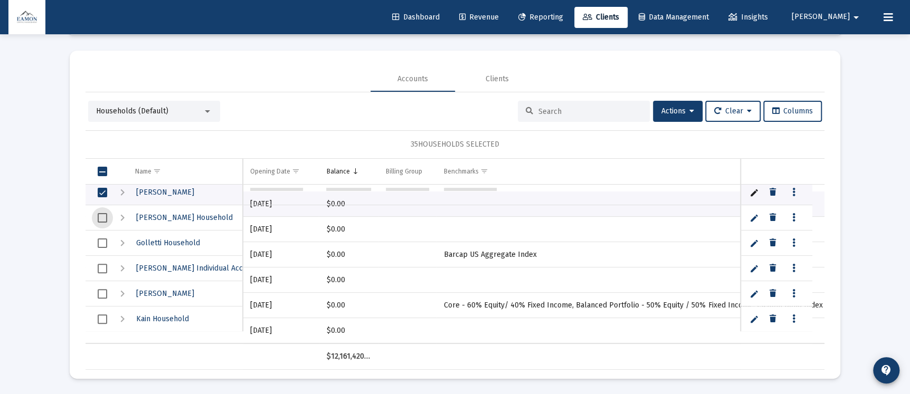
click at [102, 190] on span "Select row" at bounding box center [103, 193] width 10 height 10
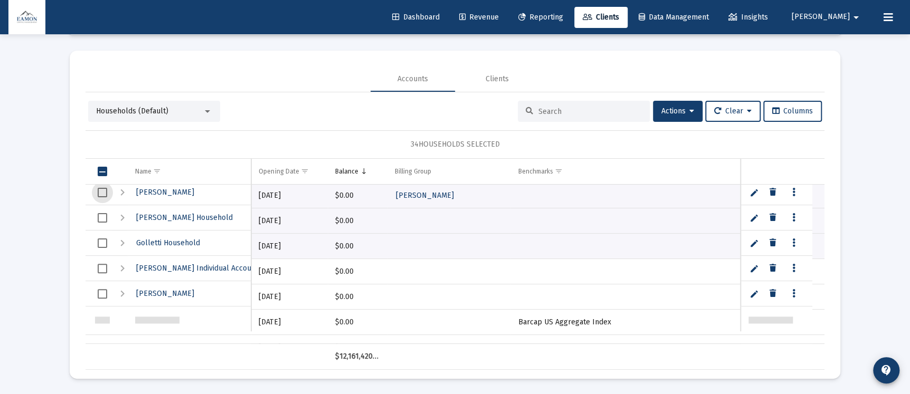
scroll to position [787, 0]
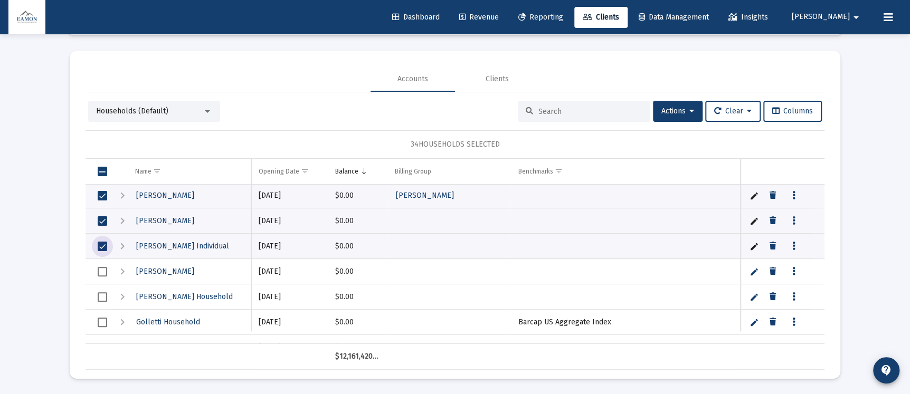
click at [106, 242] on span "Select row" at bounding box center [103, 247] width 10 height 10
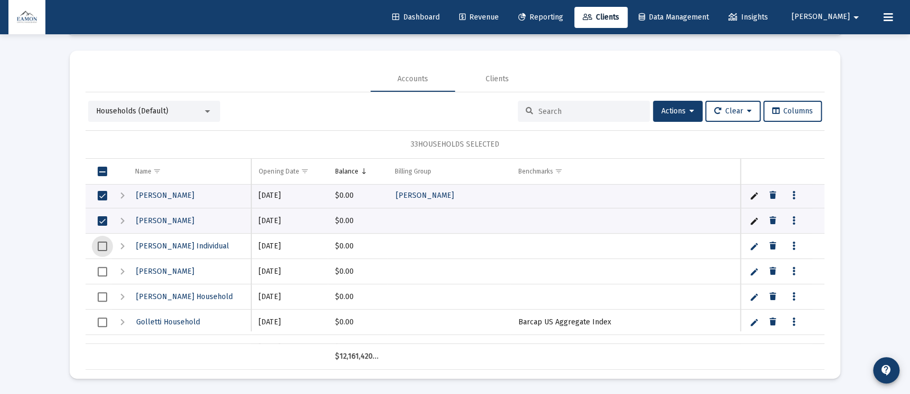
click at [104, 222] on span "Select row" at bounding box center [103, 221] width 10 height 10
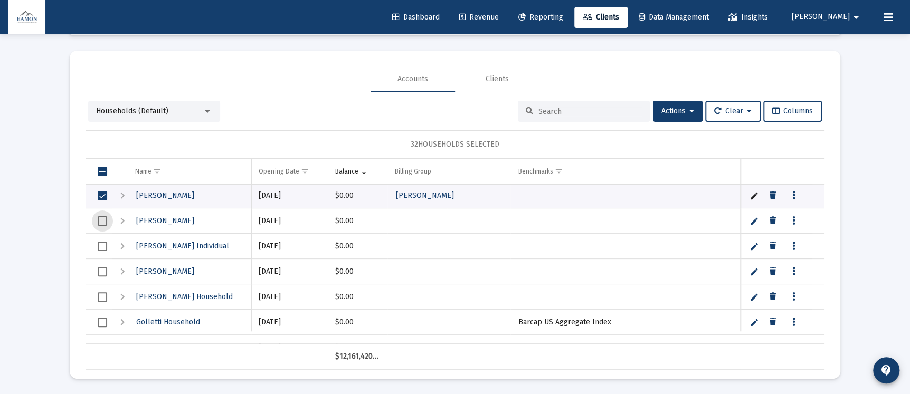
click at [101, 200] on span "Select row" at bounding box center [103, 196] width 10 height 10
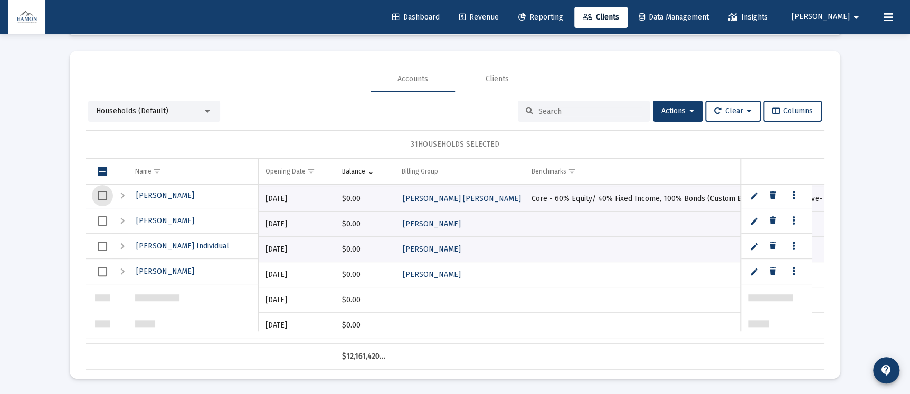
scroll to position [708, 0]
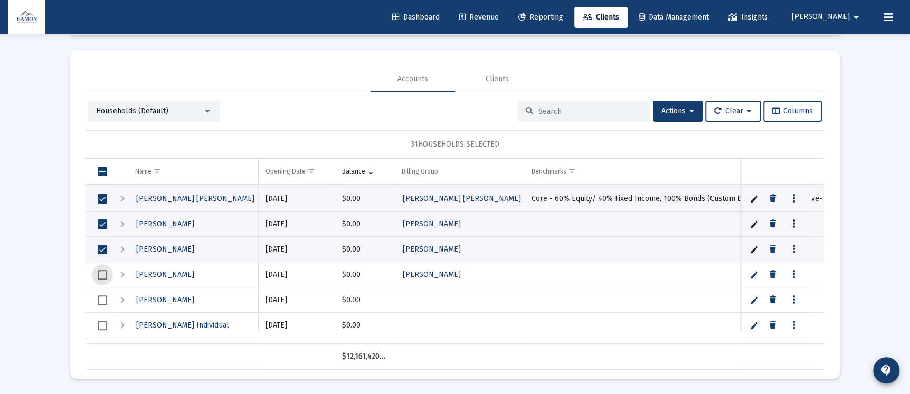
click at [103, 248] on span "Select row" at bounding box center [103, 250] width 10 height 10
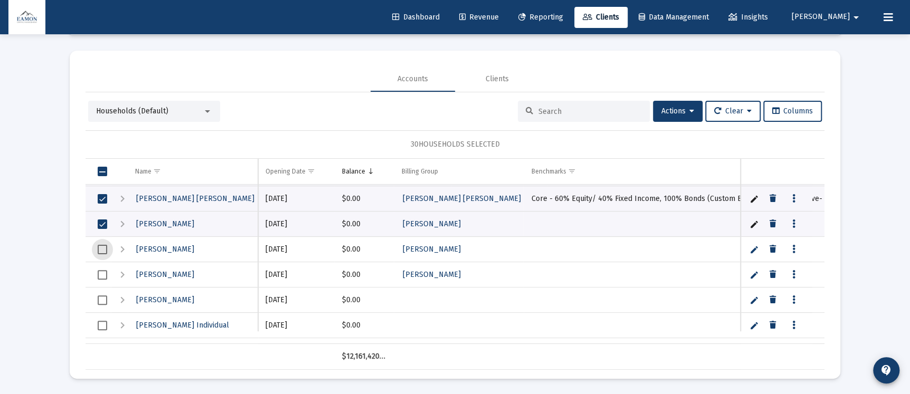
click at [102, 221] on span "Select row" at bounding box center [103, 225] width 10 height 10
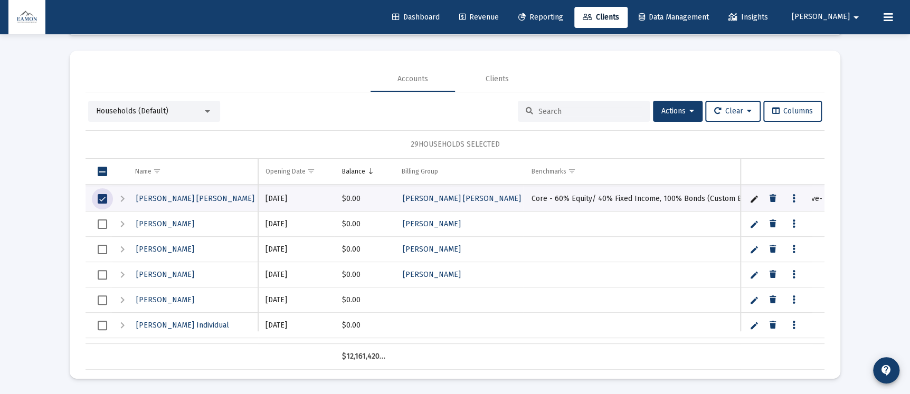
click at [105, 194] on span "Select row" at bounding box center [103, 199] width 10 height 10
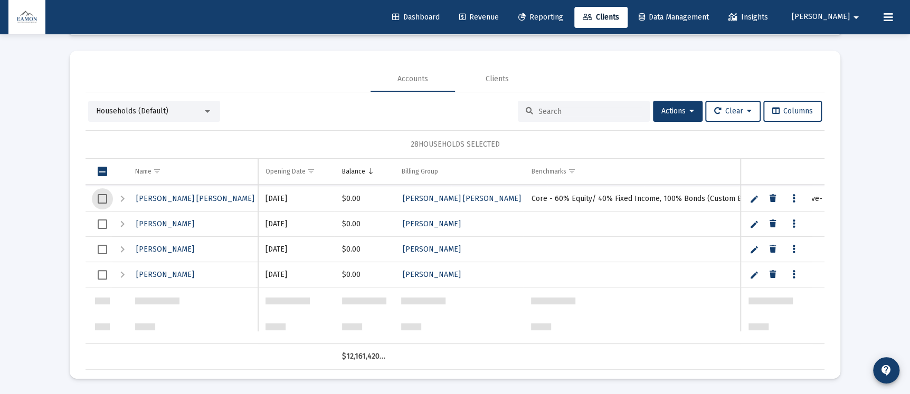
scroll to position [628, 0]
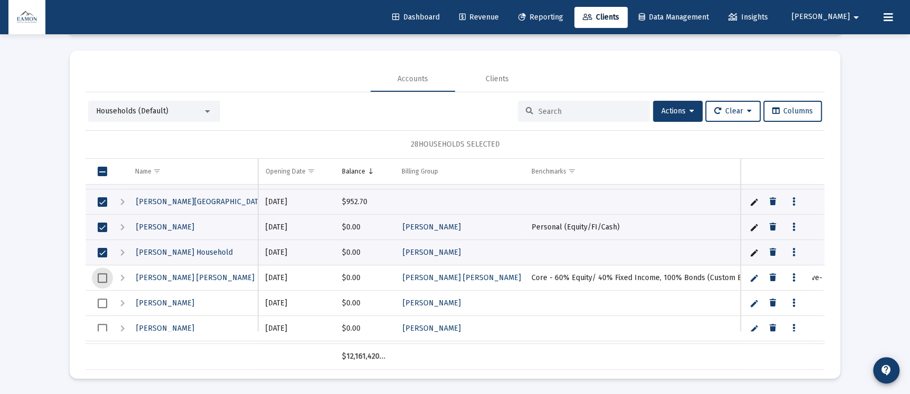
click at [102, 251] on span "Select row" at bounding box center [103, 253] width 10 height 10
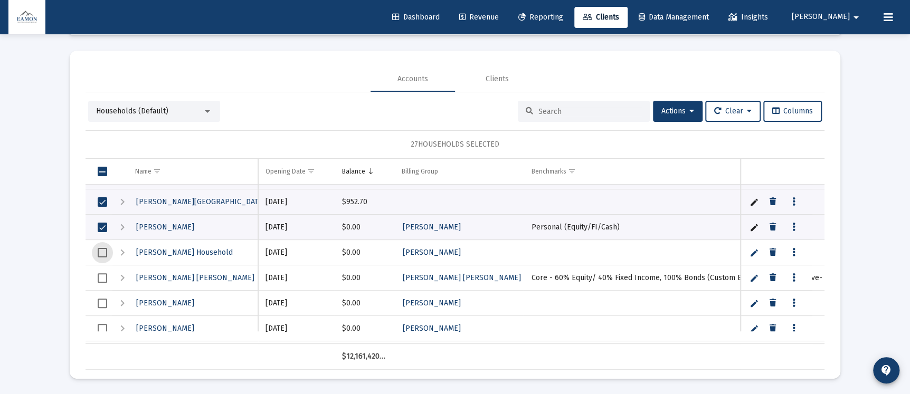
click at [106, 223] on span "Select row" at bounding box center [103, 228] width 10 height 10
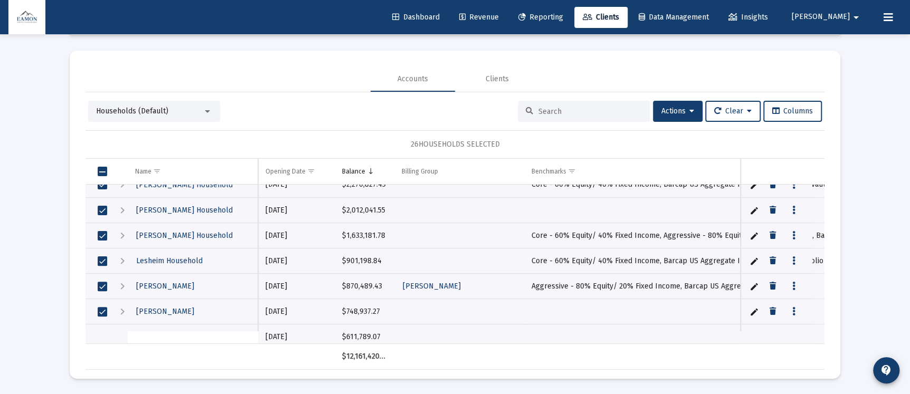
scroll to position [0, 0]
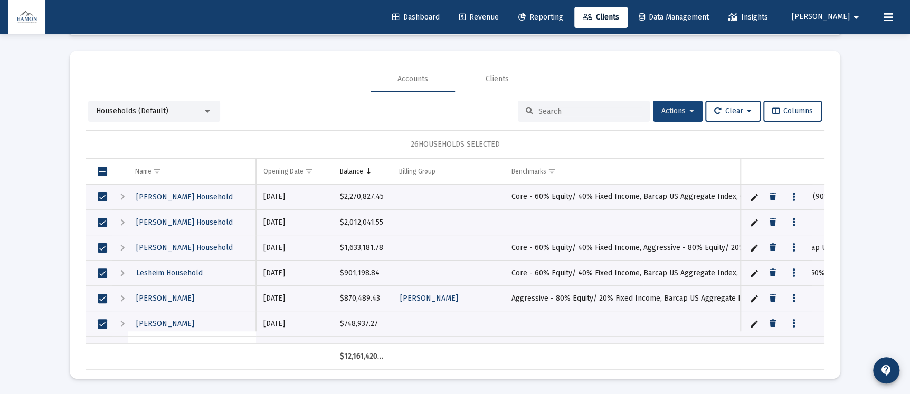
click at [690, 101] on button "Actions" at bounding box center [678, 111] width 50 height 21
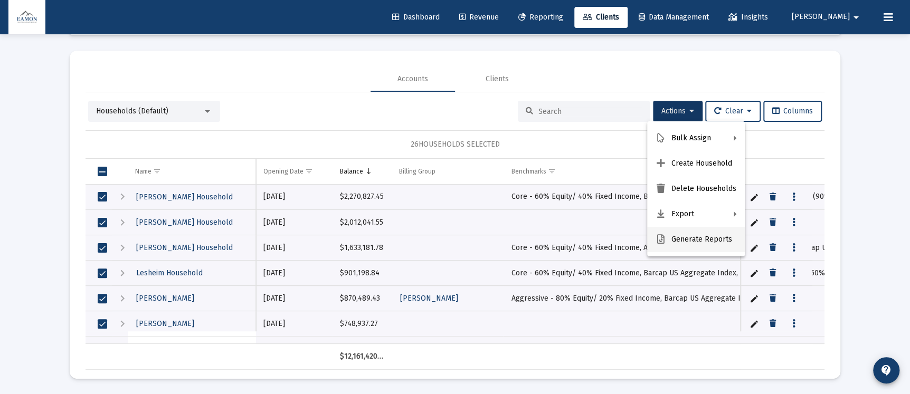
click at [702, 242] on button "Generate Reports" at bounding box center [696, 239] width 98 height 25
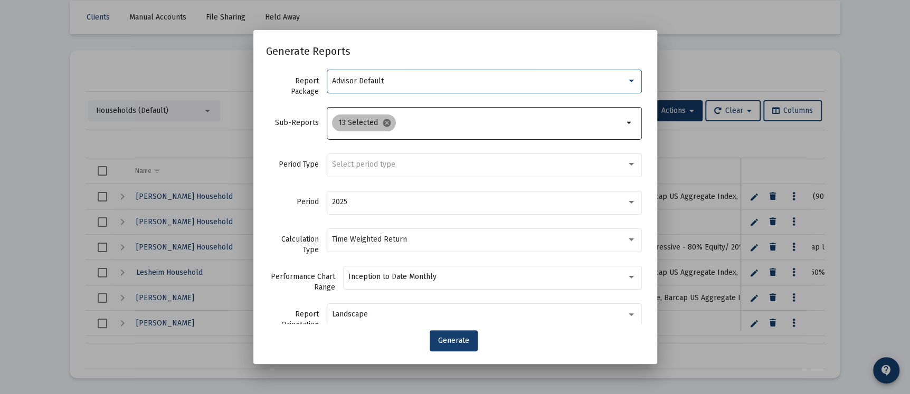
click at [384, 121] on mat-icon "cancel" at bounding box center [387, 123] width 10 height 10
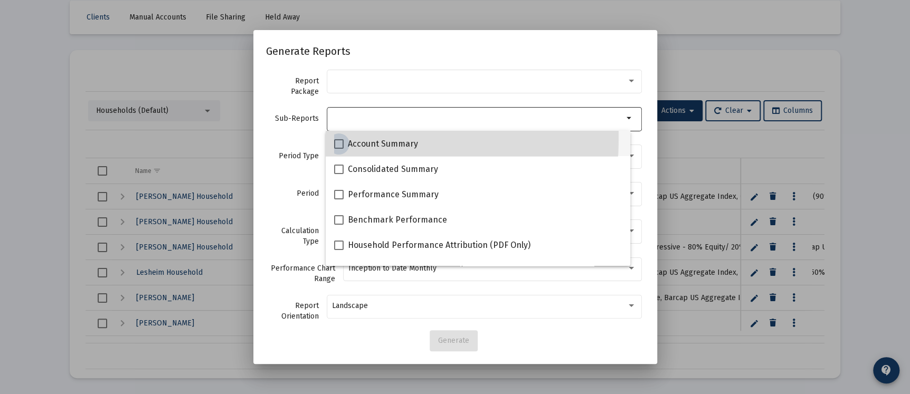
click at [338, 139] on span at bounding box center [339, 144] width 10 height 10
click at [338, 149] on input "Account Summary" at bounding box center [338, 149] width 1 height 1
checkbox input "true"
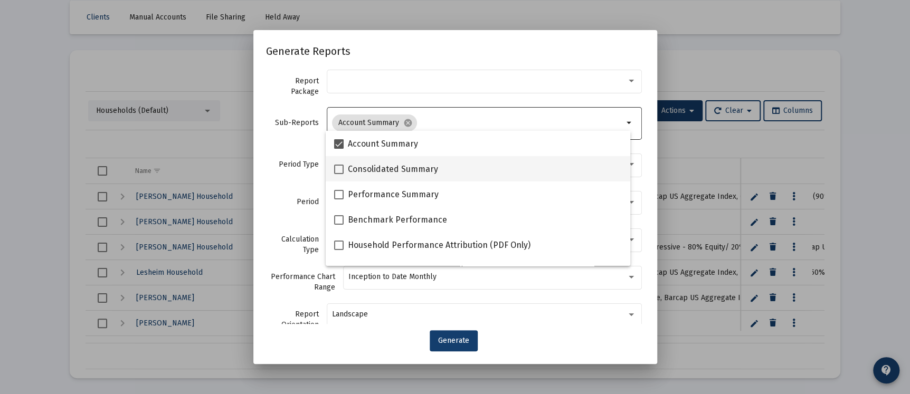
click at [338, 168] on span at bounding box center [339, 170] width 10 height 10
click at [338, 174] on input "Consolidated Summary" at bounding box center [338, 174] width 1 height 1
checkbox input "true"
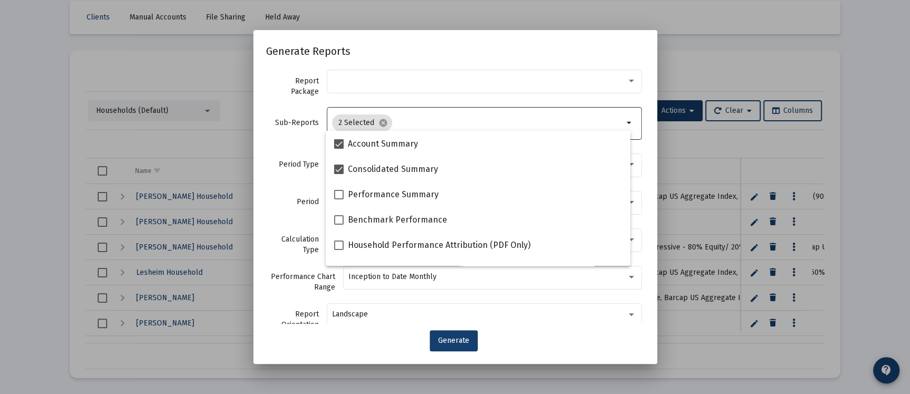
click at [296, 133] on div "Sub-Reports 2 Selected cancel arrow_drop_down" at bounding box center [455, 129] width 379 height 46
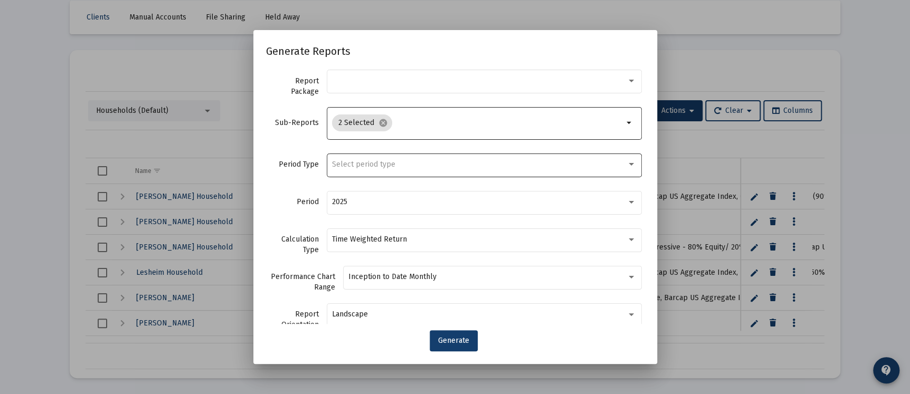
click at [380, 162] on span "Select period type" at bounding box center [363, 164] width 63 height 9
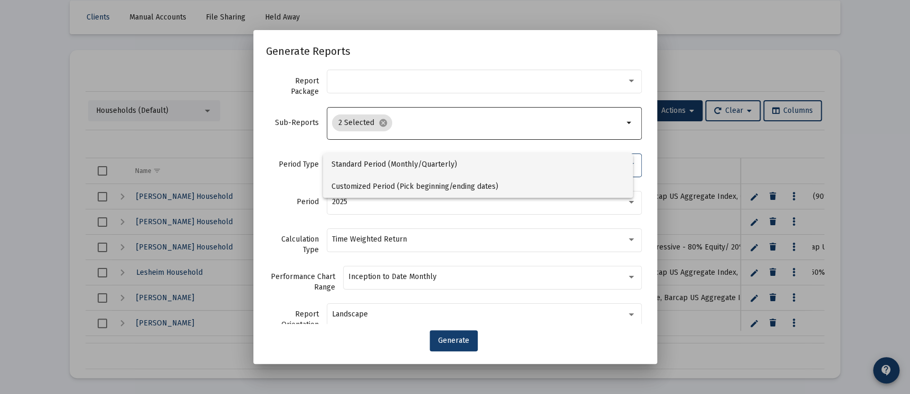
click at [384, 190] on span "Customized Period (Pick beginning/ending dates)" at bounding box center [478, 187] width 293 height 22
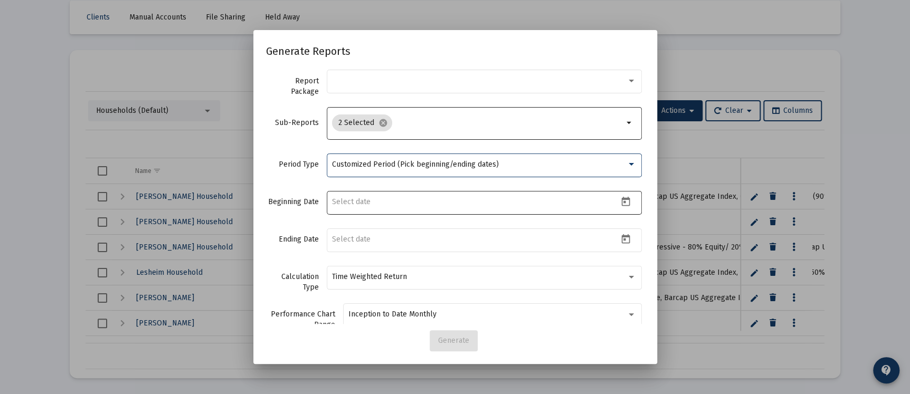
click at [372, 197] on div at bounding box center [475, 202] width 286 height 26
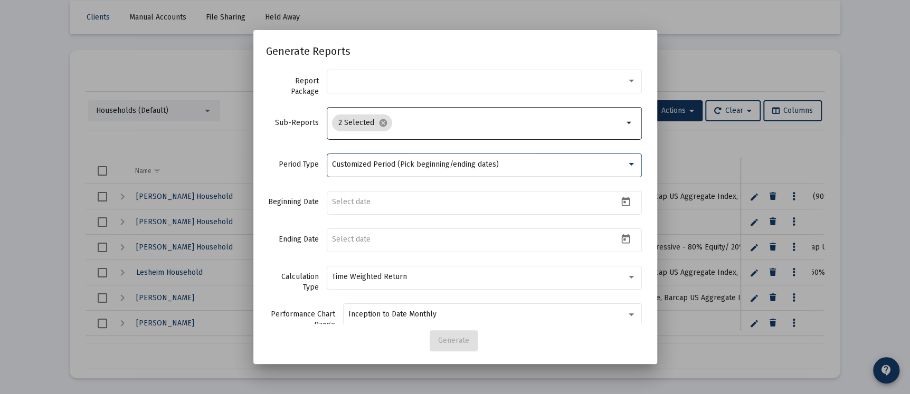
click at [359, 162] on span "Customized Period (Pick beginning/ending dates)" at bounding box center [415, 164] width 167 height 9
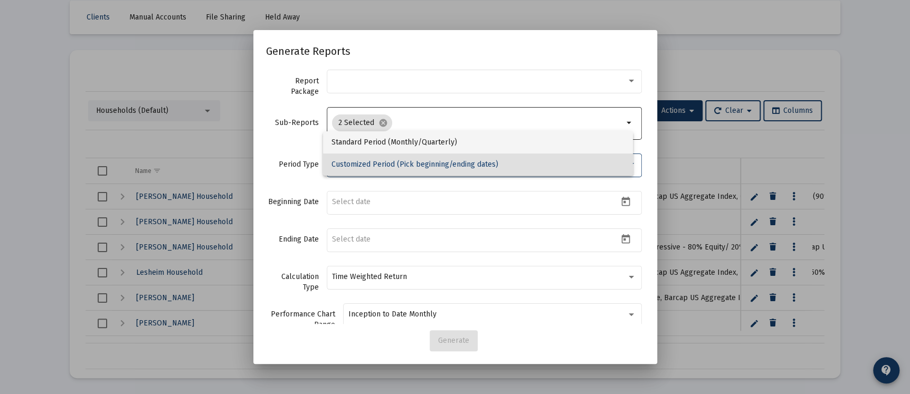
click at [361, 142] on span "Standard Period (Monthly/Quarterly)" at bounding box center [478, 142] width 293 height 22
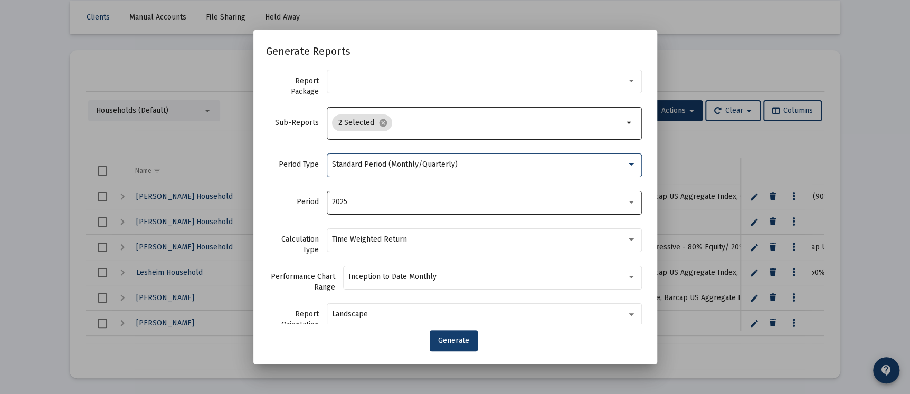
click at [363, 198] on div "2025" at bounding box center [479, 202] width 295 height 8
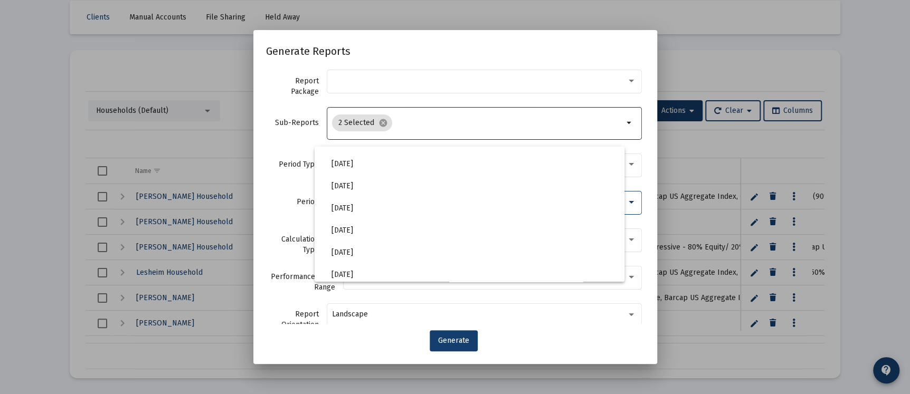
scroll to position [352, 0]
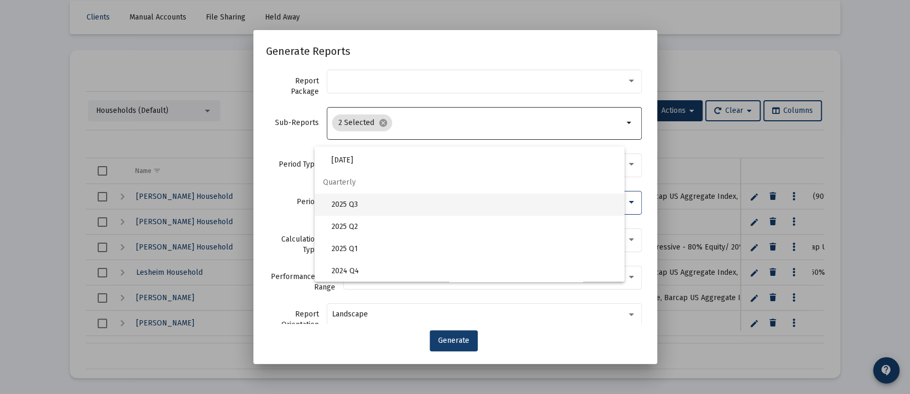
click at [351, 204] on span "2025 Q3" at bounding box center [474, 205] width 285 height 22
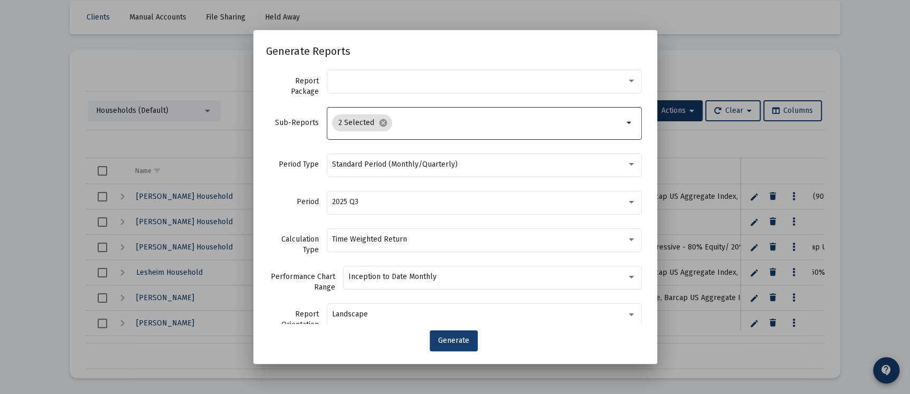
click at [302, 208] on div "Period 2025 Q3" at bounding box center [455, 207] width 379 height 37
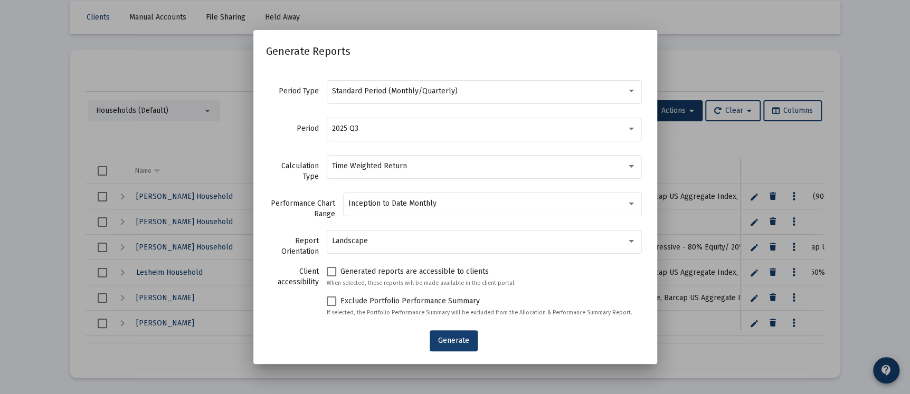
scroll to position [0, 0]
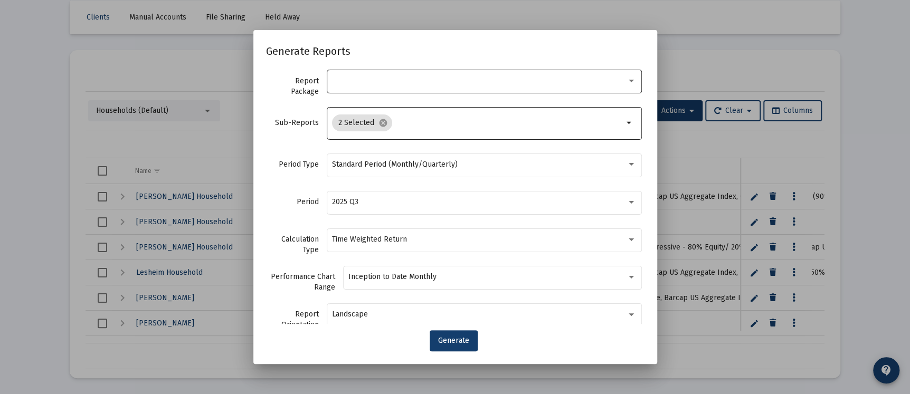
click at [518, 81] on div at bounding box center [479, 81] width 295 height 8
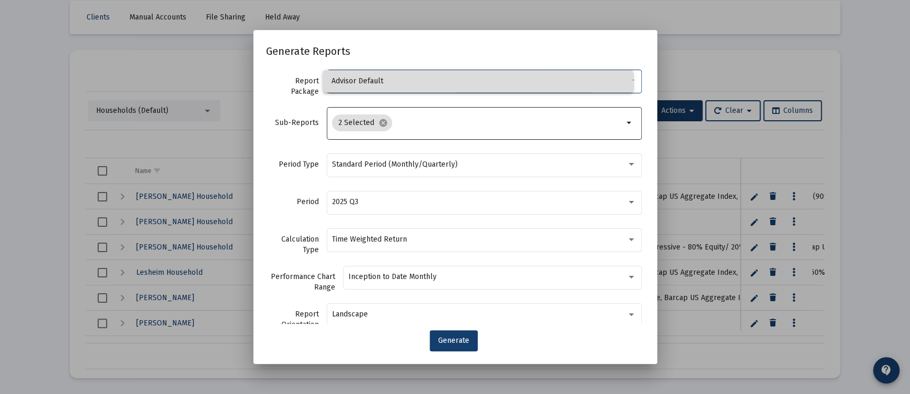
click at [518, 81] on span "Advisor Default" at bounding box center [478, 81] width 293 height 22
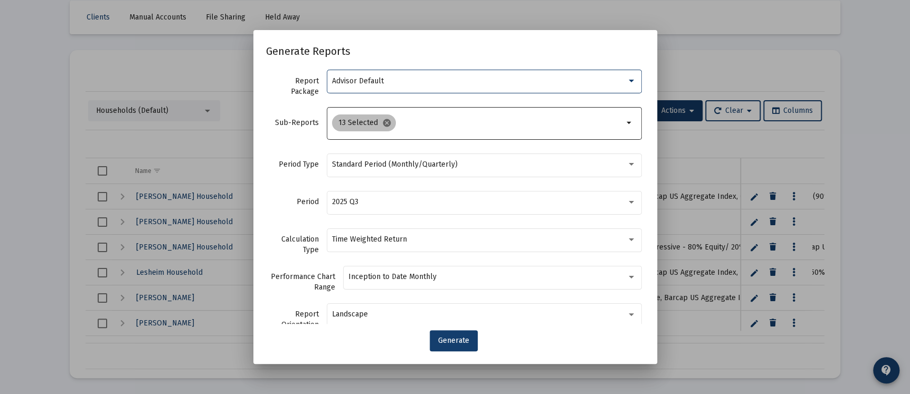
click at [382, 121] on mat-icon "cancel" at bounding box center [387, 123] width 10 height 10
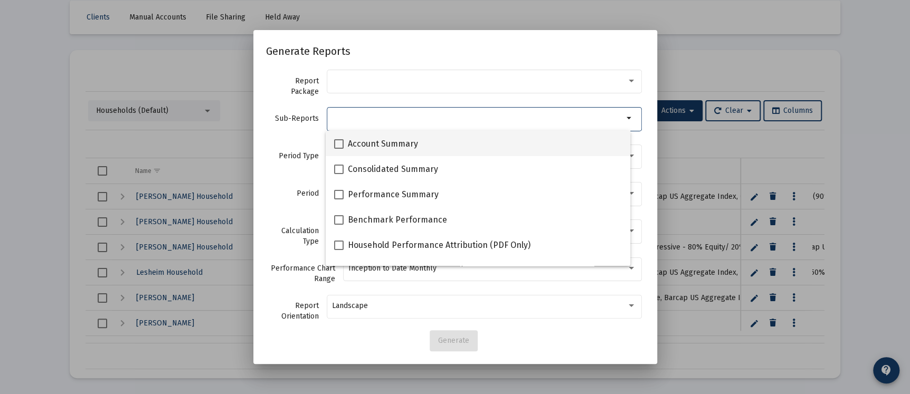
click at [339, 139] on span at bounding box center [339, 144] width 10 height 10
click at [339, 149] on input "Account Summary" at bounding box center [338, 149] width 1 height 1
checkbox input "true"
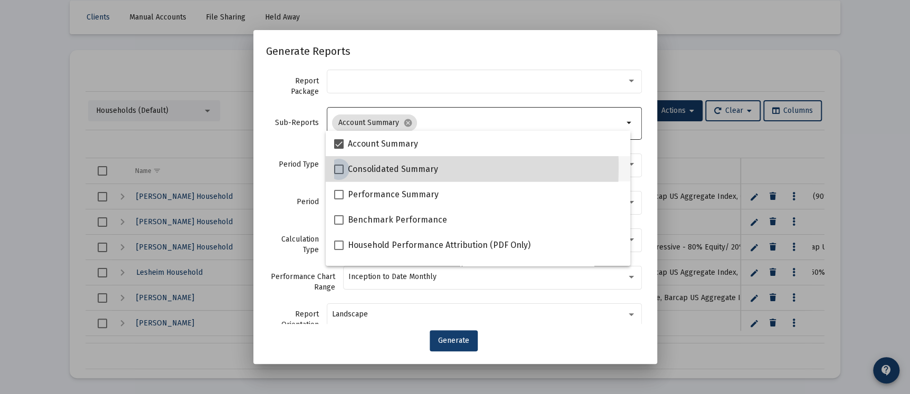
click at [335, 167] on span at bounding box center [339, 170] width 10 height 10
click at [338, 174] on input "Consolidated Summary" at bounding box center [338, 174] width 1 height 1
checkbox input "true"
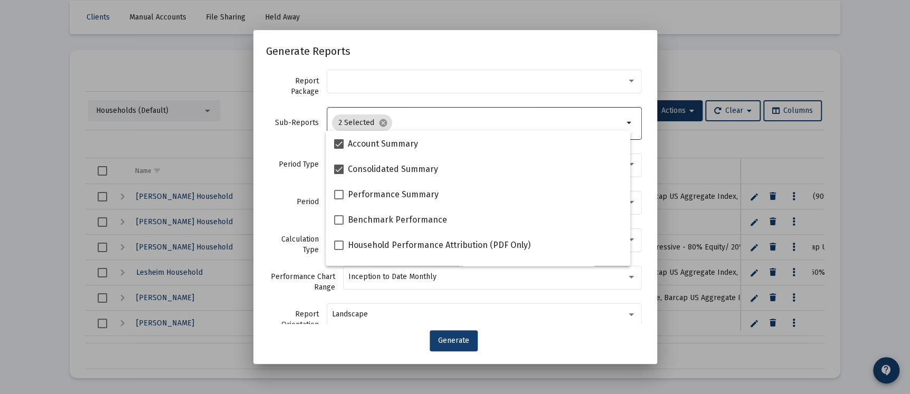
click at [298, 148] on div "Sub-Reports 2 Selected cancel arrow_drop_down" at bounding box center [455, 129] width 379 height 46
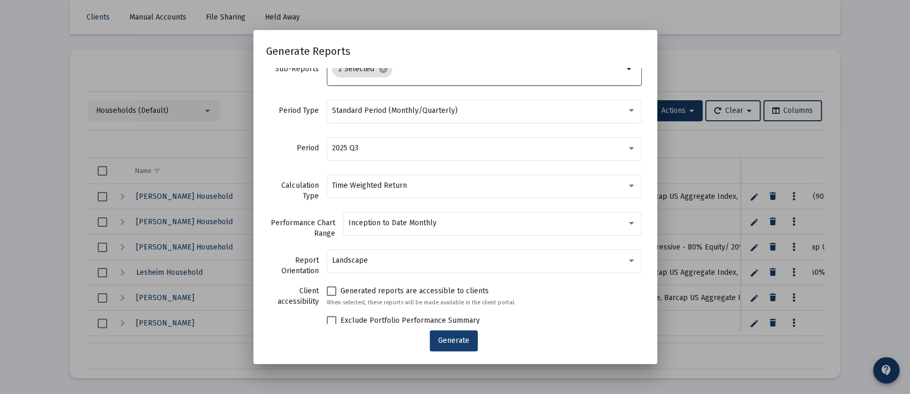
scroll to position [73, 0]
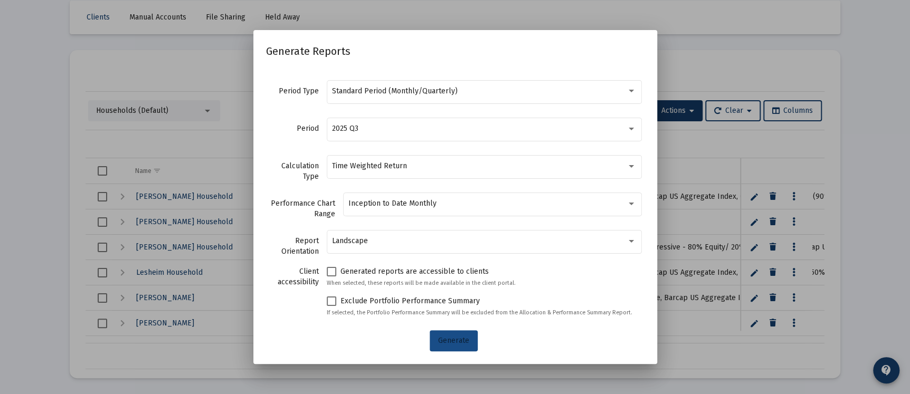
click at [450, 337] on span "Generate" at bounding box center [453, 340] width 31 height 9
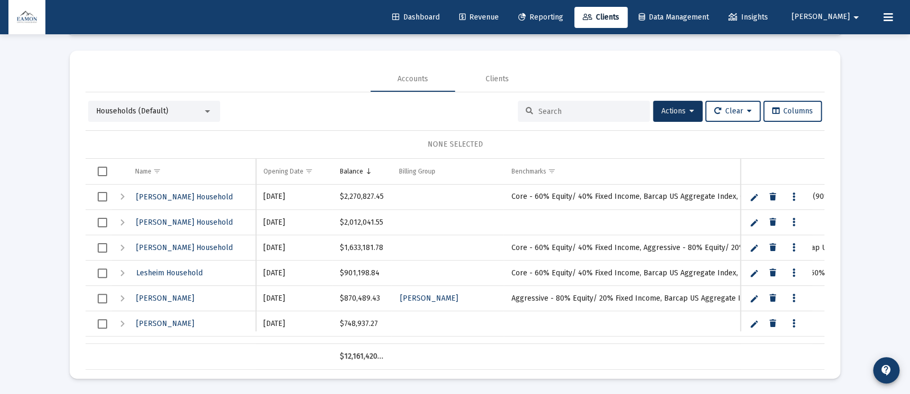
click at [120, 223] on div "Expand" at bounding box center [122, 222] width 13 height 13
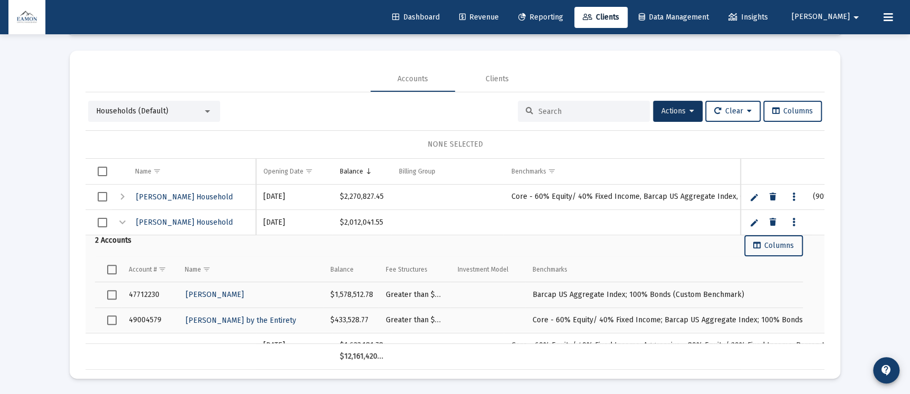
scroll to position [79, 0]
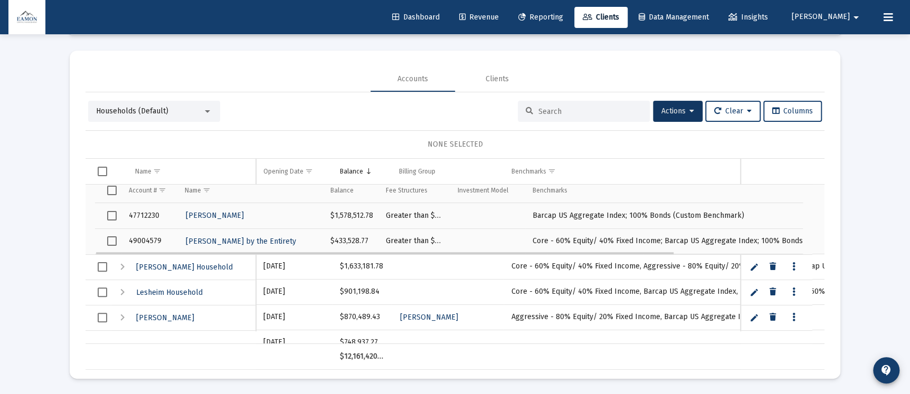
click at [111, 214] on span "Select row" at bounding box center [112, 216] width 10 height 10
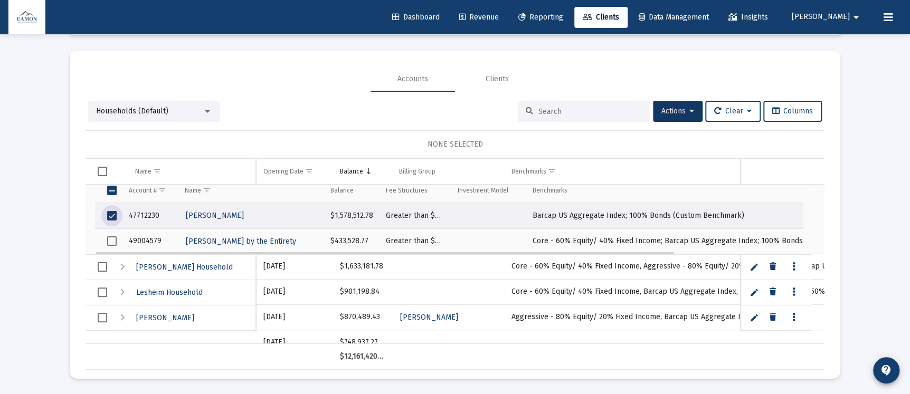
click at [114, 238] on span "Select row" at bounding box center [112, 242] width 10 height 10
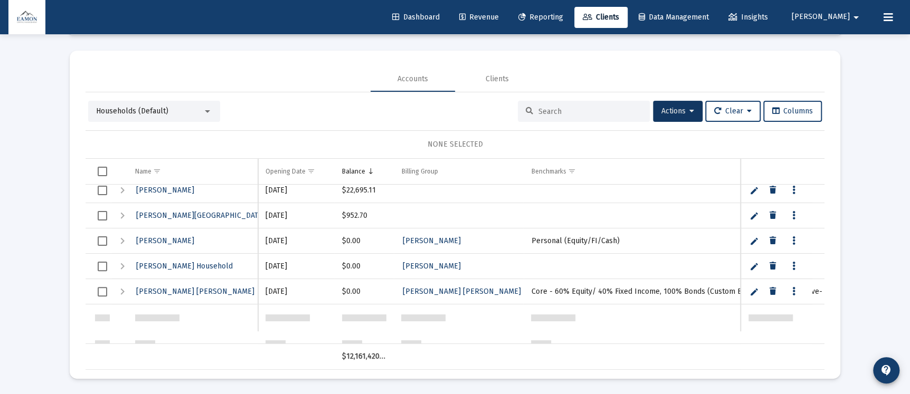
scroll to position [634, 0]
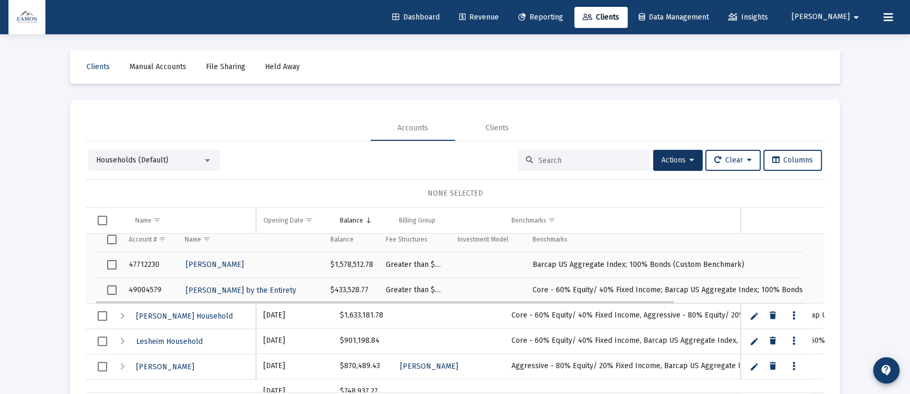
click at [110, 264] on span "Select row" at bounding box center [112, 265] width 10 height 10
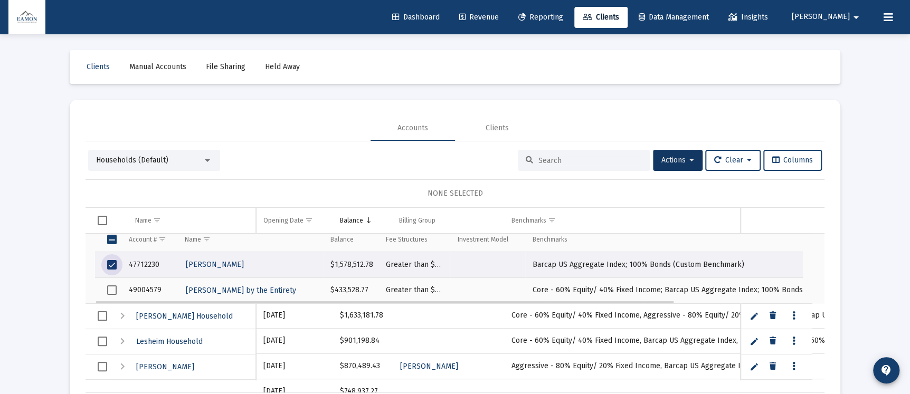
click at [114, 287] on span "Select row" at bounding box center [112, 291] width 10 height 10
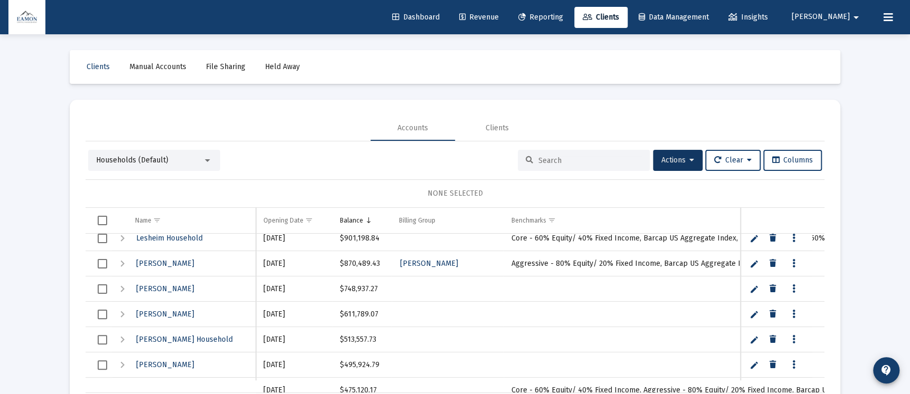
click at [121, 362] on div "Expand" at bounding box center [122, 365] width 13 height 13
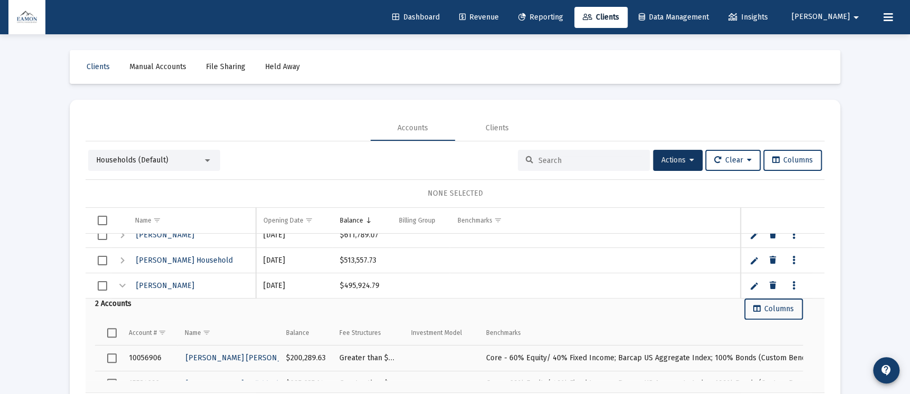
click at [113, 331] on span "Select all" at bounding box center [112, 333] width 10 height 10
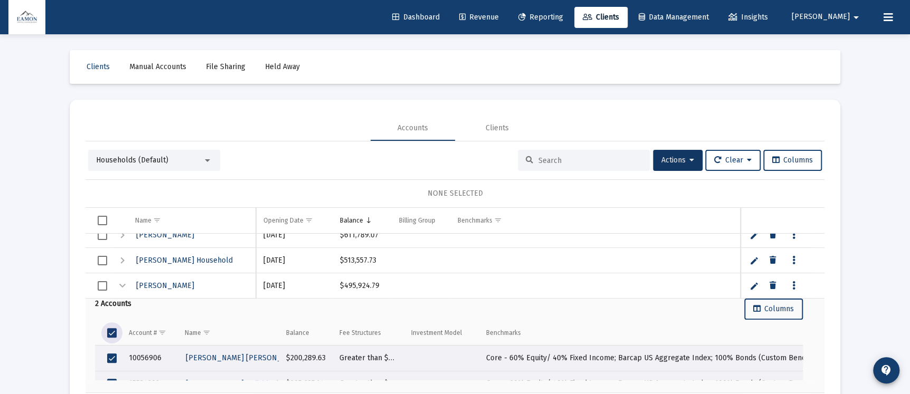
click at [111, 357] on span "Select row" at bounding box center [112, 359] width 10 height 10
click at [109, 336] on span "Select all" at bounding box center [112, 333] width 10 height 10
click at [110, 334] on span "Select all" at bounding box center [112, 333] width 10 height 10
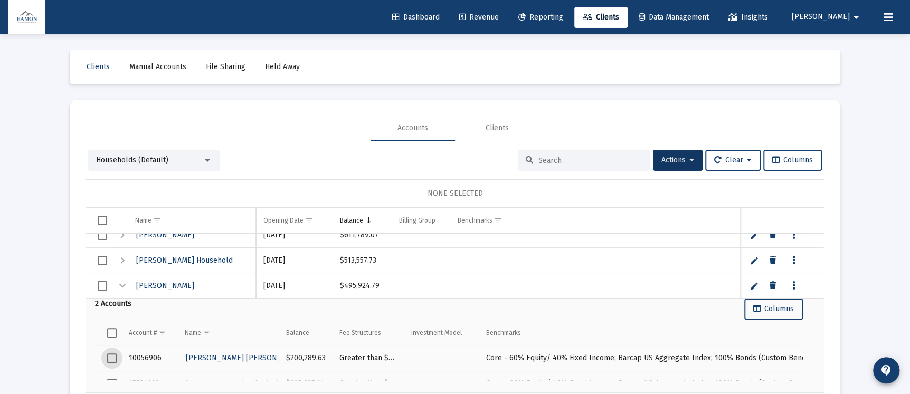
click at [114, 359] on span "Select row" at bounding box center [112, 359] width 10 height 10
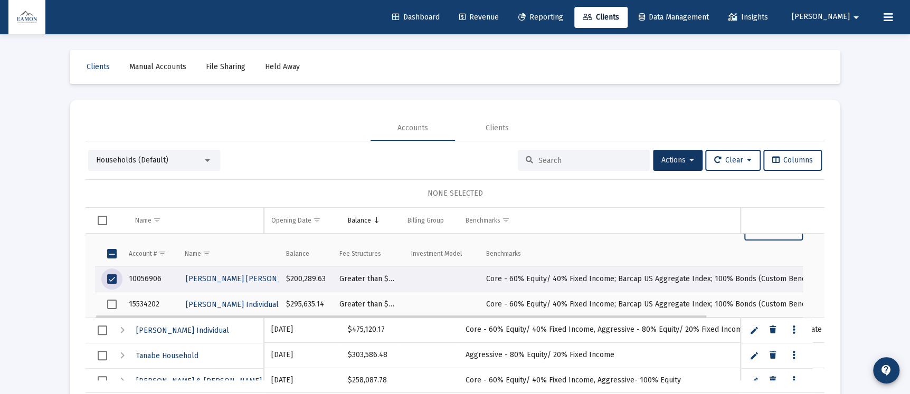
click at [108, 305] on span "Select row" at bounding box center [112, 305] width 10 height 10
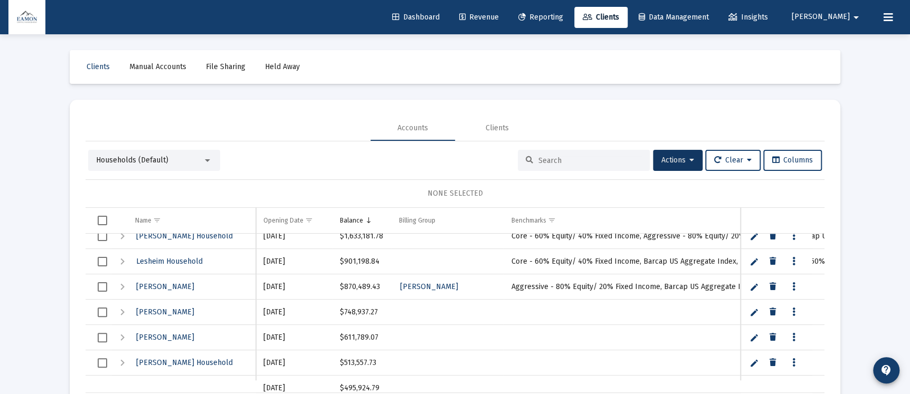
click at [122, 261] on div "Expand" at bounding box center [122, 262] width 13 height 13
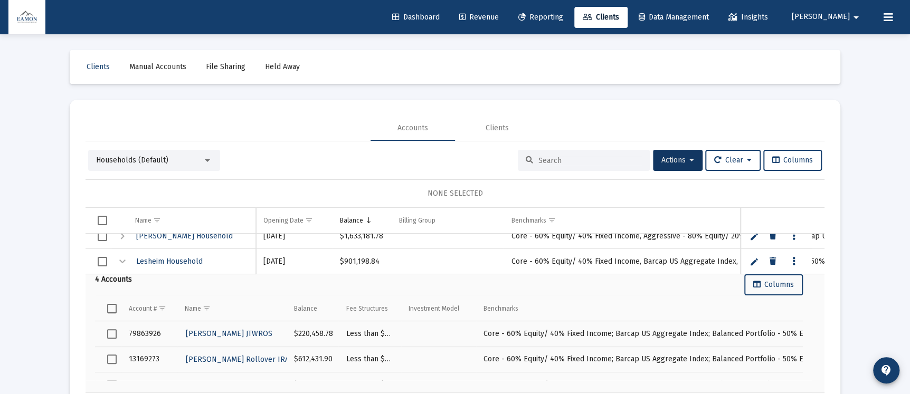
click at [112, 329] on span "Select row" at bounding box center [112, 334] width 10 height 10
click at [113, 355] on span "Select row" at bounding box center [112, 360] width 10 height 10
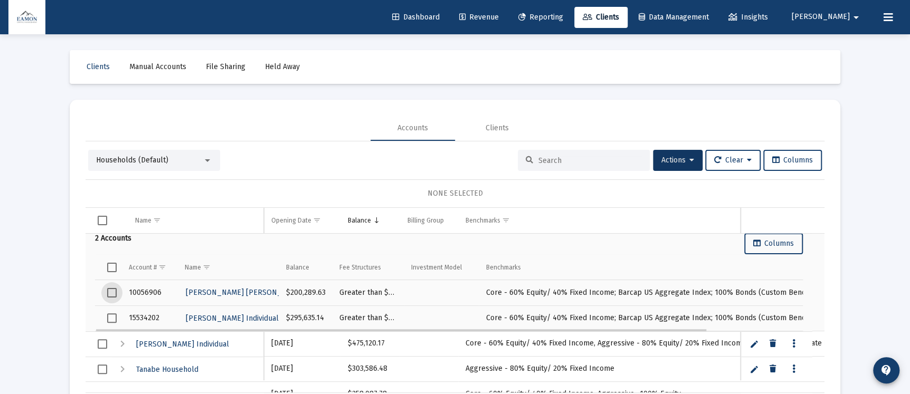
click at [112, 291] on span "Select row" at bounding box center [112, 293] width 10 height 10
click at [110, 319] on span "Select row" at bounding box center [112, 319] width 10 height 10
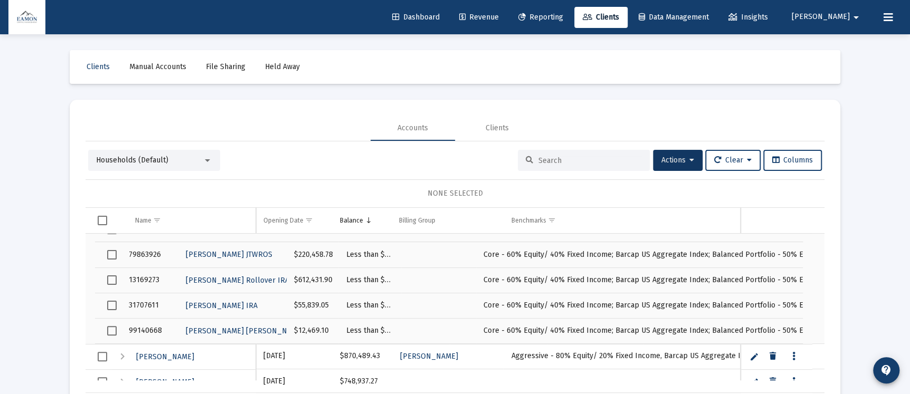
click at [572, 11] on link "Reporting" at bounding box center [541, 17] width 62 height 21
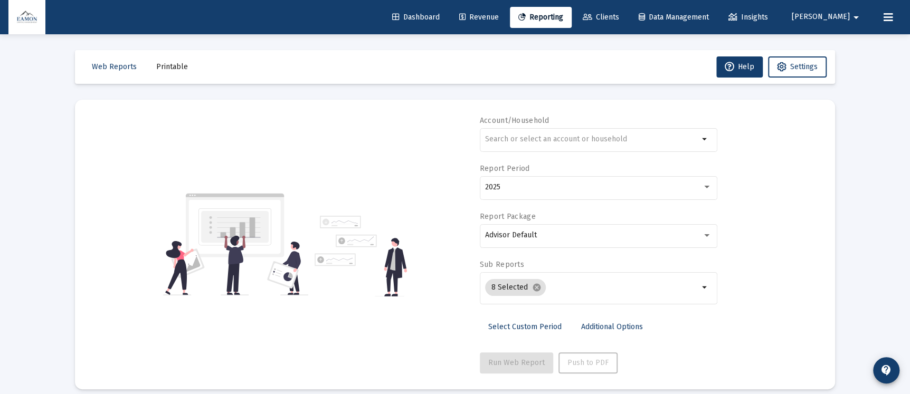
click at [167, 67] on span "Printable" at bounding box center [172, 66] width 32 height 9
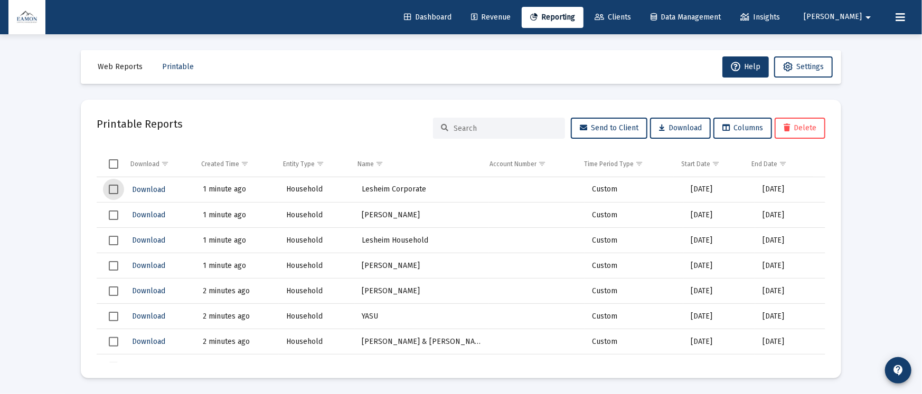
click at [110, 188] on span "Select row" at bounding box center [114, 190] width 10 height 10
click at [111, 214] on span "Select row" at bounding box center [114, 216] width 10 height 10
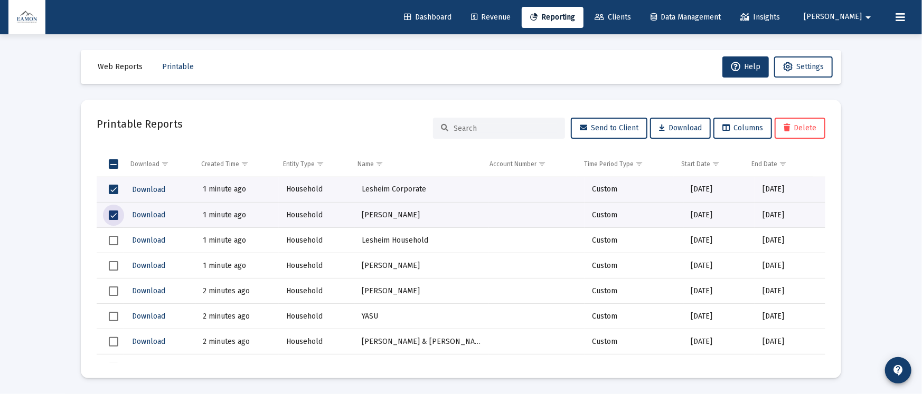
click at [114, 261] on span "Select row" at bounding box center [114, 266] width 10 height 10
click at [105, 297] on td "Data grid" at bounding box center [110, 291] width 27 height 25
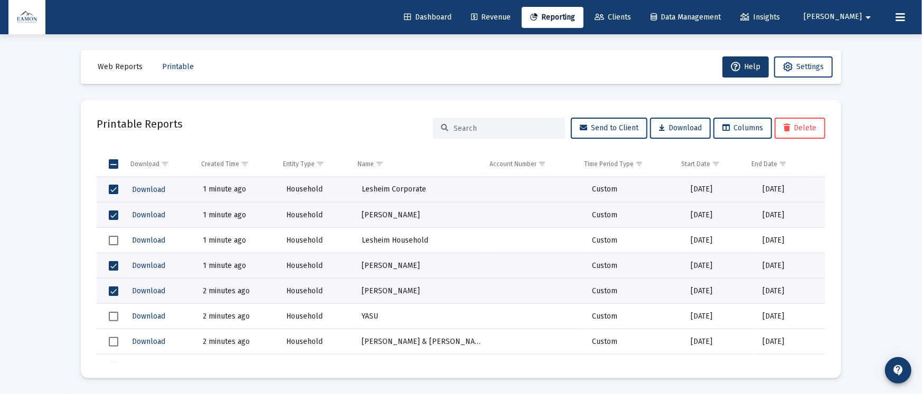
click at [119, 315] on td "Data grid" at bounding box center [110, 316] width 27 height 25
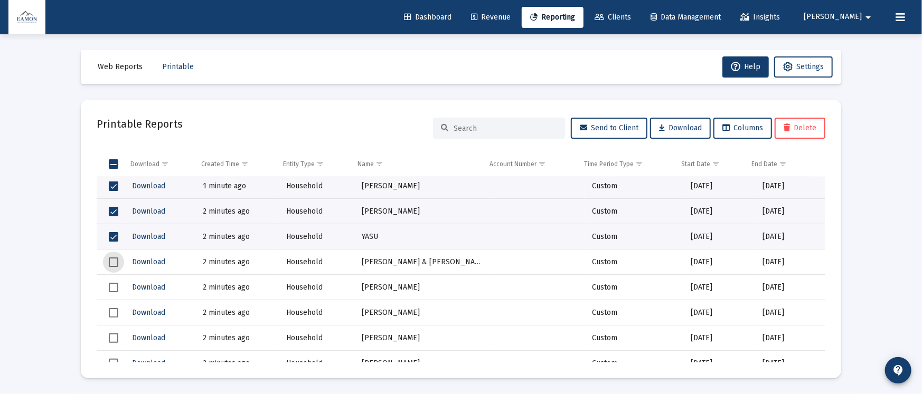
click at [118, 262] on span "Select row" at bounding box center [114, 263] width 10 height 10
click at [112, 280] on td "Data grid" at bounding box center [110, 287] width 27 height 25
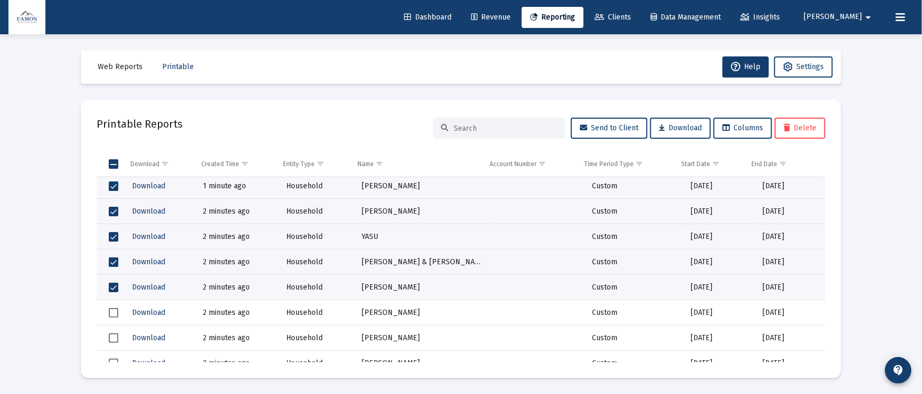
click at [116, 316] on span "Select row" at bounding box center [114, 313] width 10 height 10
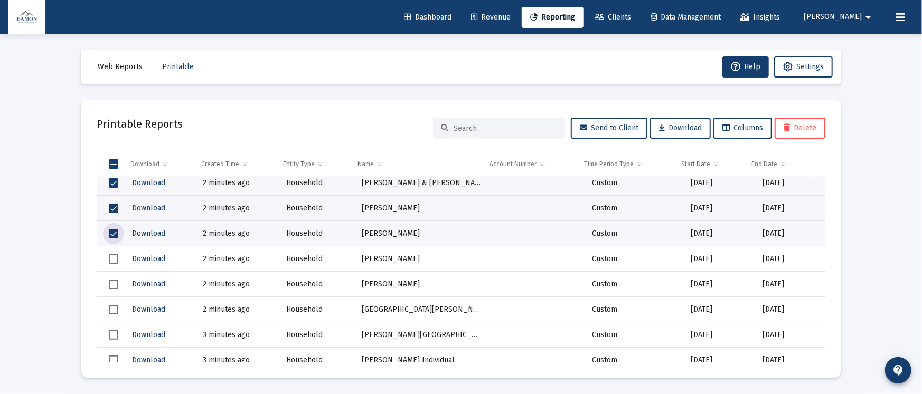
click at [112, 256] on span "Select row" at bounding box center [114, 260] width 10 height 10
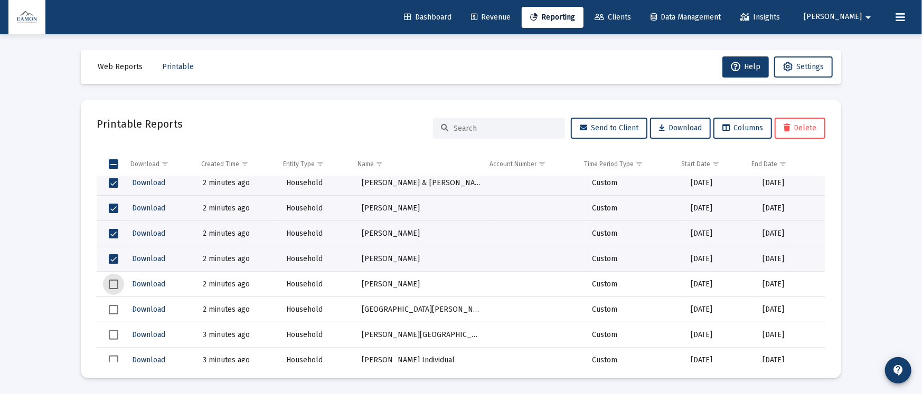
click at [112, 280] on span "Select row" at bounding box center [114, 285] width 10 height 10
click at [113, 311] on span "Select row" at bounding box center [114, 310] width 10 height 10
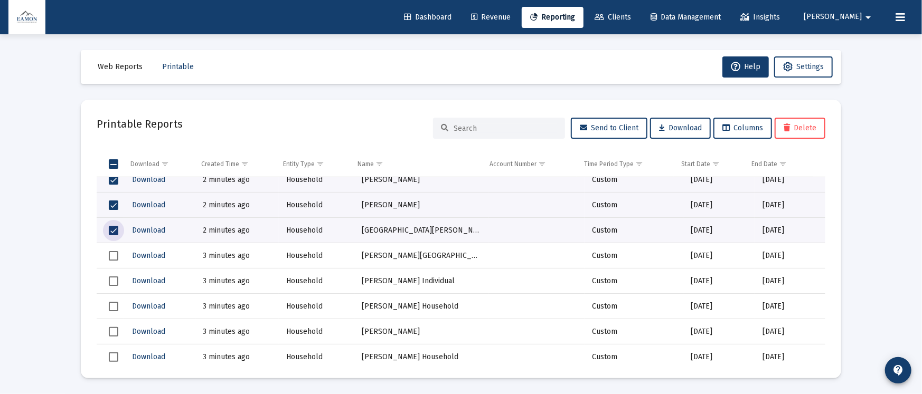
click at [112, 251] on span "Select row" at bounding box center [114, 256] width 10 height 10
click at [111, 283] on span "Select row" at bounding box center [114, 282] width 10 height 10
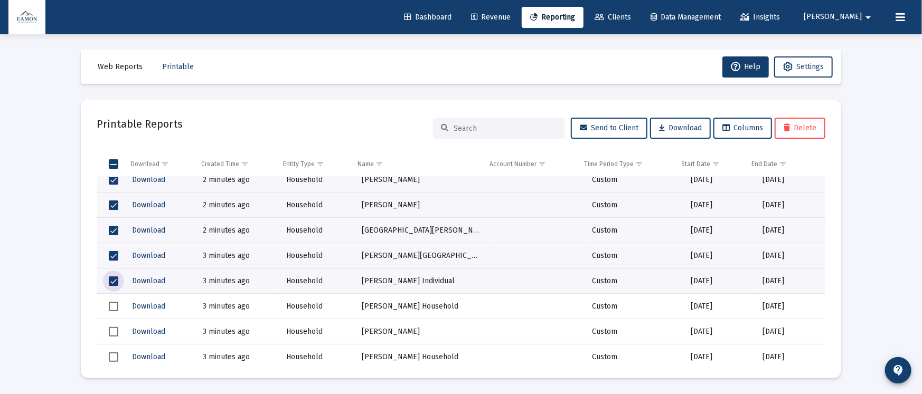
click at [109, 303] on span "Select row" at bounding box center [114, 307] width 10 height 10
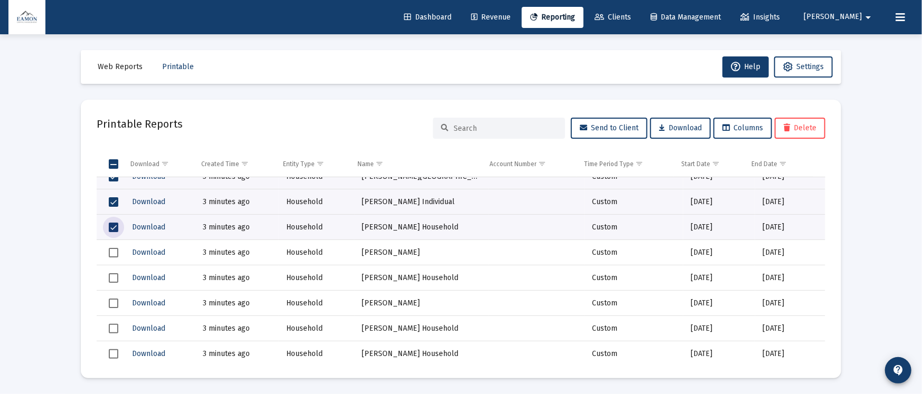
click at [110, 305] on span "Select row" at bounding box center [114, 304] width 10 height 10
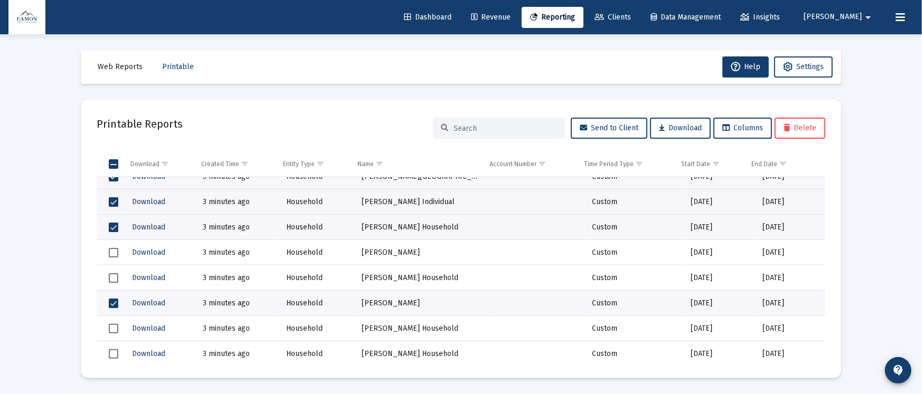
click at [107, 334] on td "Data grid" at bounding box center [110, 328] width 27 height 25
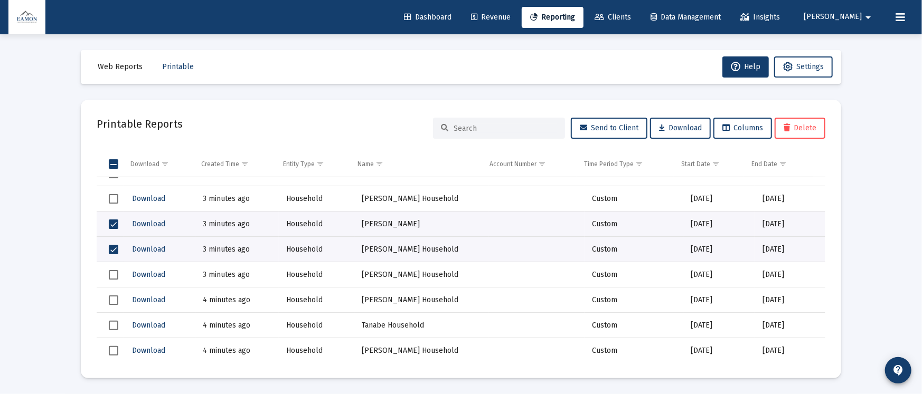
click at [116, 276] on span "Select row" at bounding box center [114, 275] width 10 height 10
click at [114, 298] on span "Select row" at bounding box center [114, 301] width 10 height 10
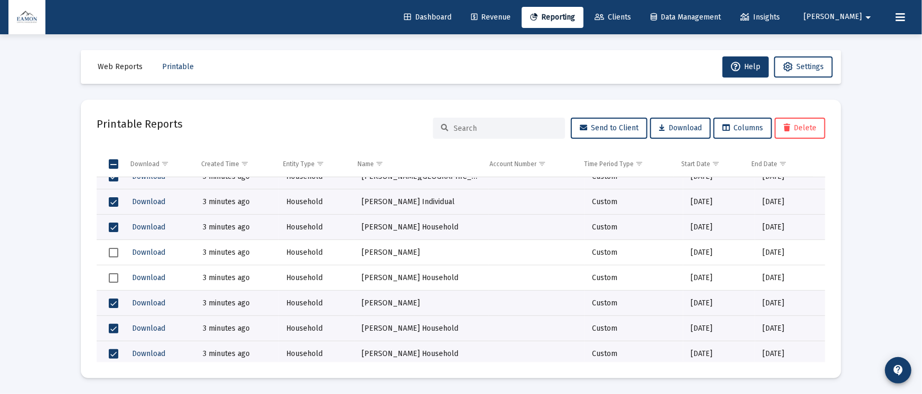
click at [112, 250] on span "Select row" at bounding box center [114, 253] width 10 height 10
click at [114, 278] on span "Select row" at bounding box center [114, 279] width 10 height 10
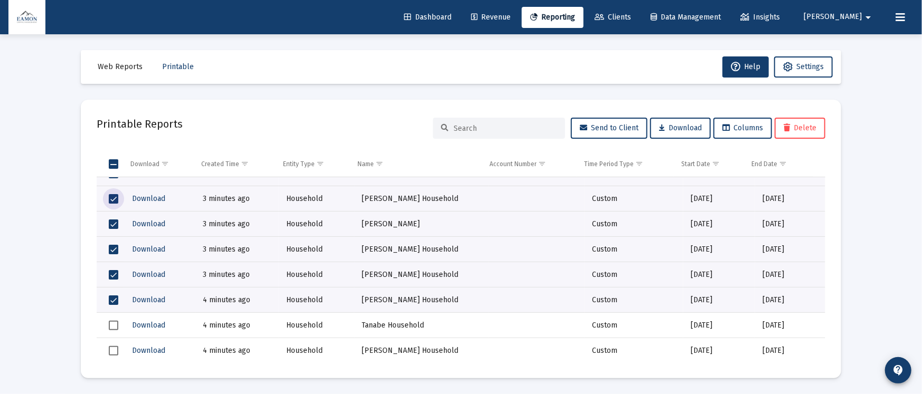
scroll to position [475, 0]
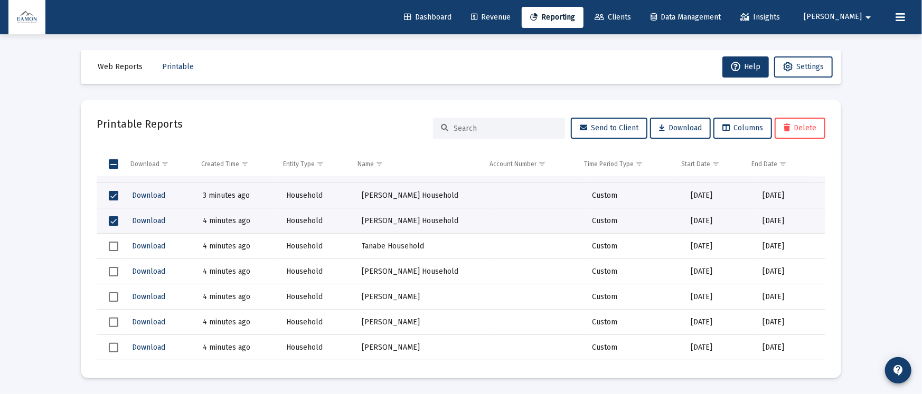
click at [116, 242] on span "Select row" at bounding box center [114, 247] width 10 height 10
click at [115, 268] on span "Select row" at bounding box center [114, 272] width 10 height 10
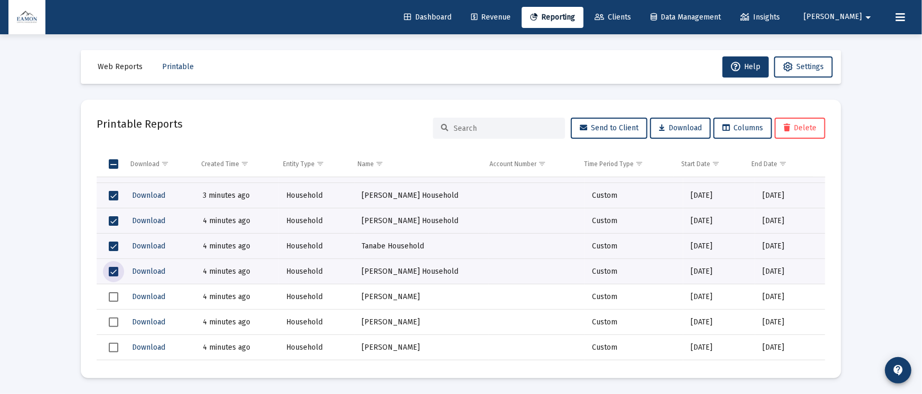
click at [115, 297] on span "Select row" at bounding box center [114, 298] width 10 height 10
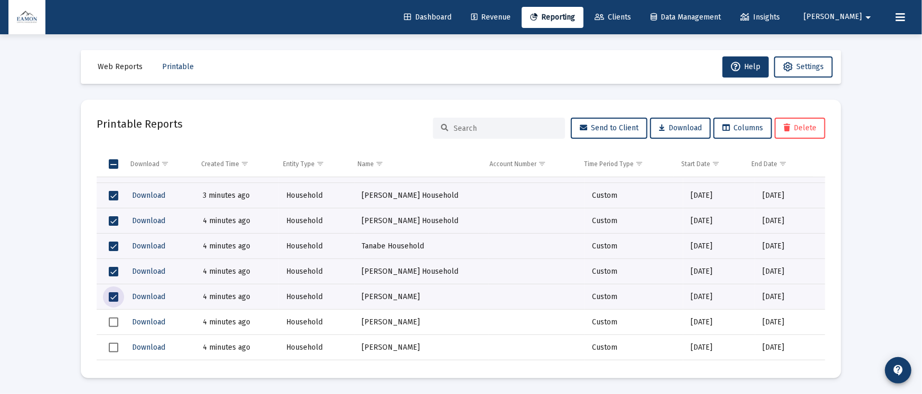
click at [113, 318] on span "Select row" at bounding box center [114, 323] width 10 height 10
click at [115, 289] on td "Data grid" at bounding box center [110, 297] width 27 height 25
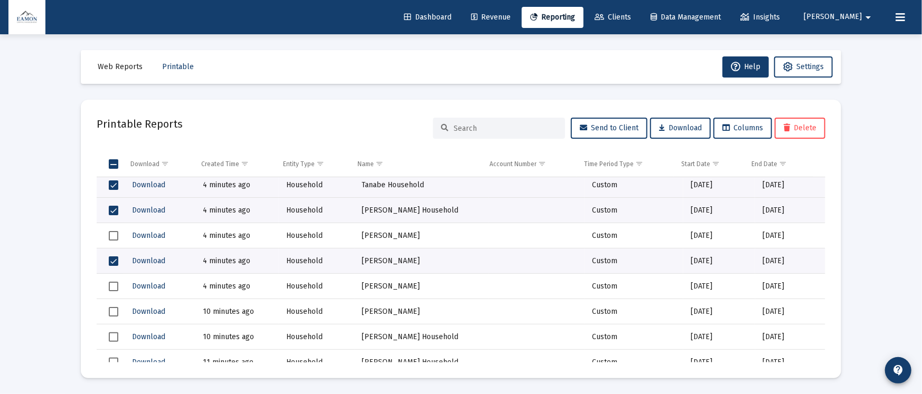
scroll to position [554, 0]
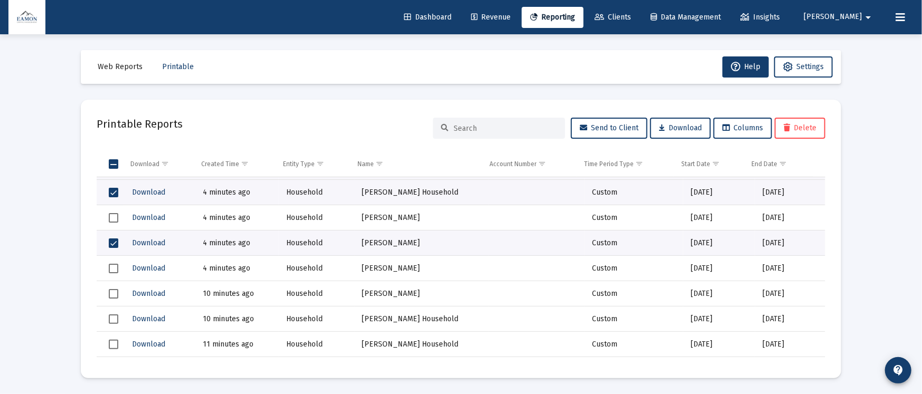
click at [116, 268] on span "Select row" at bounding box center [114, 269] width 10 height 10
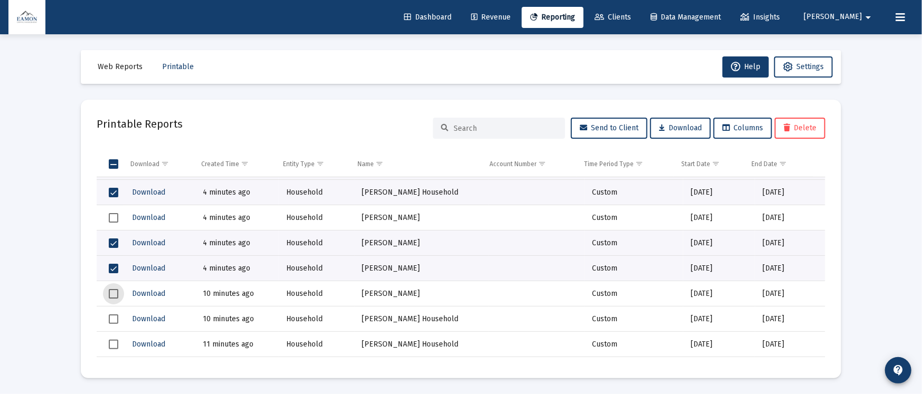
click at [114, 294] on span "Select row" at bounding box center [114, 294] width 10 height 10
click at [116, 318] on span "Select row" at bounding box center [114, 320] width 10 height 10
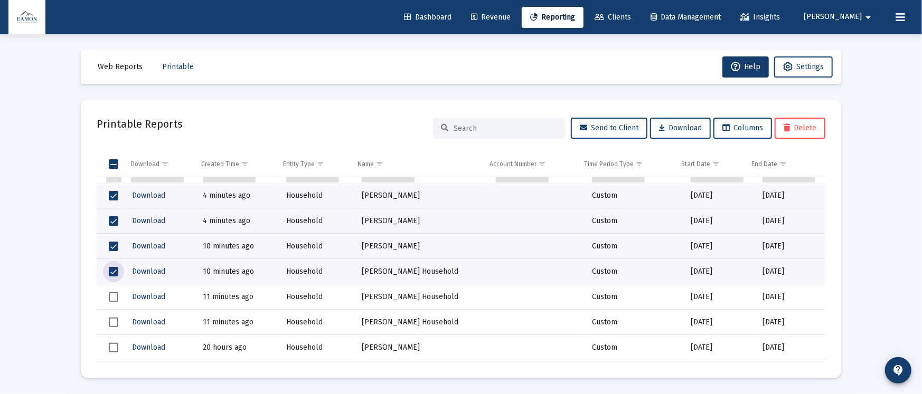
scroll to position [634, 0]
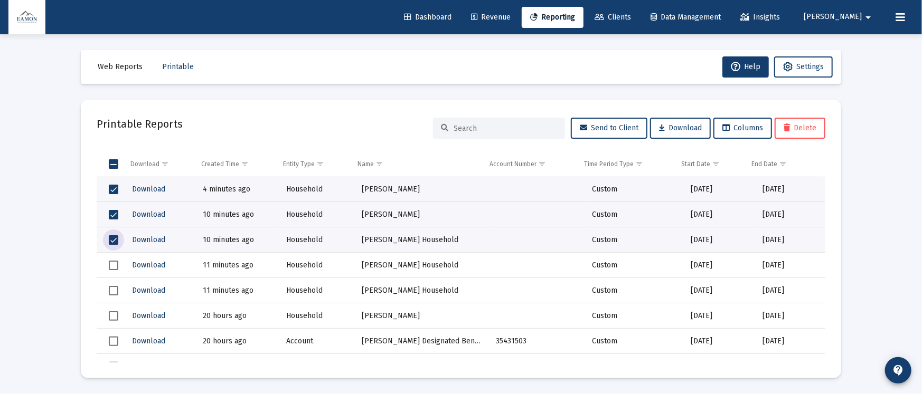
click at [116, 262] on span "Select row" at bounding box center [114, 266] width 10 height 10
click at [116, 265] on span "Select row" at bounding box center [114, 266] width 10 height 10
click at [115, 239] on span "Select row" at bounding box center [114, 241] width 10 height 10
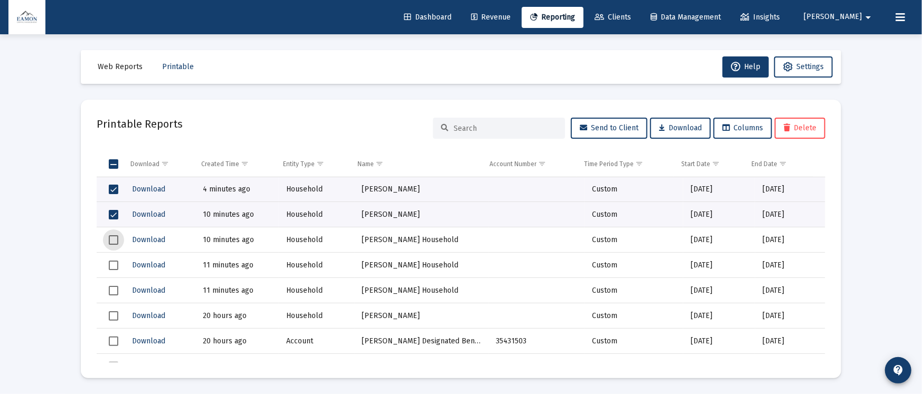
click at [115, 214] on span "Select row" at bounding box center [114, 215] width 10 height 10
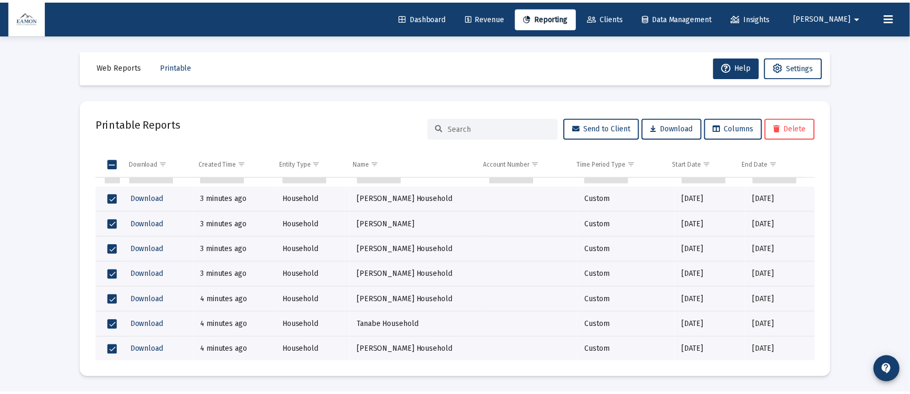
scroll to position [554, 0]
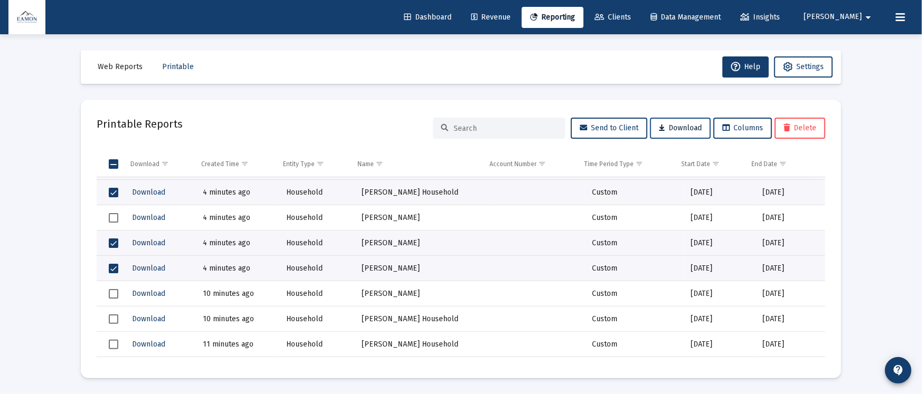
click at [684, 124] on span "Download" at bounding box center [680, 128] width 43 height 9
click at [639, 24] on link "Clients" at bounding box center [612, 17] width 53 height 21
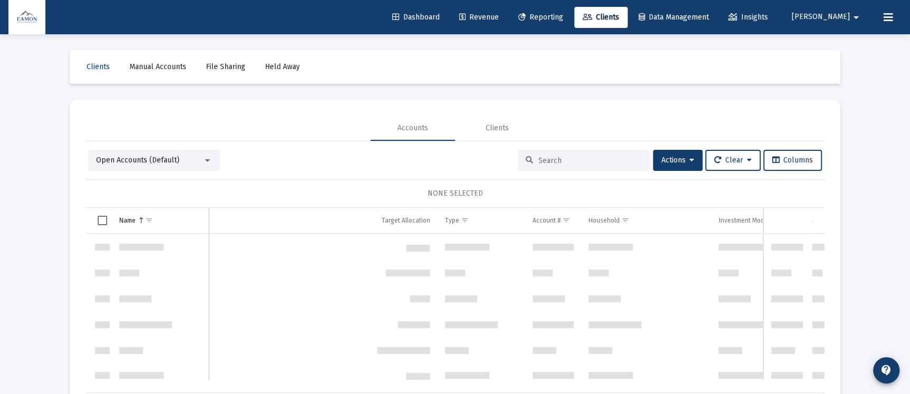
scroll to position [2028, 0]
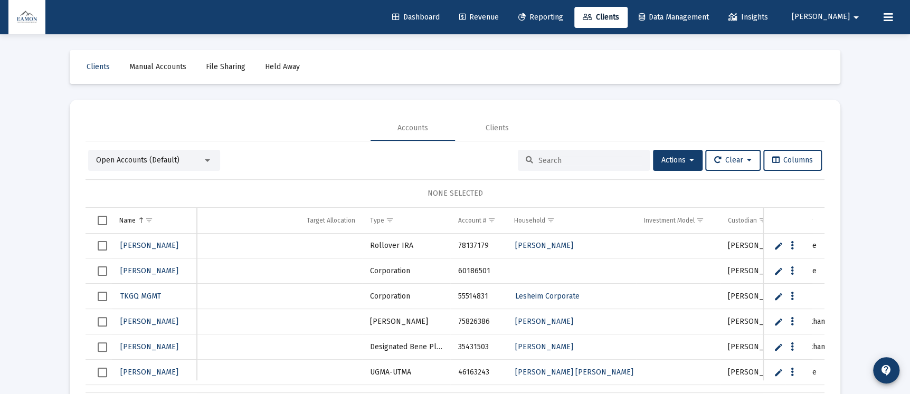
click at [572, 11] on link "Reporting" at bounding box center [541, 17] width 62 height 21
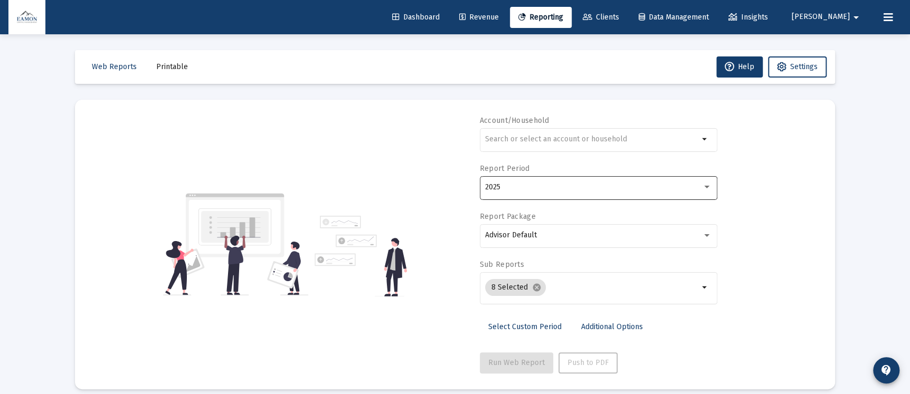
click at [522, 187] on div "2025" at bounding box center [593, 187] width 217 height 8
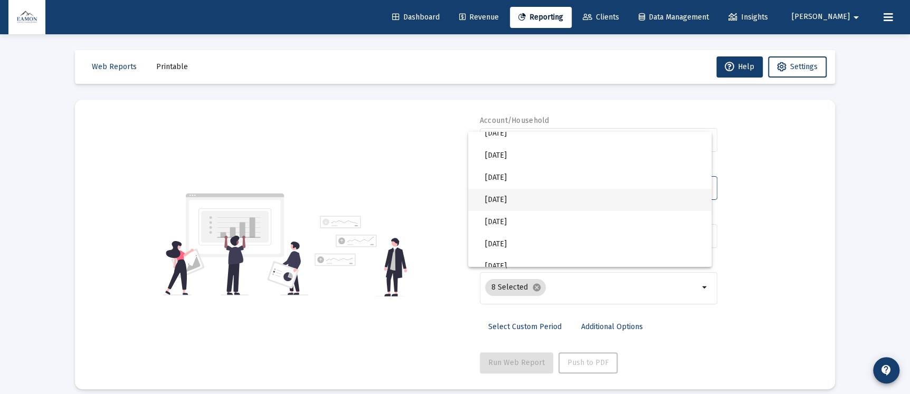
scroll to position [317, 0]
click at [782, 181] on div at bounding box center [455, 197] width 910 height 394
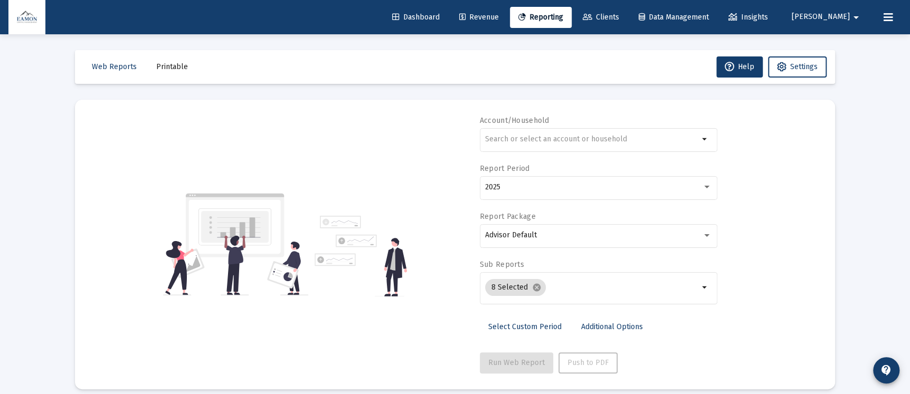
click at [619, 13] on span "Clients" at bounding box center [601, 17] width 36 height 9
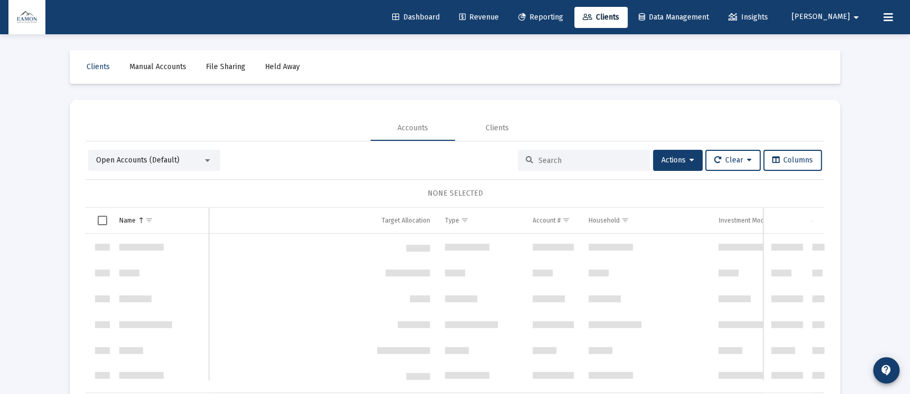
scroll to position [2028, 0]
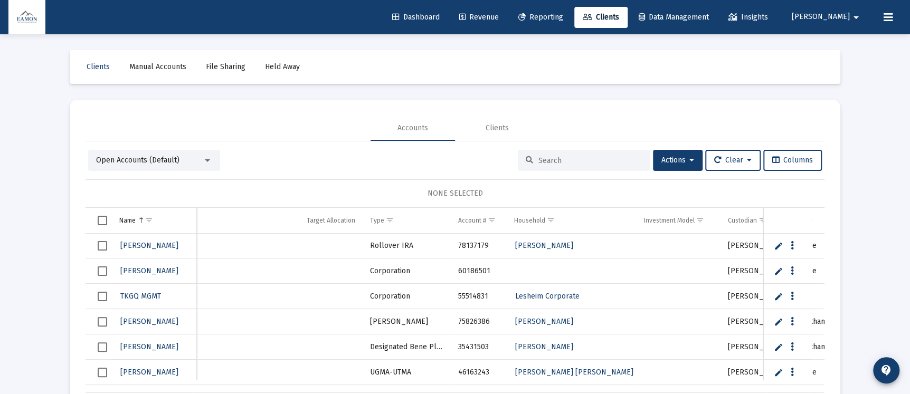
click at [138, 142] on div "Open Accounts (Default) Actions Clear Columns NONE SELECTED Name Name Target Al…" at bounding box center [455, 281] width 739 height 278
click at [142, 157] on span "Open Accounts (Default)" at bounding box center [137, 160] width 83 height 9
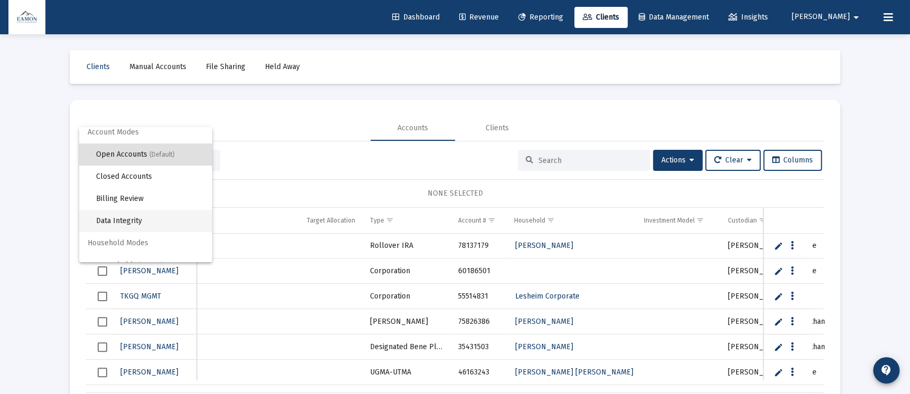
scroll to position [0, 0]
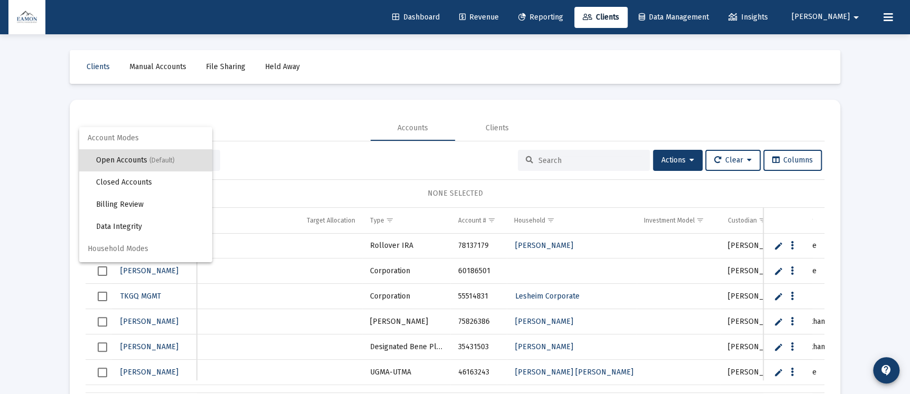
click at [122, 155] on span "Open Accounts (Default)" at bounding box center [150, 160] width 108 height 22
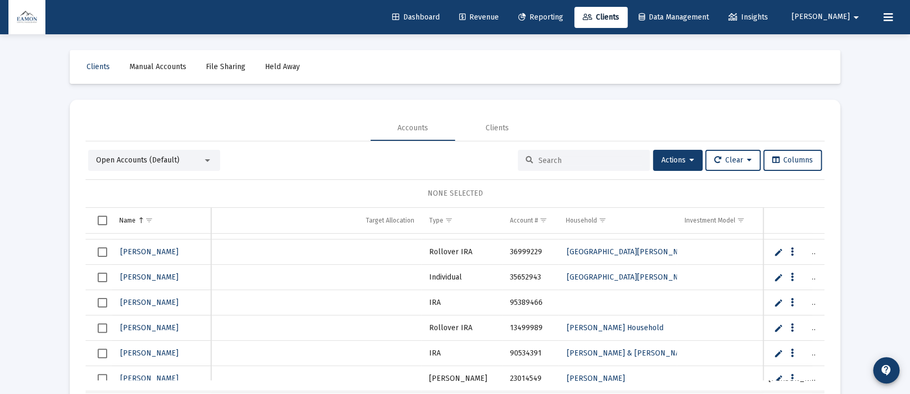
scroll to position [1519, 0]
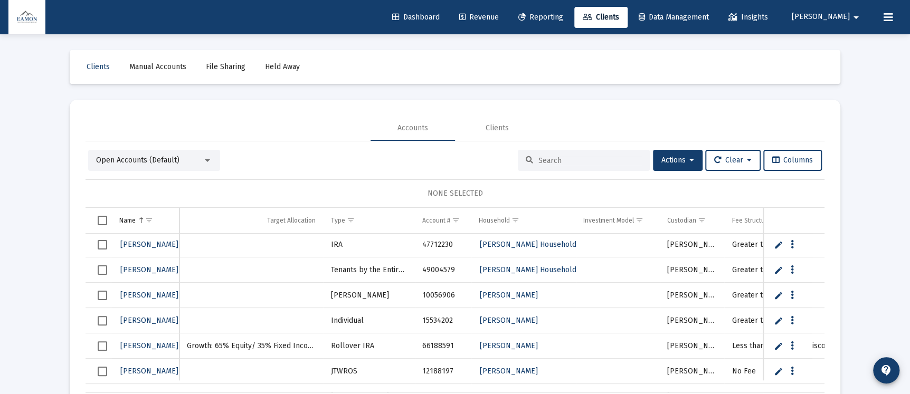
click at [104, 244] on span "Select row" at bounding box center [103, 245] width 10 height 10
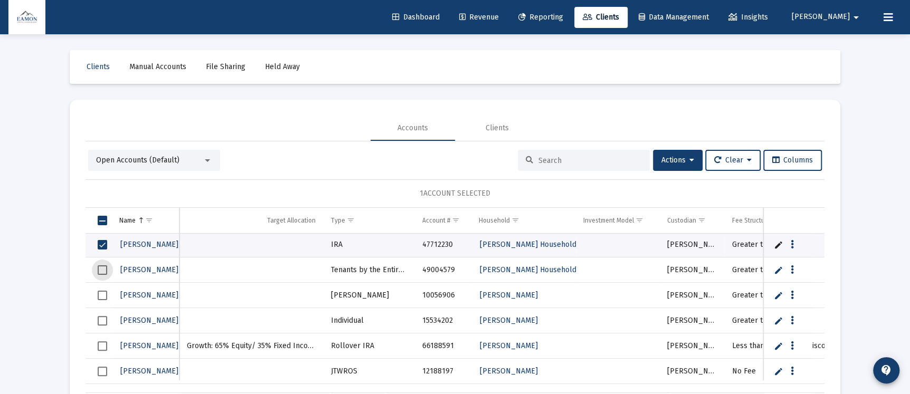
click at [104, 266] on span "Select row" at bounding box center [103, 271] width 10 height 10
click at [100, 291] on span "Select row" at bounding box center [103, 296] width 10 height 10
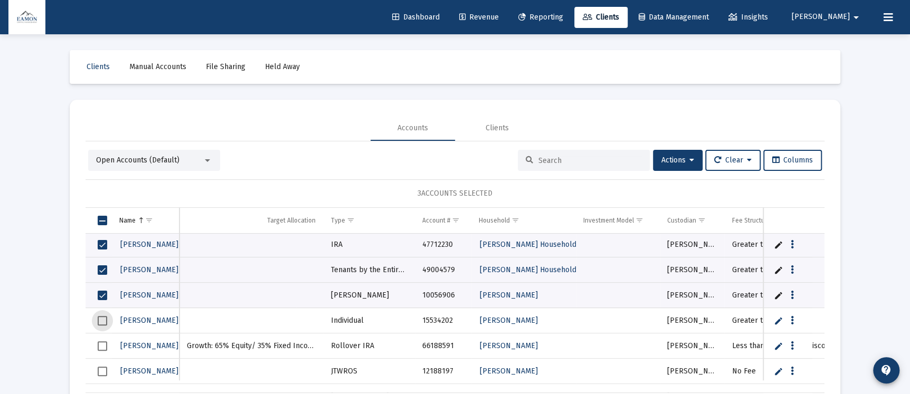
click at [101, 318] on span "Select row" at bounding box center [103, 321] width 10 height 10
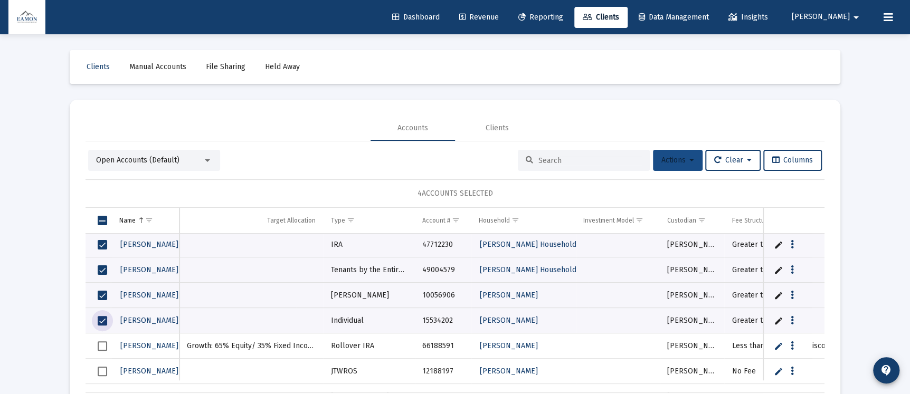
click at [684, 159] on span "Actions" at bounding box center [678, 160] width 33 height 9
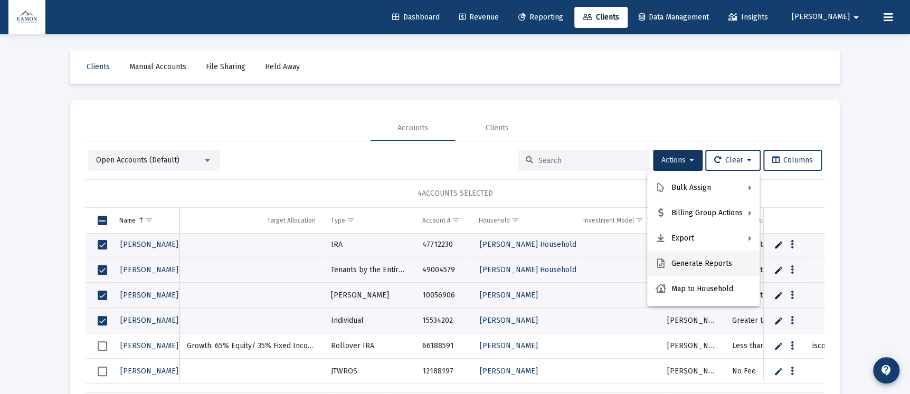
click at [695, 266] on button "Generate Reports" at bounding box center [703, 263] width 112 height 25
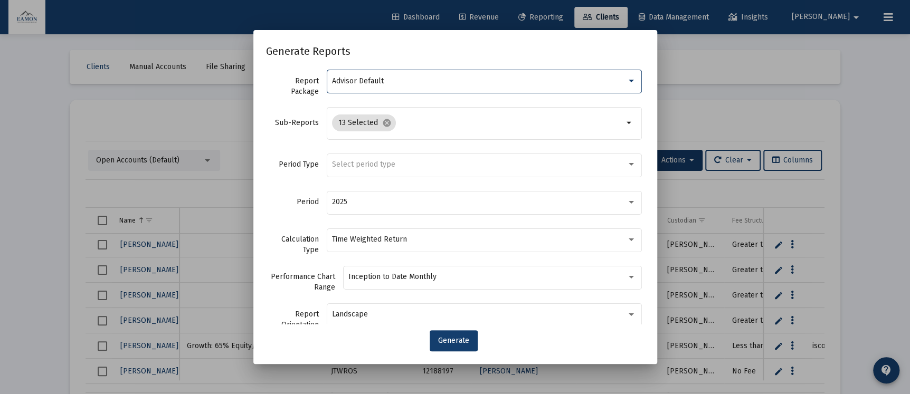
click at [108, 98] on div at bounding box center [455, 197] width 910 height 394
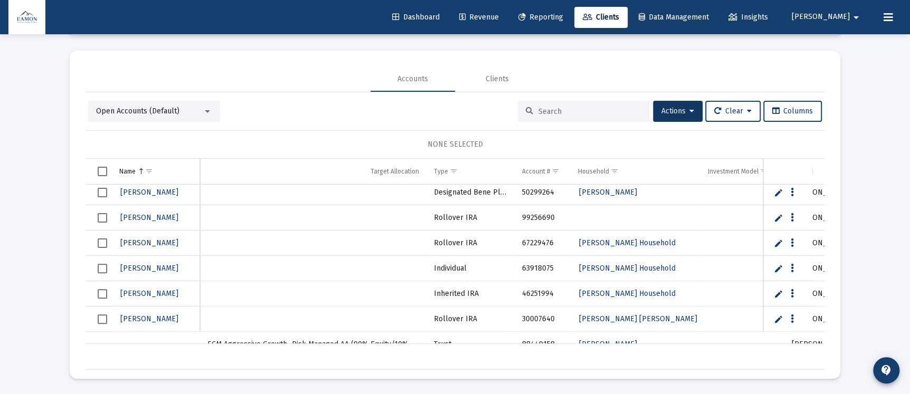
click at [100, 240] on span "Select row" at bounding box center [103, 244] width 10 height 10
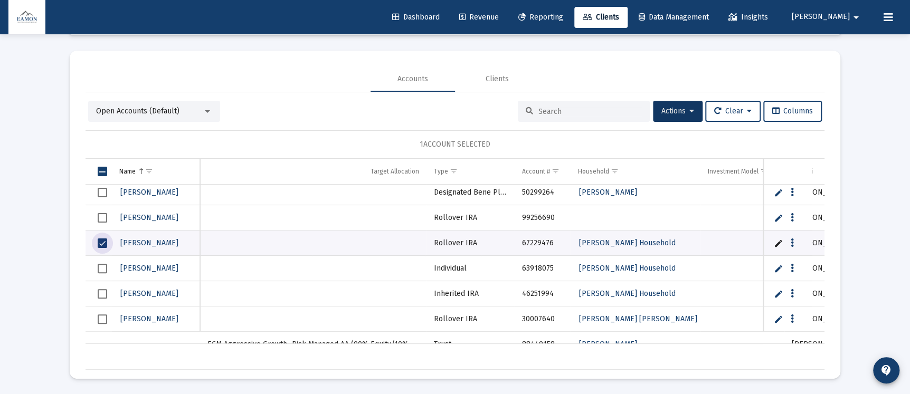
click at [101, 264] on span "Select row" at bounding box center [103, 269] width 10 height 10
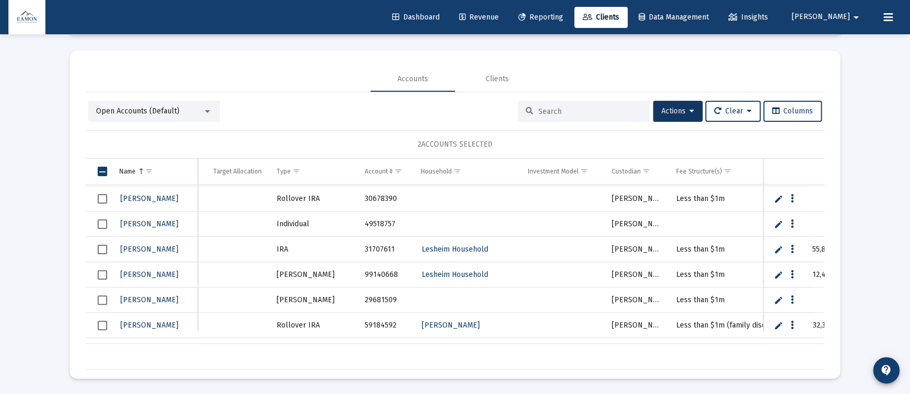
click at [100, 245] on span "Select row" at bounding box center [103, 250] width 10 height 10
click at [105, 270] on span "Select row" at bounding box center [103, 275] width 10 height 10
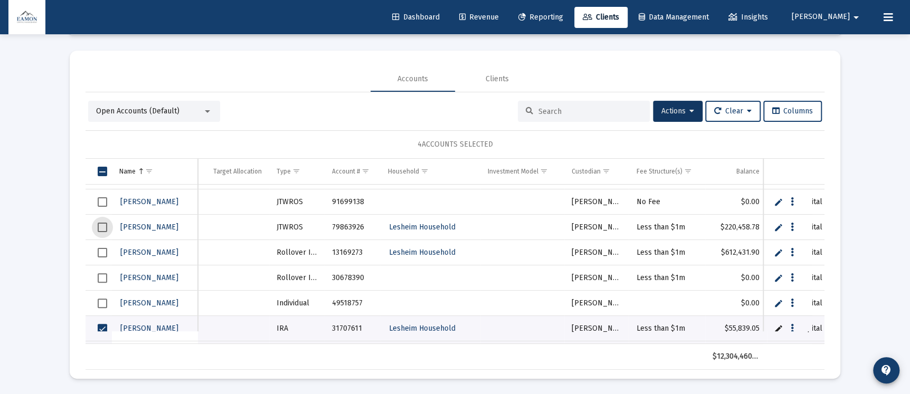
click at [99, 223] on span "Select row" at bounding box center [103, 228] width 10 height 10
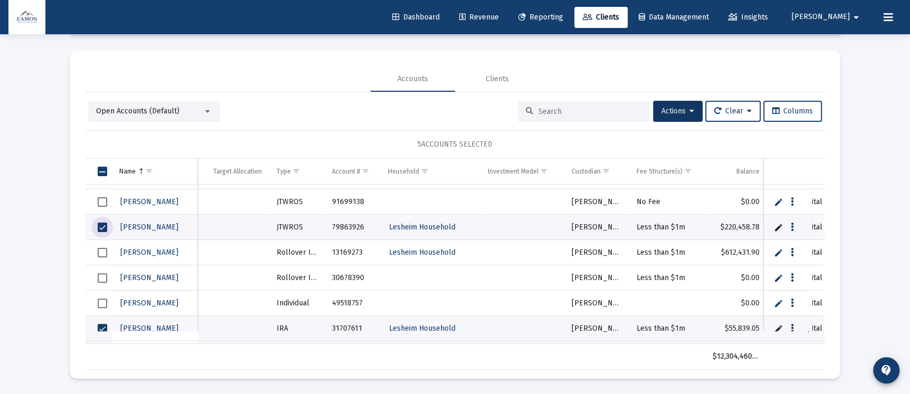
click at [102, 252] on span "Select row" at bounding box center [103, 253] width 10 height 10
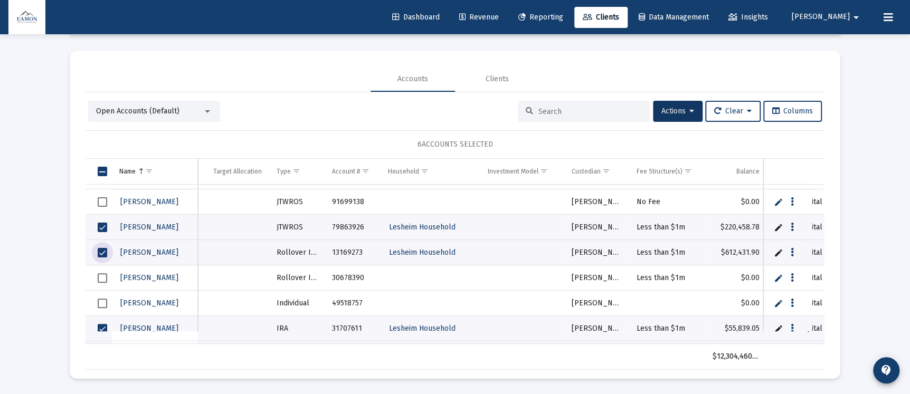
click at [100, 227] on span "Select row" at bounding box center [103, 228] width 10 height 10
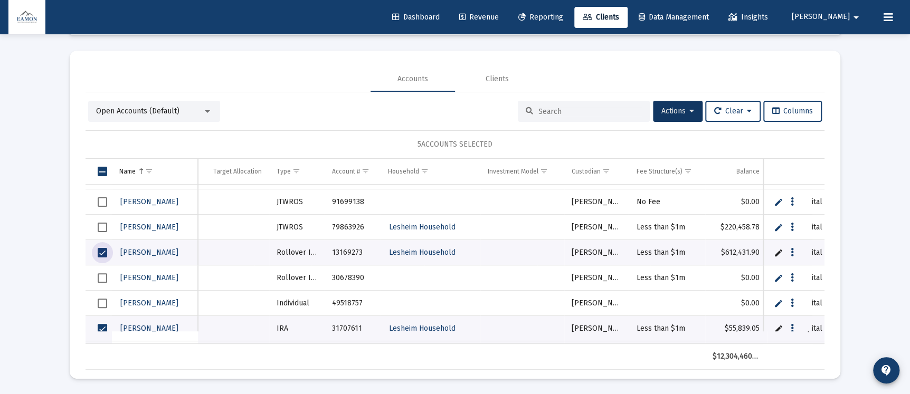
click at [104, 250] on span "Select row" at bounding box center [103, 253] width 10 height 10
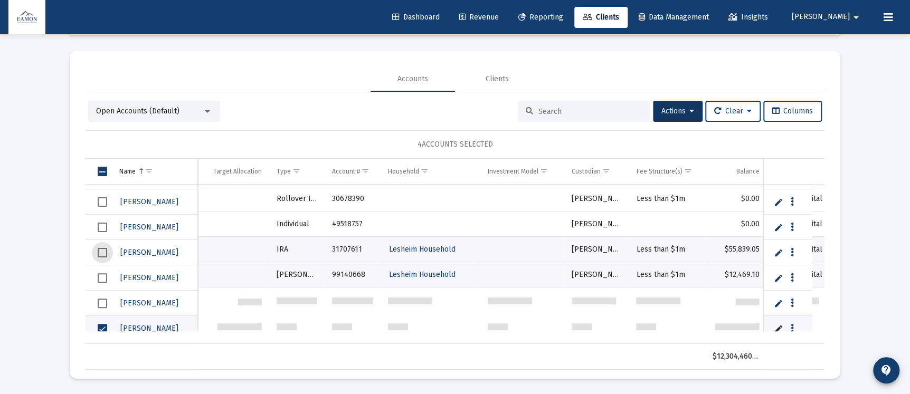
scroll to position [961, 0]
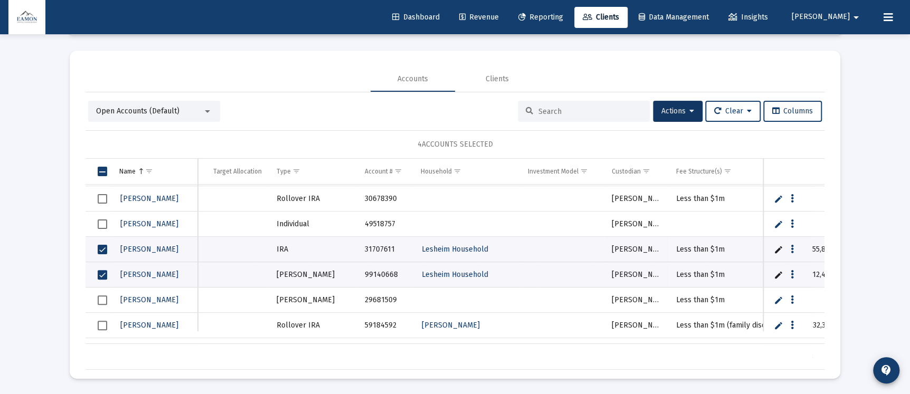
click at [106, 247] on span "Select row" at bounding box center [103, 250] width 10 height 10
click at [100, 276] on span "Select row" at bounding box center [103, 275] width 10 height 10
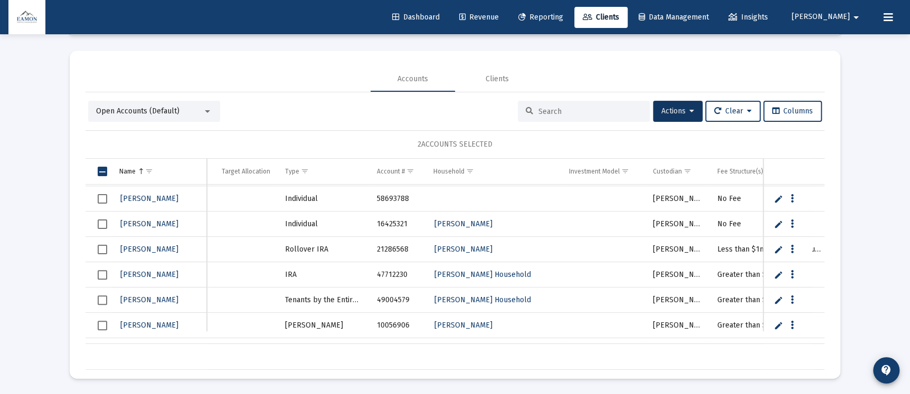
scroll to position [1674, 0]
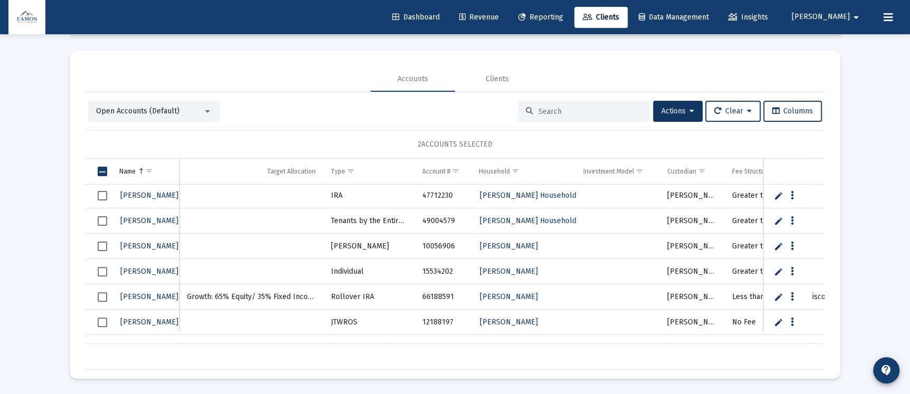
click at [106, 247] on span "Select row" at bounding box center [103, 247] width 10 height 10
click at [100, 194] on span "Select row" at bounding box center [103, 196] width 10 height 10
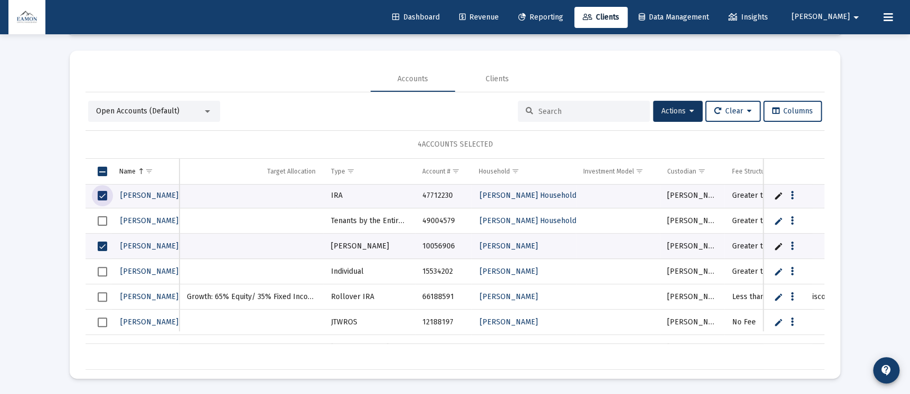
click at [103, 219] on span "Select row" at bounding box center [103, 221] width 10 height 10
click at [101, 271] on span "Select row" at bounding box center [103, 272] width 10 height 10
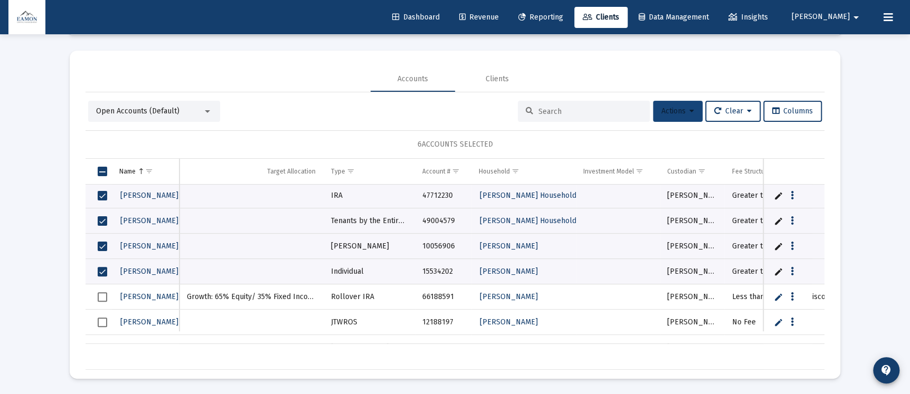
click at [686, 116] on button "Actions" at bounding box center [678, 111] width 50 height 21
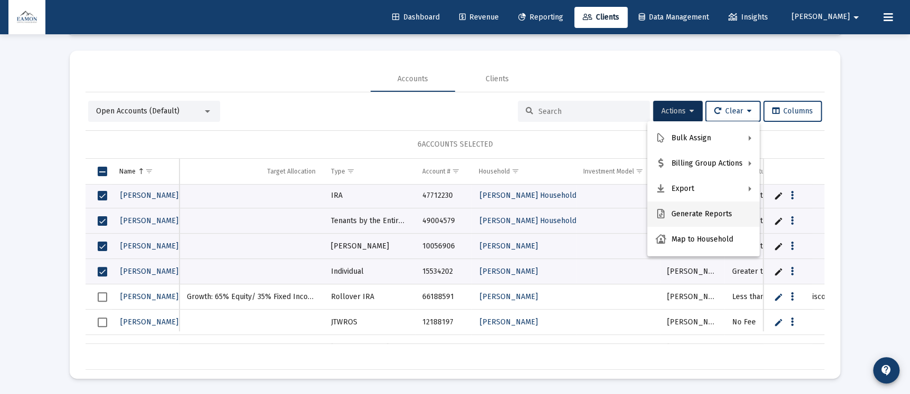
click at [683, 214] on button "Generate Reports" at bounding box center [703, 214] width 112 height 25
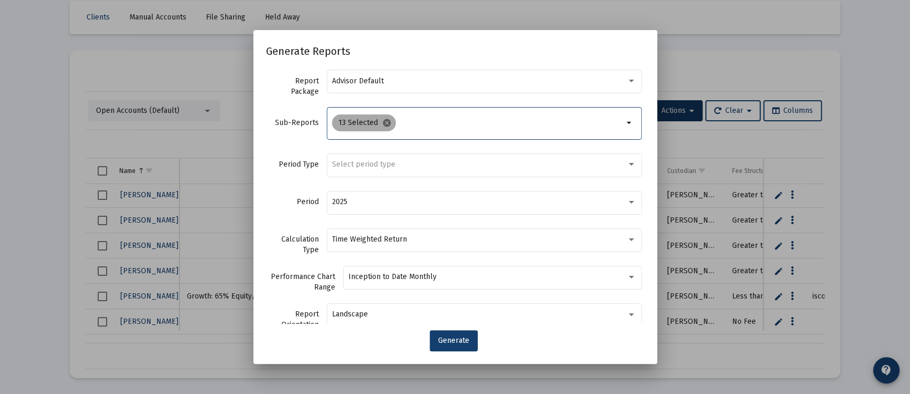
click at [383, 121] on mat-icon "cancel" at bounding box center [387, 123] width 10 height 10
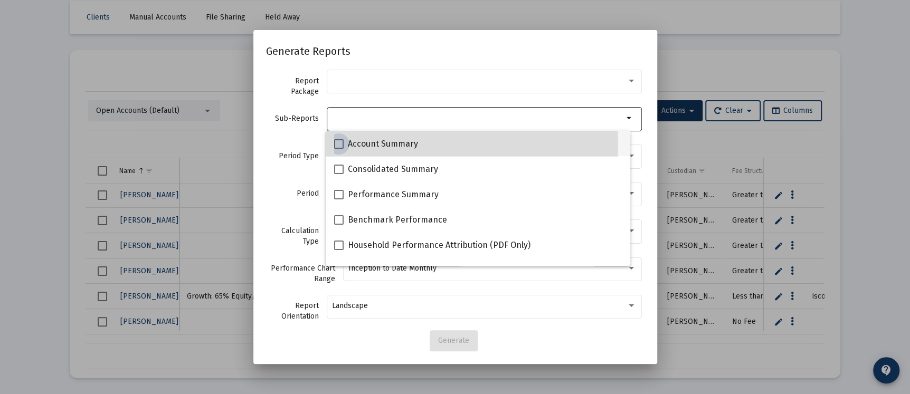
click at [340, 144] on span at bounding box center [339, 144] width 10 height 10
click at [339, 149] on input "Account Summary" at bounding box center [338, 149] width 1 height 1
checkbox input "true"
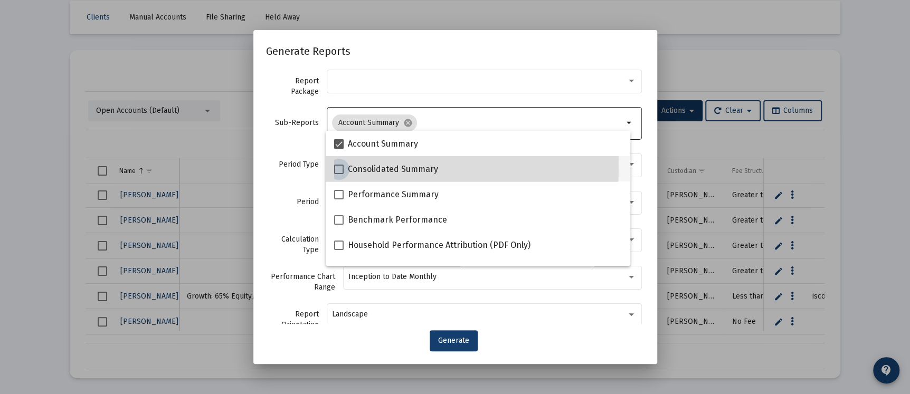
click at [338, 167] on span at bounding box center [339, 170] width 10 height 10
click at [338, 174] on input "Consolidated Summary" at bounding box center [338, 174] width 1 height 1
checkbox input "true"
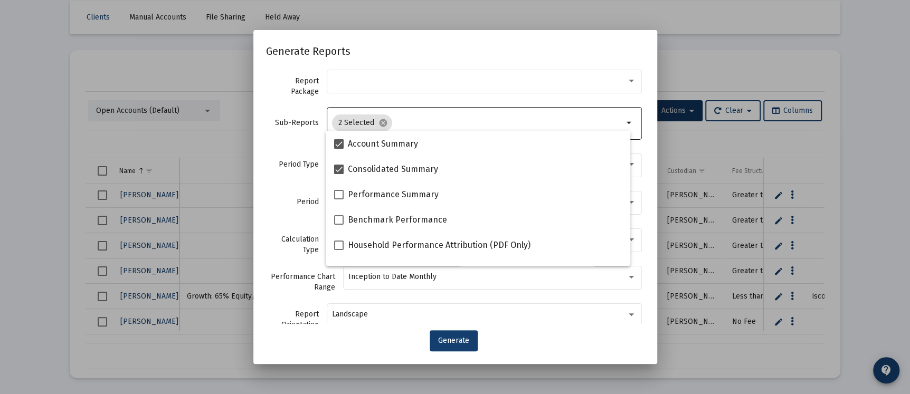
click at [288, 186] on div "Period Type Select period type" at bounding box center [455, 170] width 379 height 37
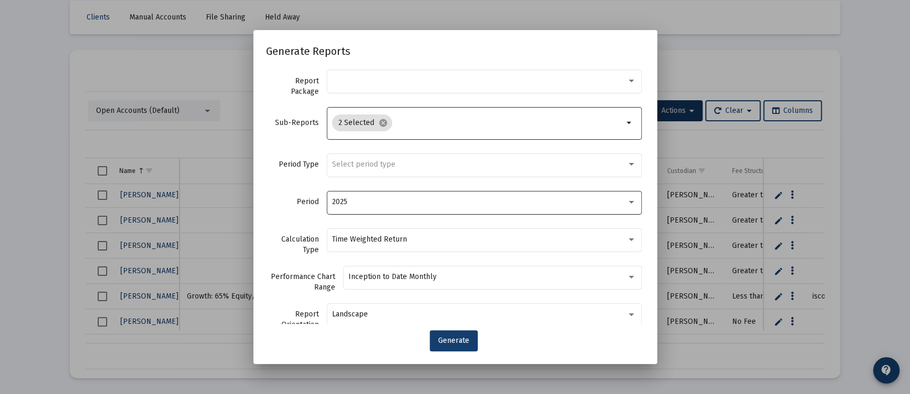
click at [364, 200] on div "2025" at bounding box center [479, 202] width 295 height 8
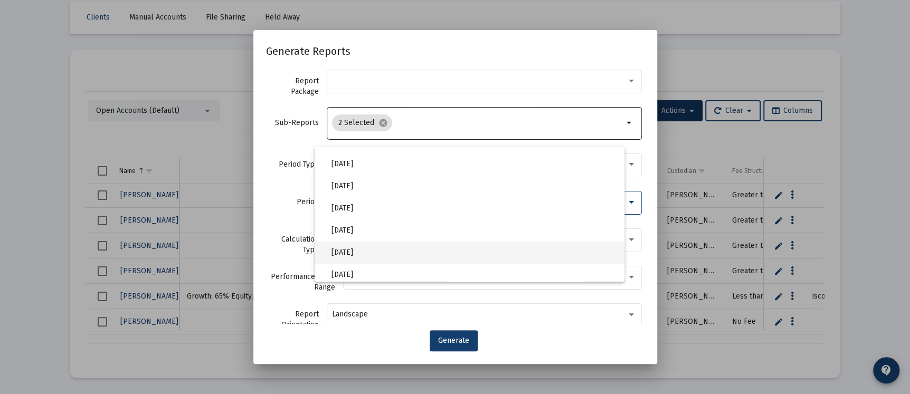
scroll to position [352, 0]
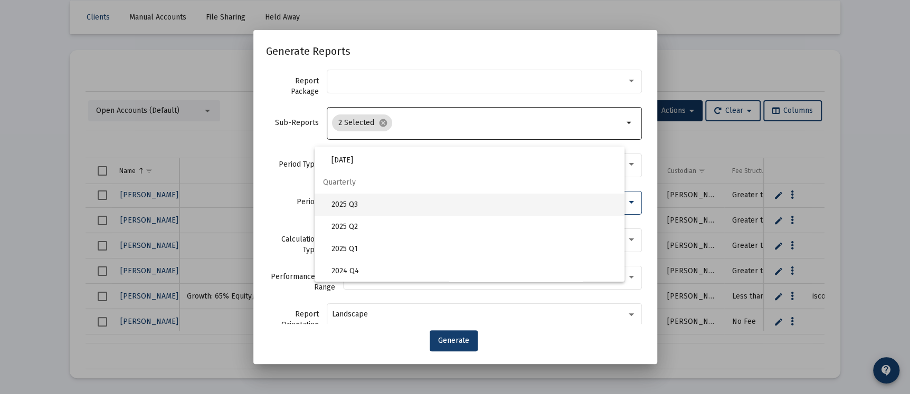
click at [348, 204] on span "2025 Q3" at bounding box center [474, 205] width 285 height 22
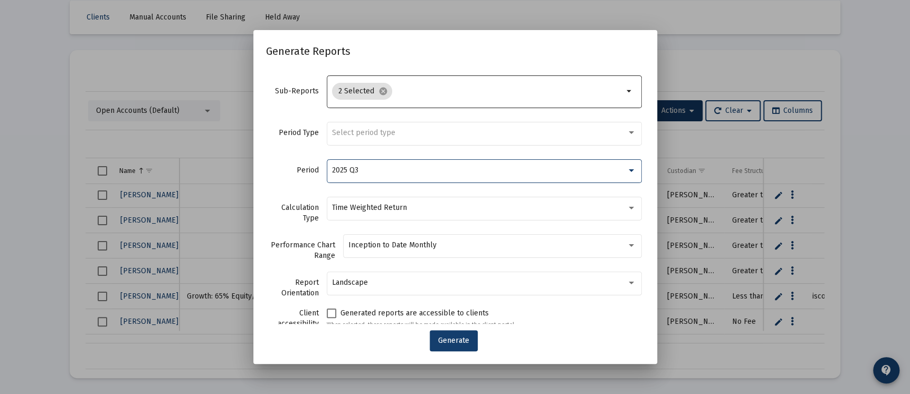
scroll to position [0, 0]
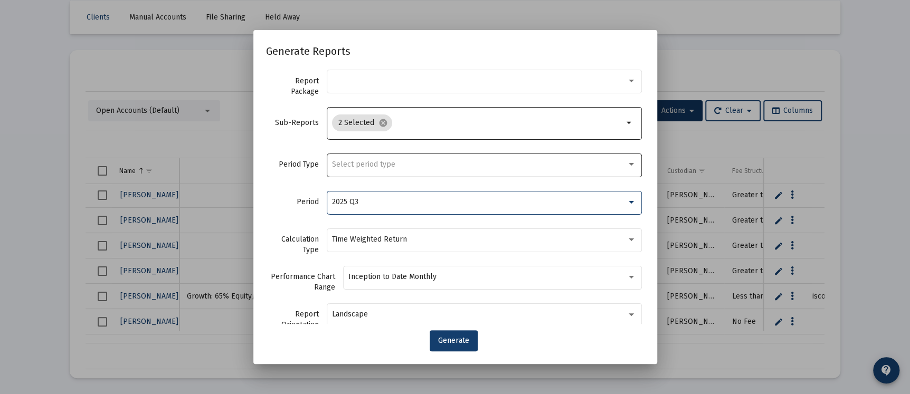
click at [357, 173] on div "Select period type" at bounding box center [484, 165] width 304 height 26
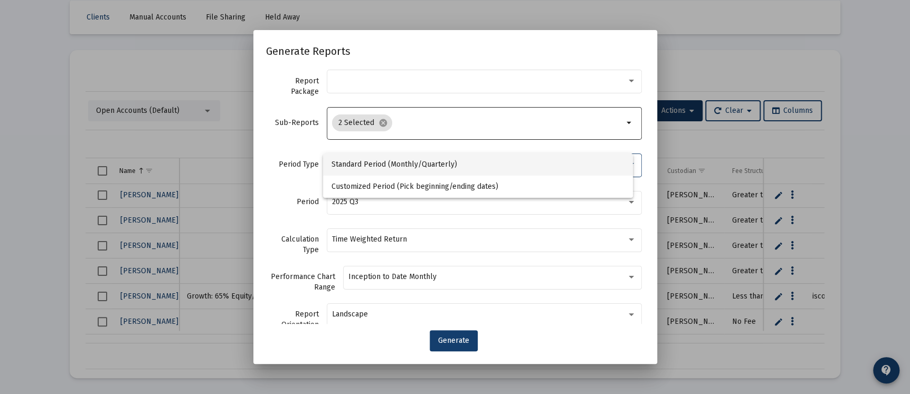
click at [357, 173] on span "Standard Period (Monthly/Quarterly)" at bounding box center [478, 165] width 293 height 22
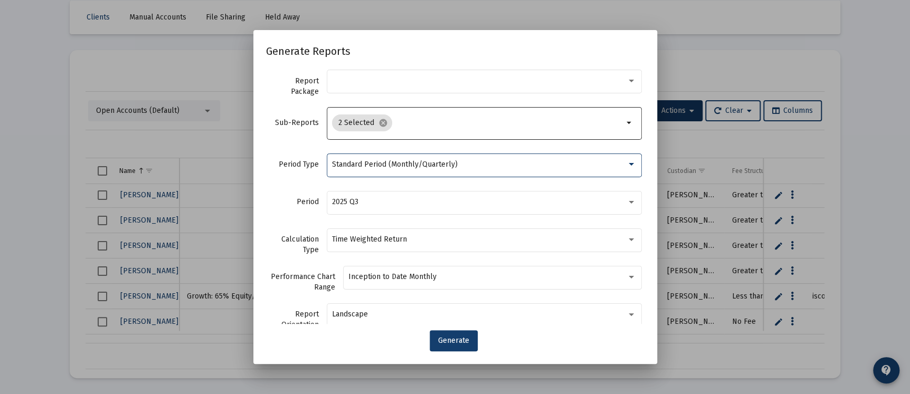
scroll to position [73, 0]
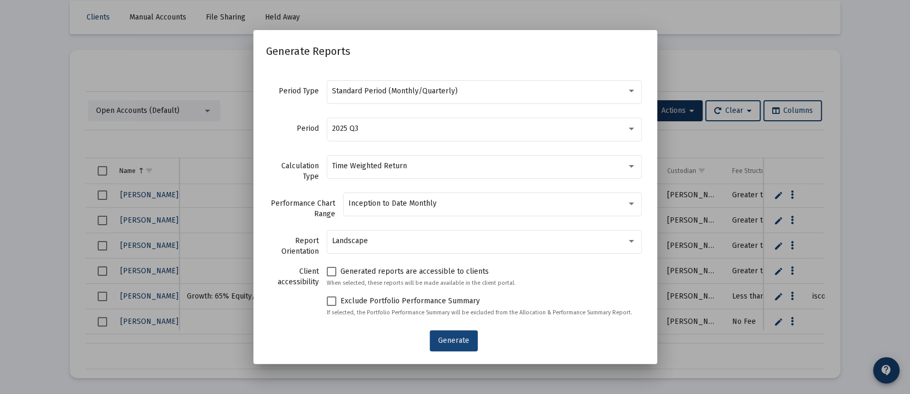
click at [469, 334] on button "Generate" at bounding box center [454, 341] width 48 height 21
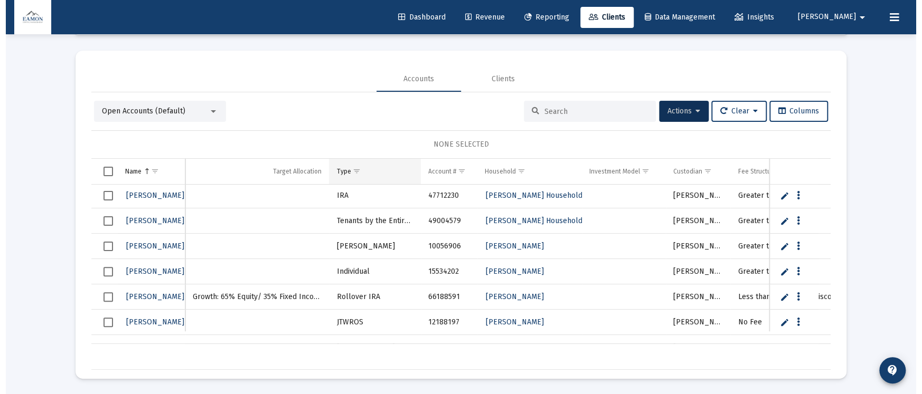
scroll to position [0, 0]
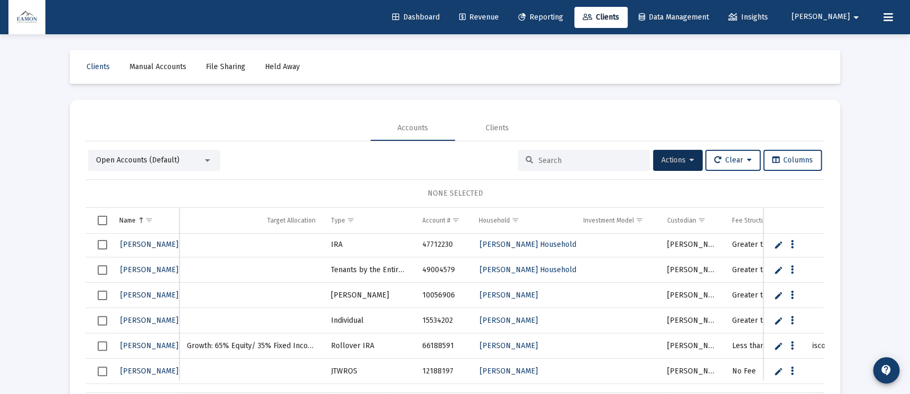
click at [570, 7] on link "Reporting" at bounding box center [541, 17] width 62 height 21
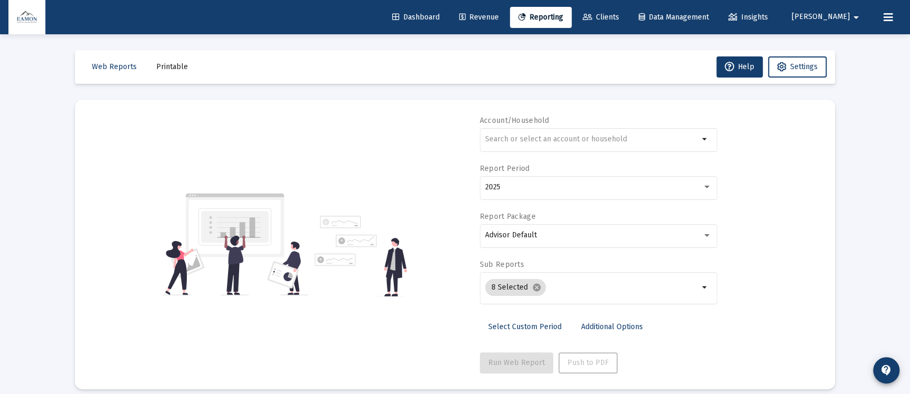
click at [168, 70] on span "Printable" at bounding box center [172, 66] width 32 height 9
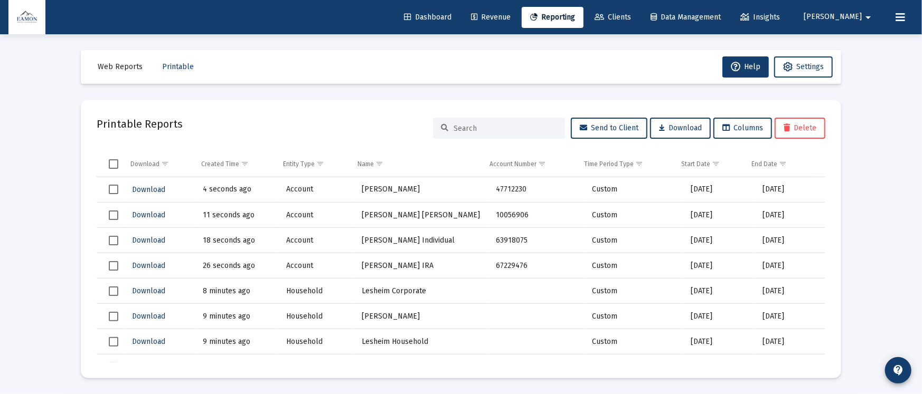
click at [116, 186] on span "Select row" at bounding box center [114, 190] width 10 height 10
click at [112, 205] on td "Data grid" at bounding box center [110, 215] width 27 height 25
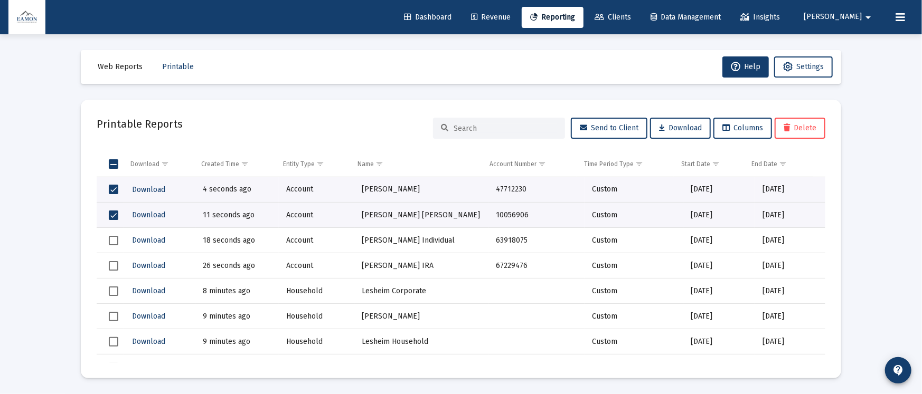
click at [116, 237] on span "Select row" at bounding box center [114, 241] width 10 height 10
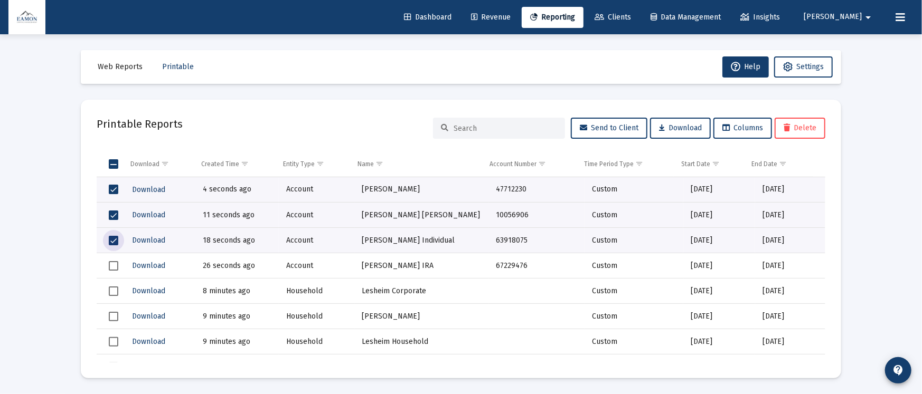
click at [117, 269] on span "Select row" at bounding box center [114, 266] width 10 height 10
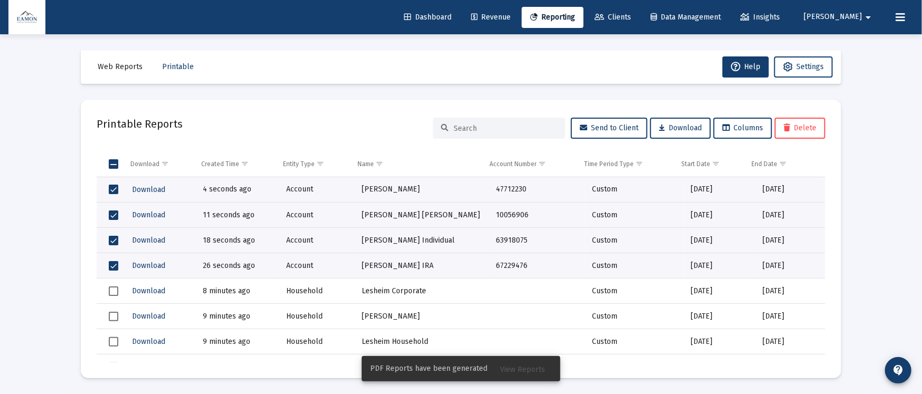
drag, startPoint x: 111, startPoint y: 239, endPoint x: 112, endPoint y: 246, distance: 7.0
click at [111, 239] on span "Select row" at bounding box center [114, 241] width 10 height 10
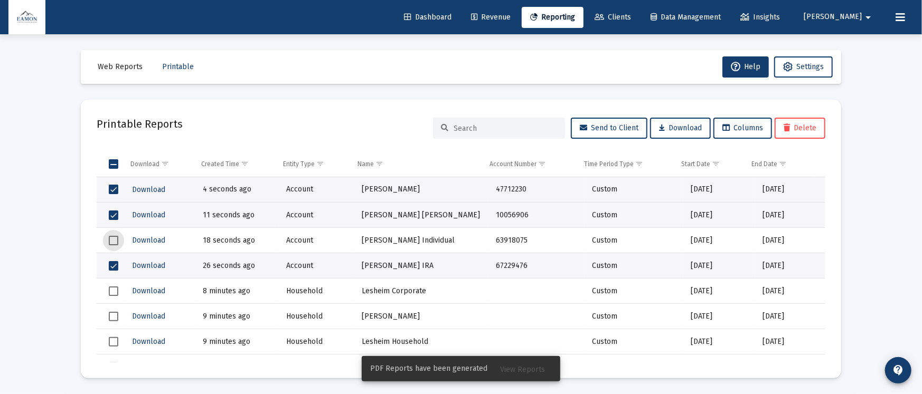
click at [118, 267] on span "Select row" at bounding box center [114, 266] width 10 height 10
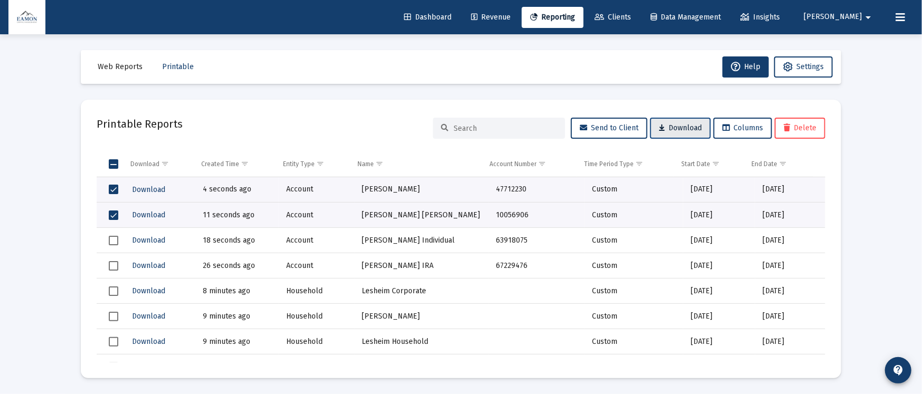
click at [679, 127] on span "Download" at bounding box center [680, 128] width 43 height 9
click at [573, 39] on div "Web Reports Printable Help Settings Printable Reports Send to Client Download C…" at bounding box center [461, 214] width 792 height 360
click at [639, 23] on link "Clients" at bounding box center [612, 17] width 53 height 21
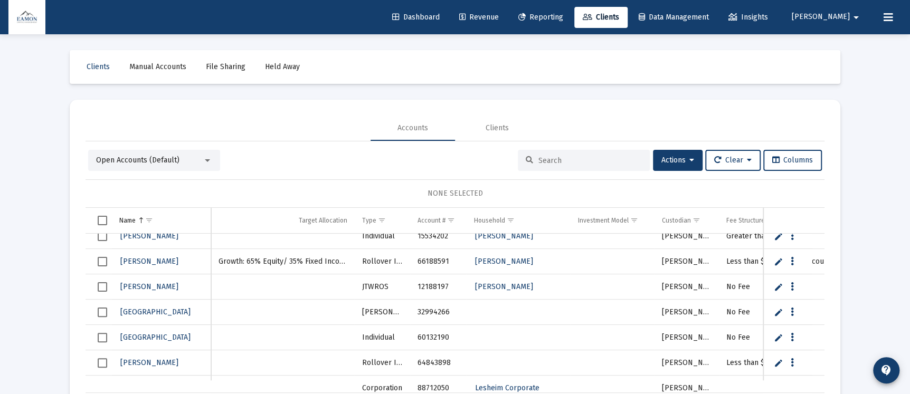
scroll to position [1679, 0]
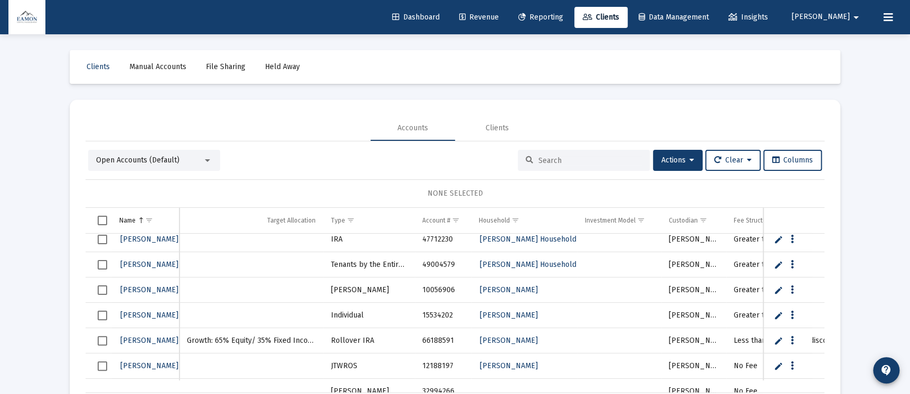
click at [102, 260] on span "Select row" at bounding box center [103, 265] width 10 height 10
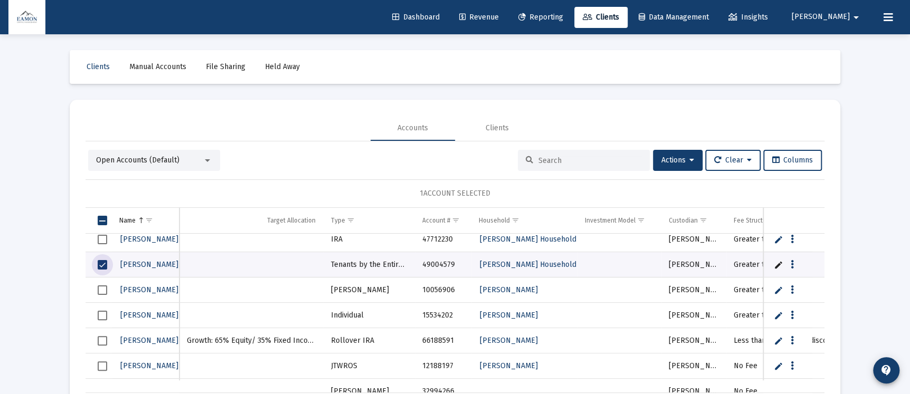
click at [98, 316] on span "Select row" at bounding box center [103, 316] width 10 height 10
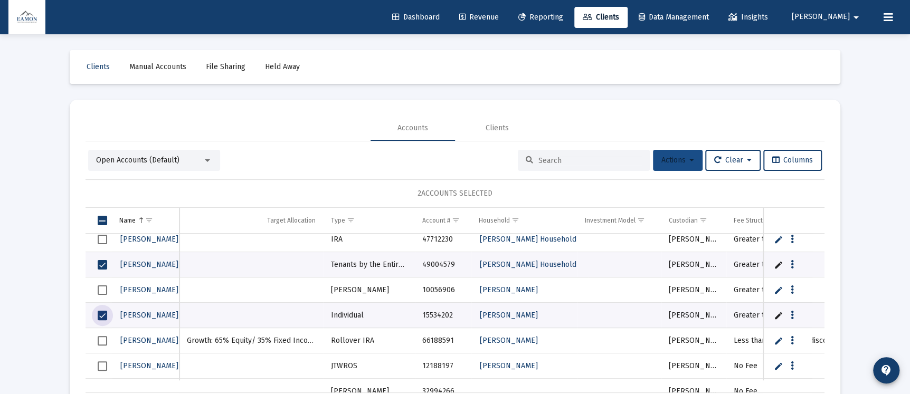
click at [682, 153] on button "Actions" at bounding box center [678, 160] width 50 height 21
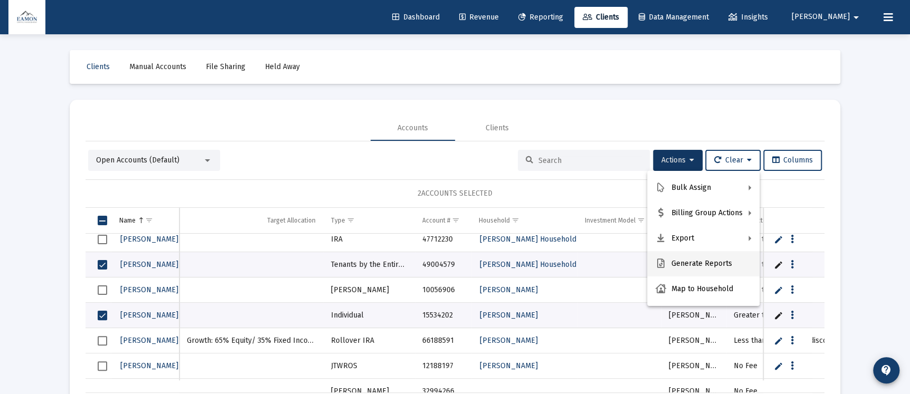
click at [671, 264] on button "Generate Reports" at bounding box center [703, 263] width 112 height 25
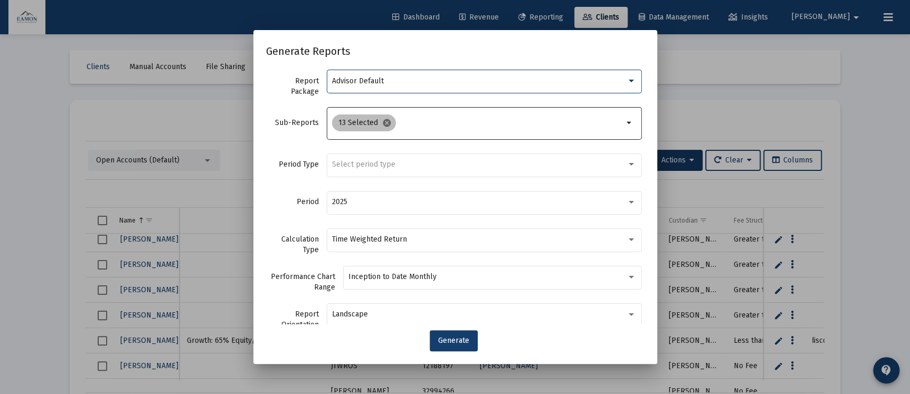
click at [385, 125] on mat-icon "cancel" at bounding box center [387, 123] width 10 height 10
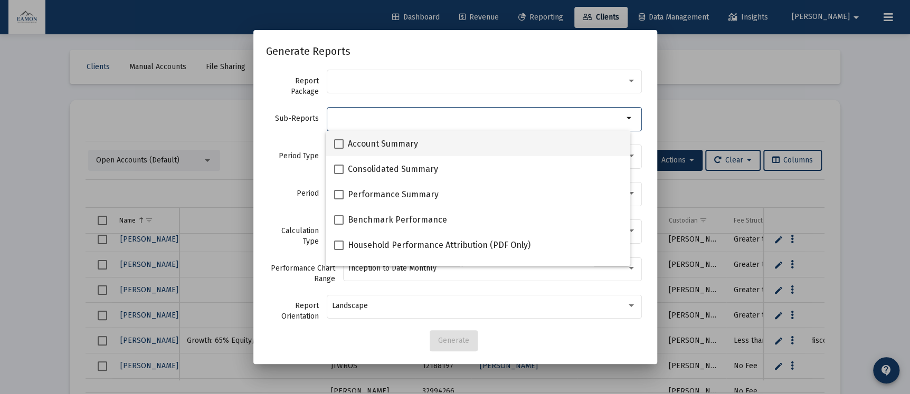
click at [334, 148] on span at bounding box center [339, 144] width 10 height 10
click at [338, 149] on input "Account Summary" at bounding box center [338, 149] width 1 height 1
checkbox input "true"
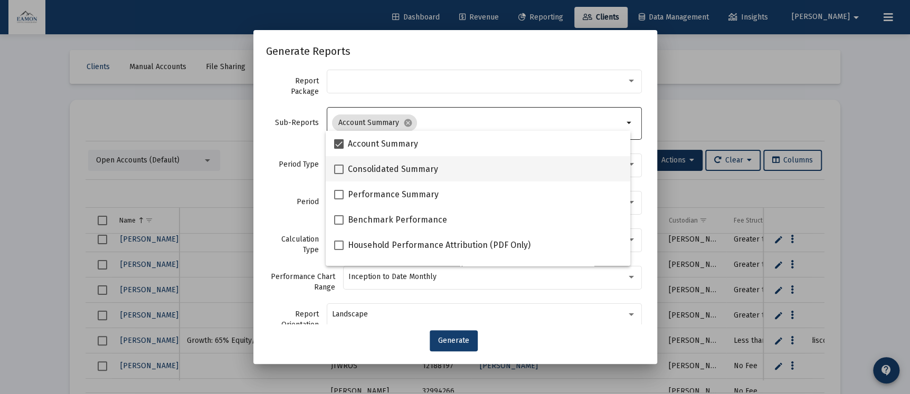
click at [335, 170] on span at bounding box center [339, 170] width 10 height 10
click at [338, 174] on input "Consolidated Summary" at bounding box center [338, 174] width 1 height 1
checkbox input "true"
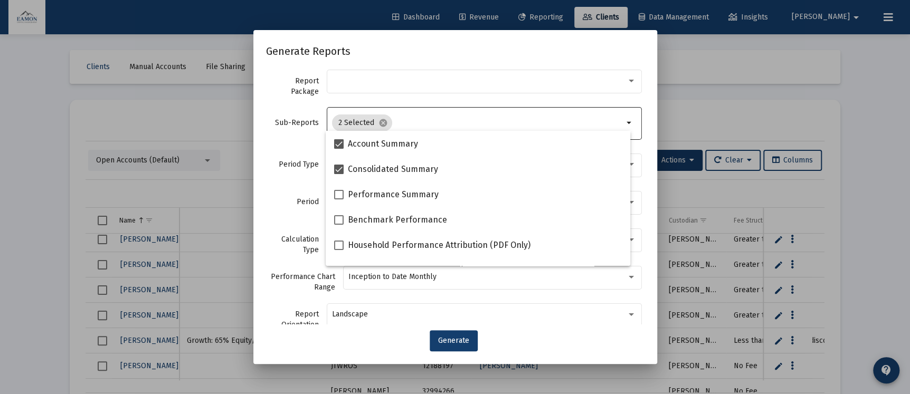
click at [291, 149] on div "Sub-Reports 2 Selected cancel arrow_drop_down" at bounding box center [455, 129] width 379 height 46
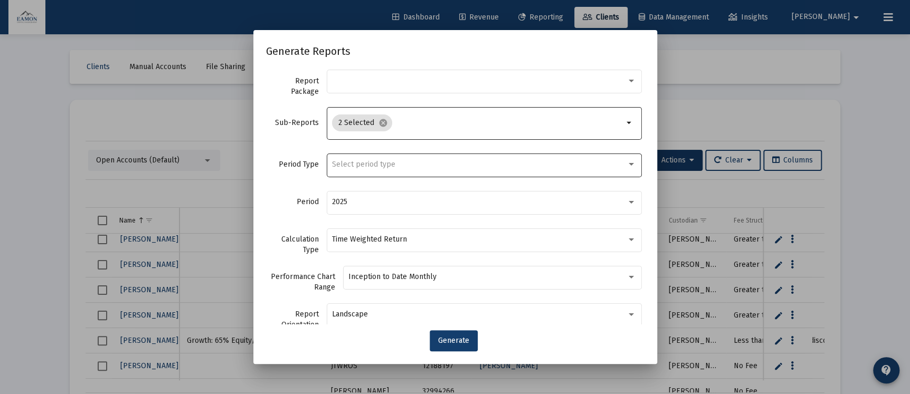
click at [400, 162] on div "Select period type" at bounding box center [479, 165] width 295 height 8
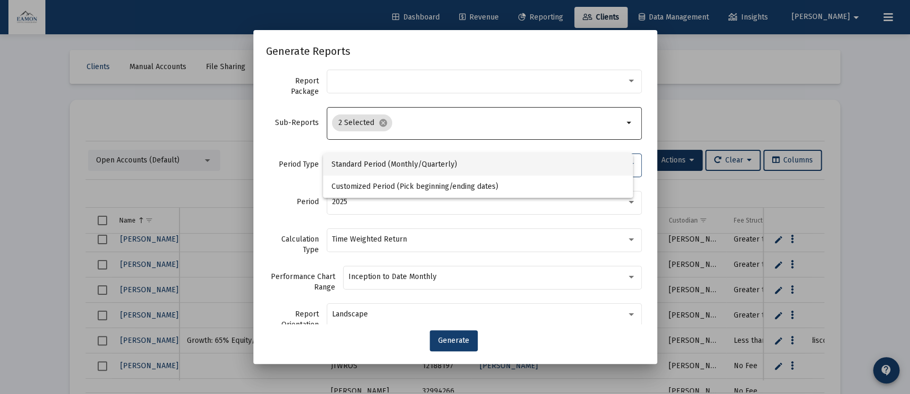
click at [400, 162] on span "Standard Period (Monthly/Quarterly)" at bounding box center [478, 165] width 293 height 22
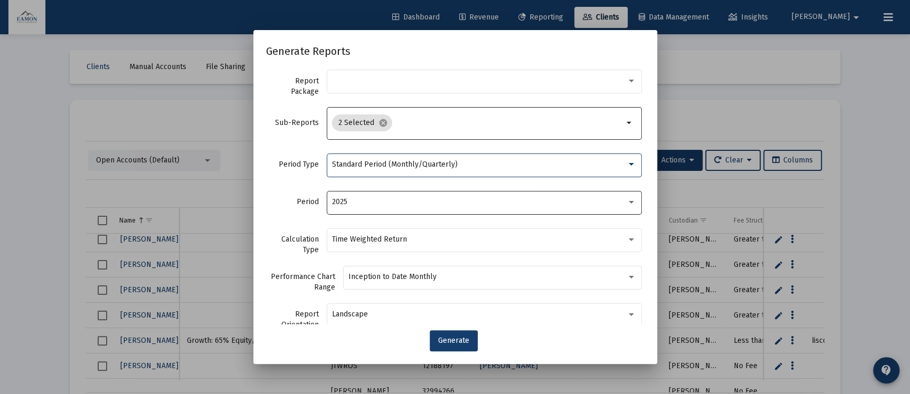
click at [396, 195] on div "2025" at bounding box center [484, 202] width 304 height 26
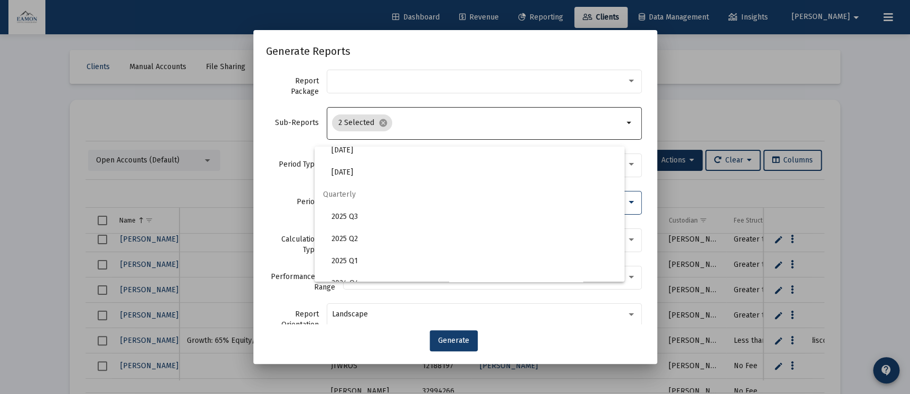
scroll to position [352, 0]
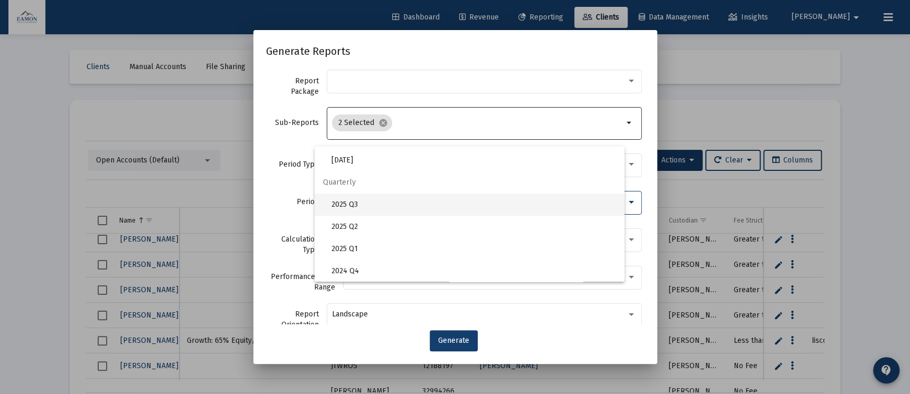
click at [346, 201] on span "2025 Q3" at bounding box center [474, 205] width 285 height 22
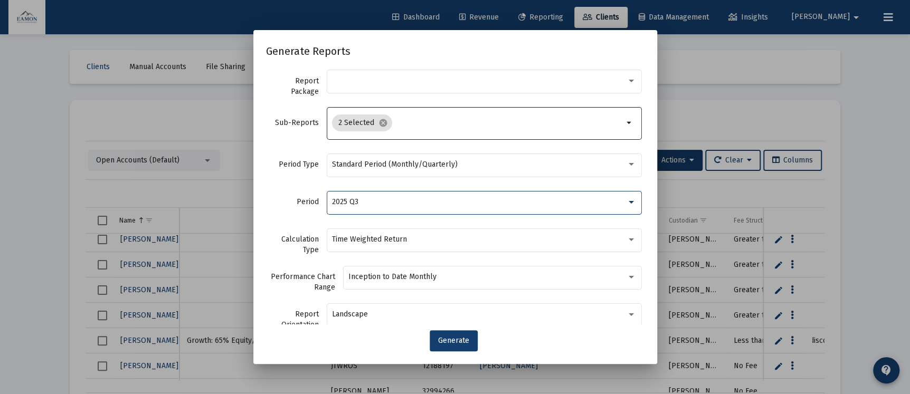
click at [287, 177] on div "Period Type Standard Period (Monthly/Quarterly)" at bounding box center [455, 170] width 379 height 37
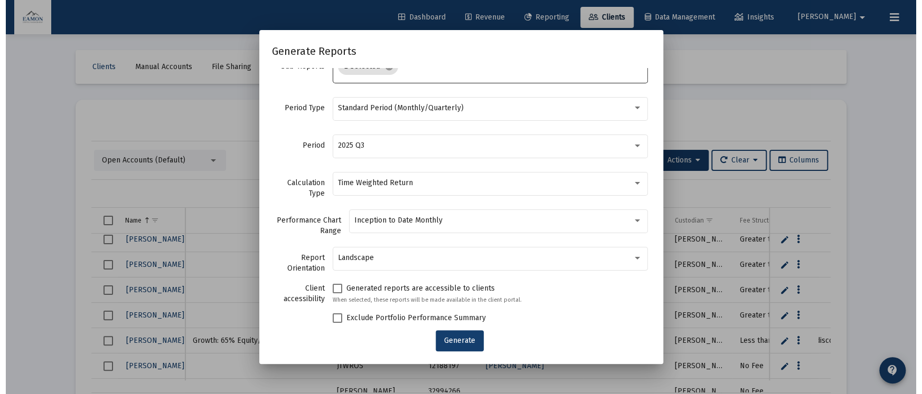
scroll to position [73, 0]
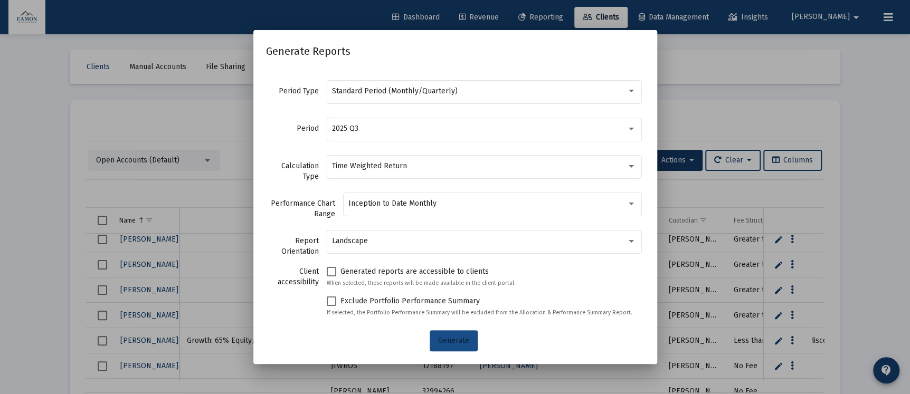
click at [458, 337] on span "Generate" at bounding box center [453, 340] width 31 height 9
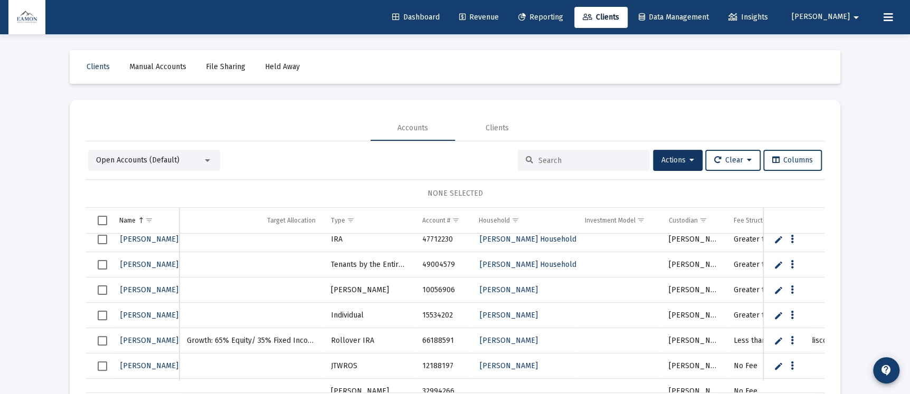
click at [563, 13] on span "Reporting" at bounding box center [541, 17] width 45 height 9
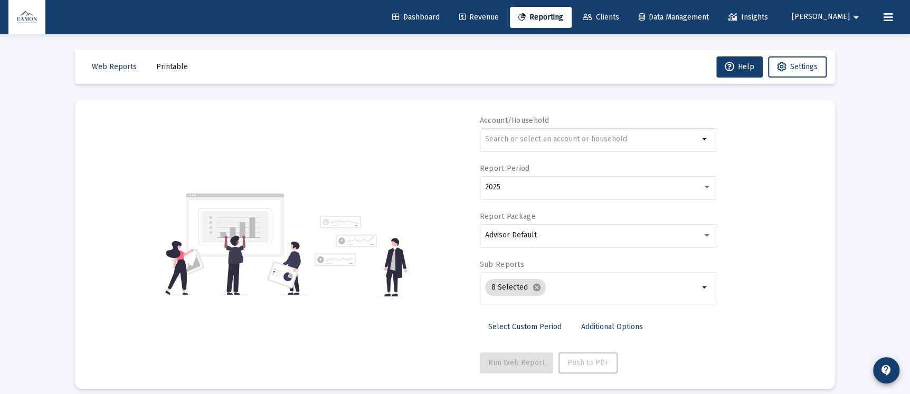
click at [156, 70] on span "Printable" at bounding box center [172, 66] width 32 height 9
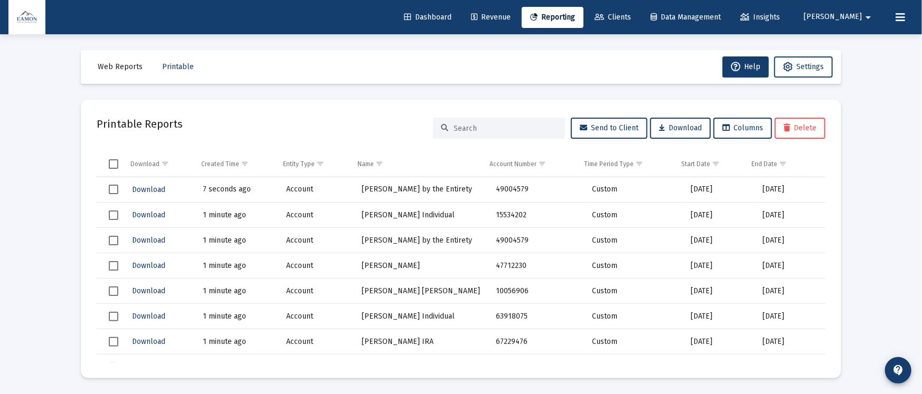
click at [114, 213] on span "Select row" at bounding box center [114, 216] width 10 height 10
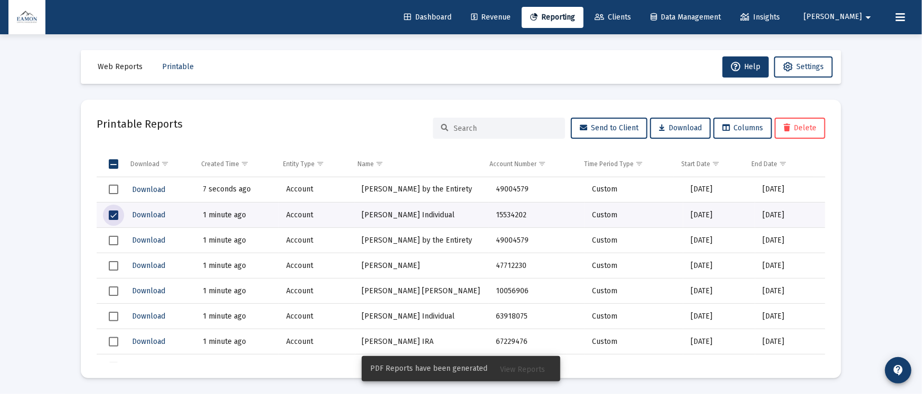
click at [111, 242] on span "Select row" at bounding box center [114, 241] width 10 height 10
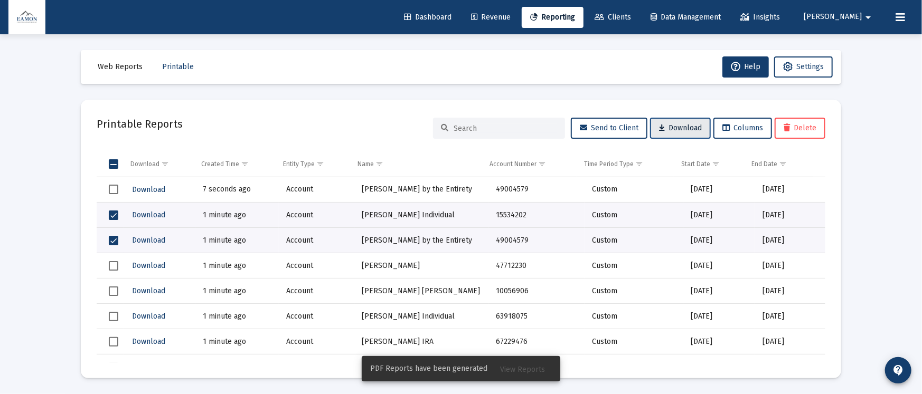
click at [666, 124] on span "Download" at bounding box center [680, 128] width 43 height 9
